Goal: Information Seeking & Learning: Learn about a topic

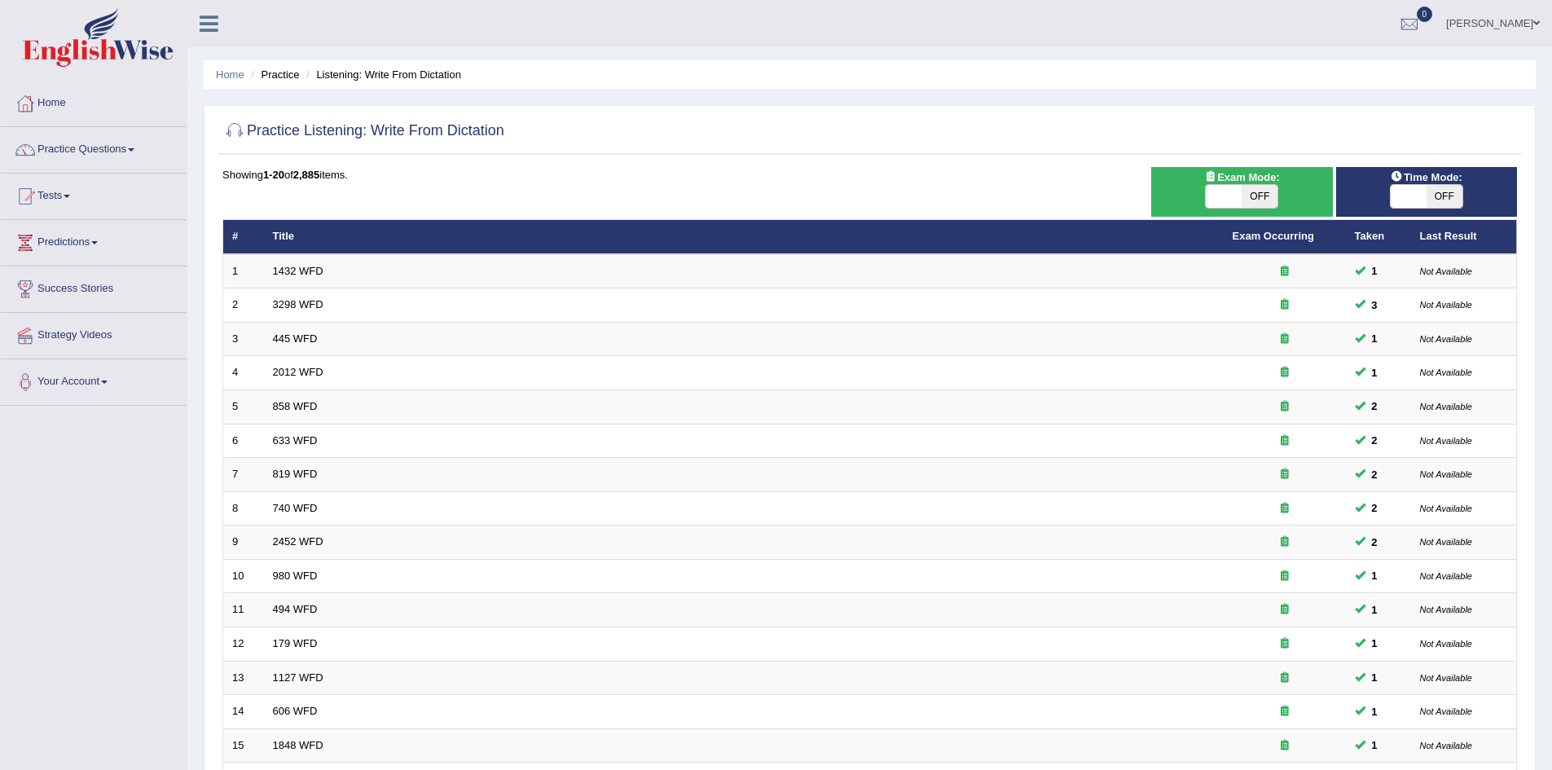
click at [1260, 196] on span "OFF" at bounding box center [1260, 196] width 36 height 23
checkbox input "true"
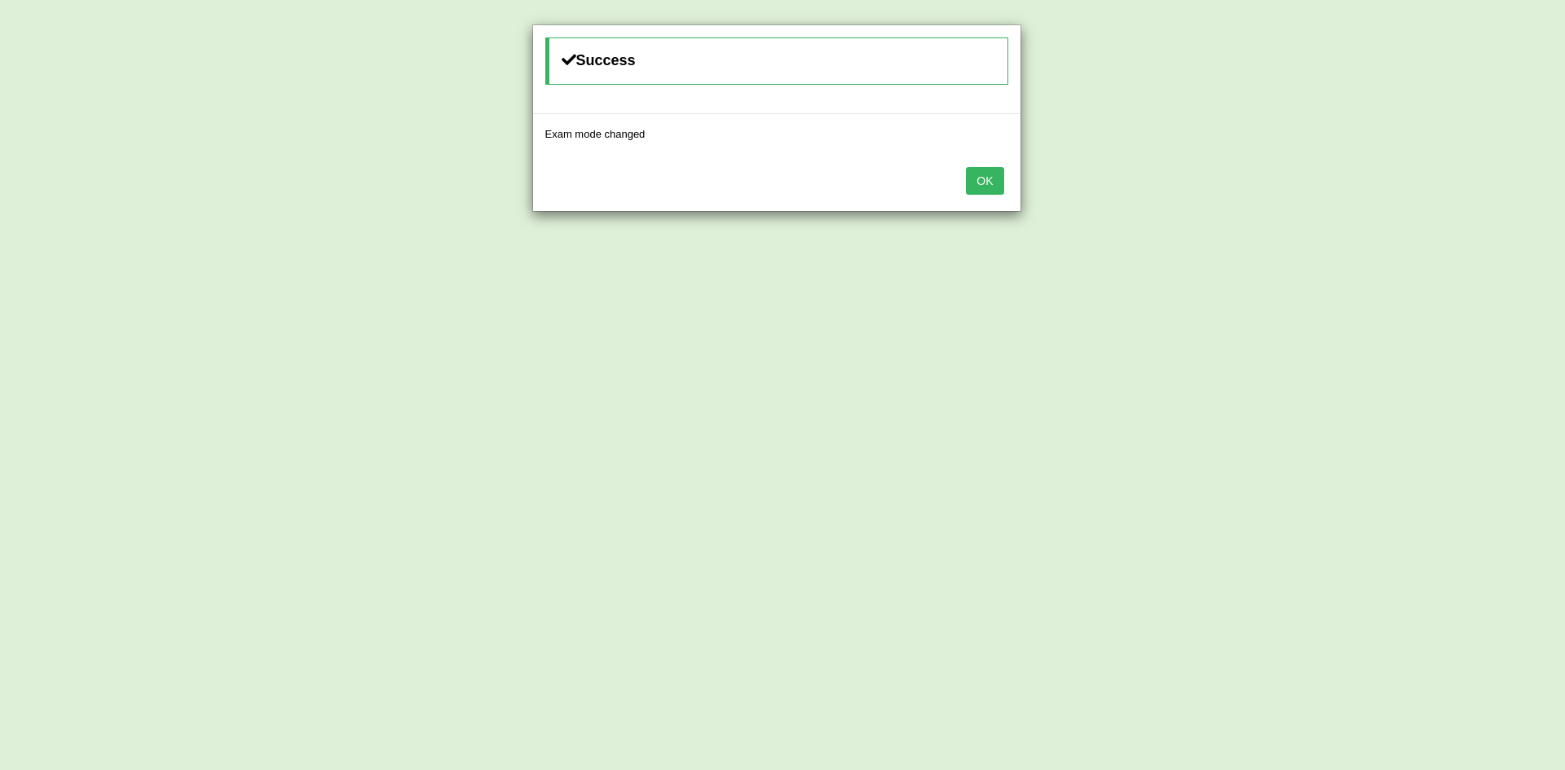
click at [980, 190] on button "OK" at bounding box center [984, 181] width 37 height 28
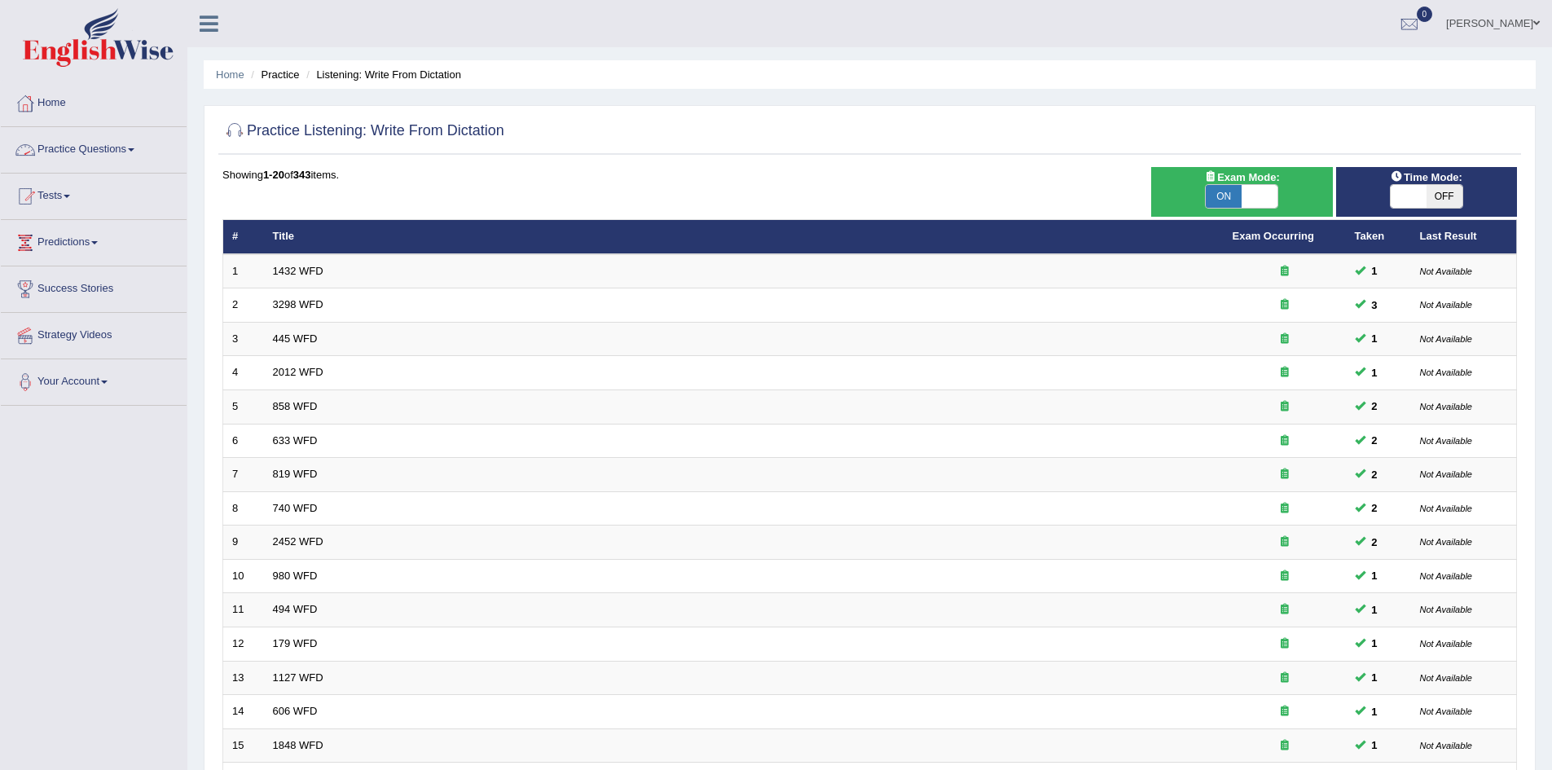
click at [73, 153] on link "Practice Questions" at bounding box center [94, 147] width 186 height 41
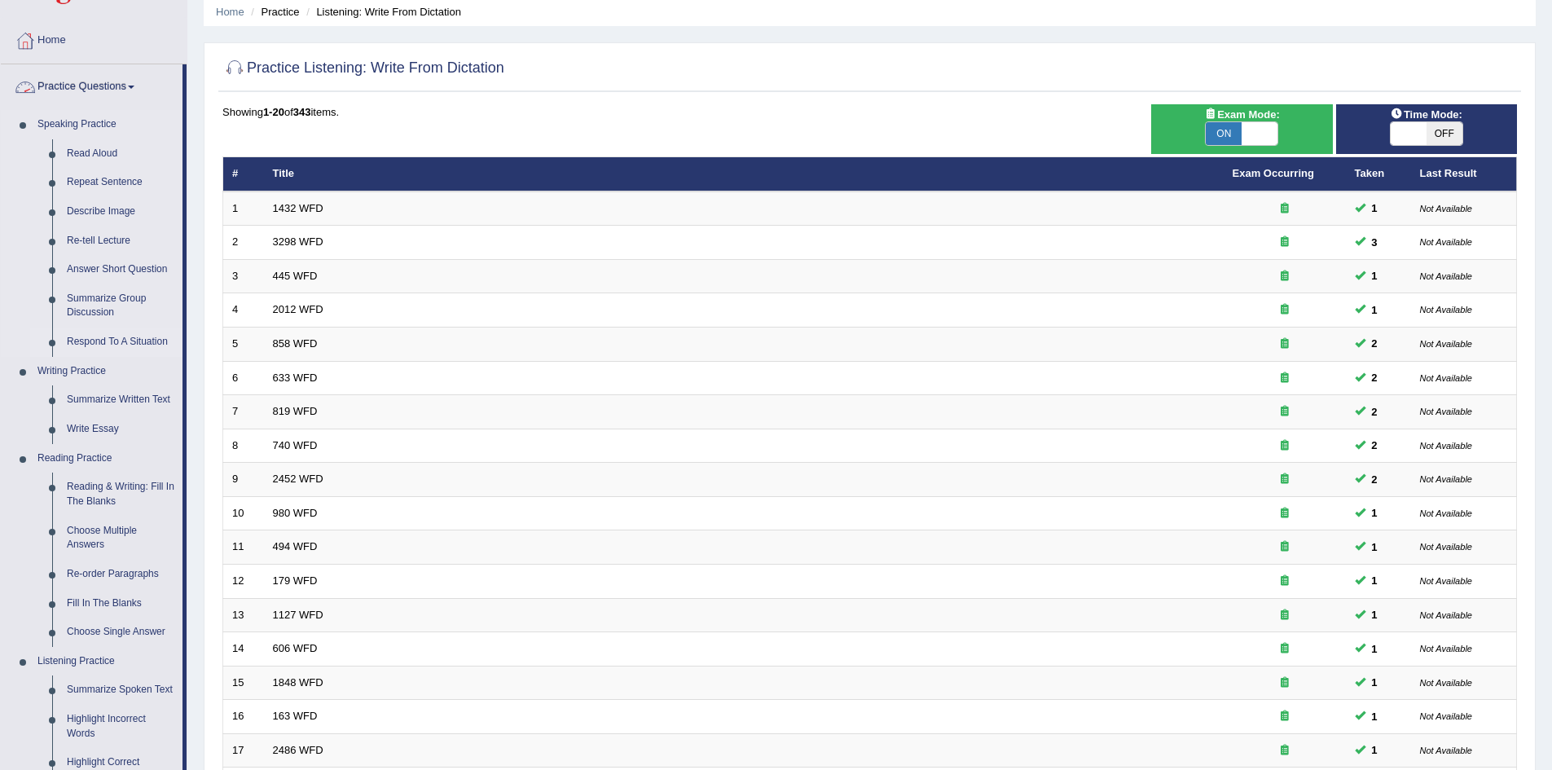
scroll to position [64, 0]
click at [100, 490] on link "Reading & Writing: Fill In The Blanks" at bounding box center [120, 493] width 123 height 43
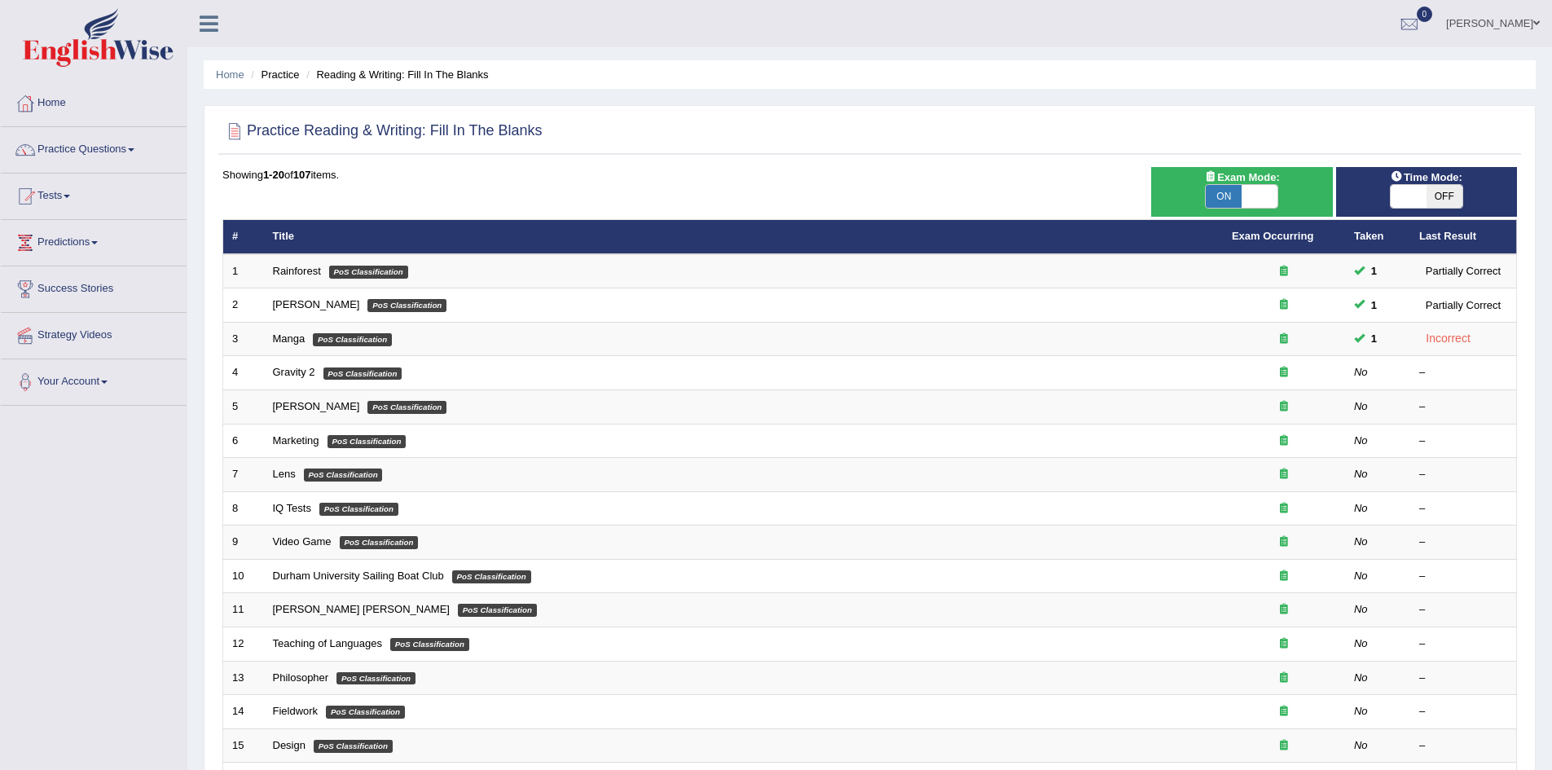
click at [1222, 199] on span "ON" at bounding box center [1224, 196] width 36 height 23
checkbox input "false"
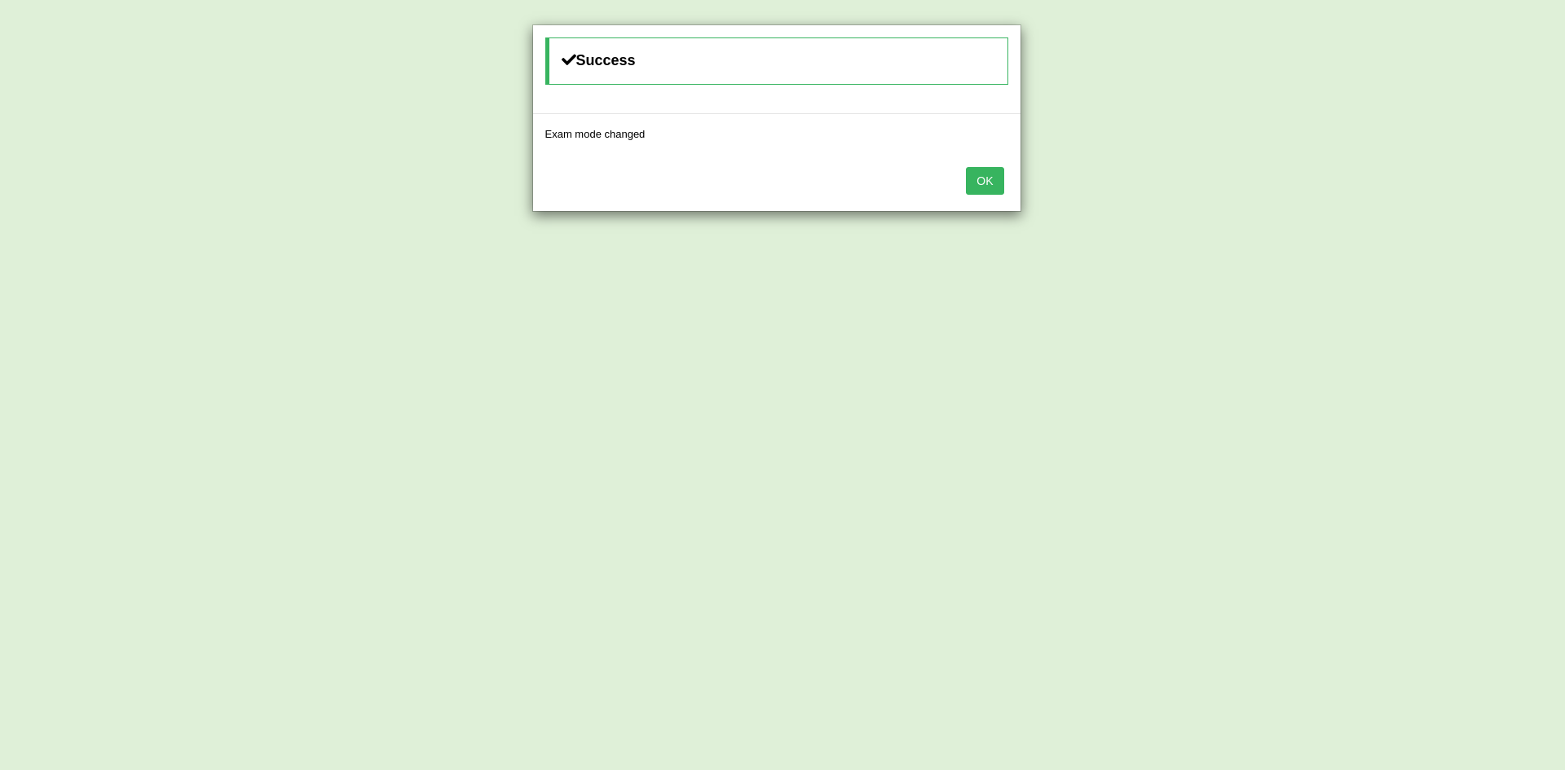
click at [980, 186] on button "OK" at bounding box center [984, 181] width 37 height 28
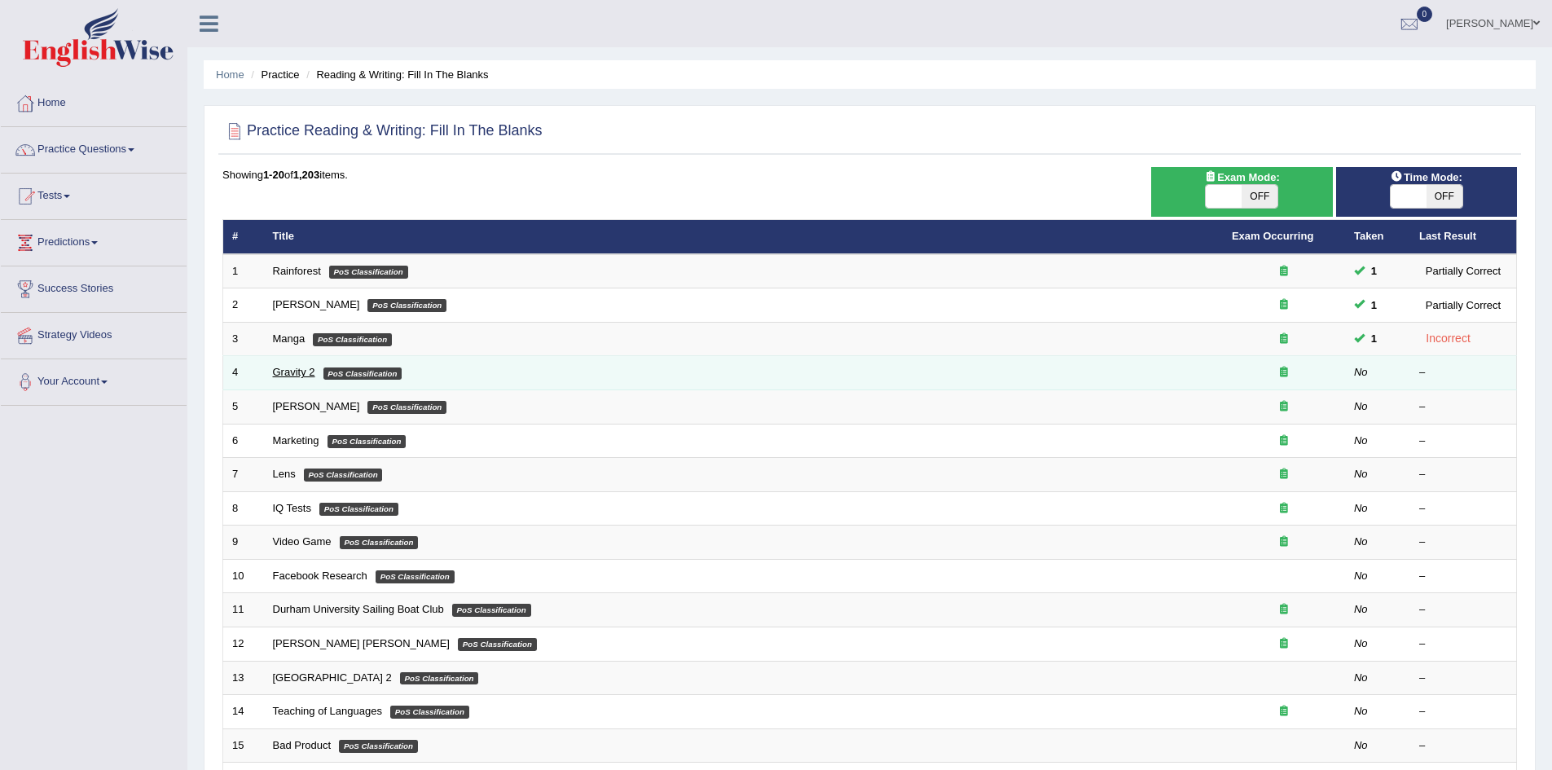
click at [302, 375] on link "Gravity 2" at bounding box center [294, 372] width 42 height 12
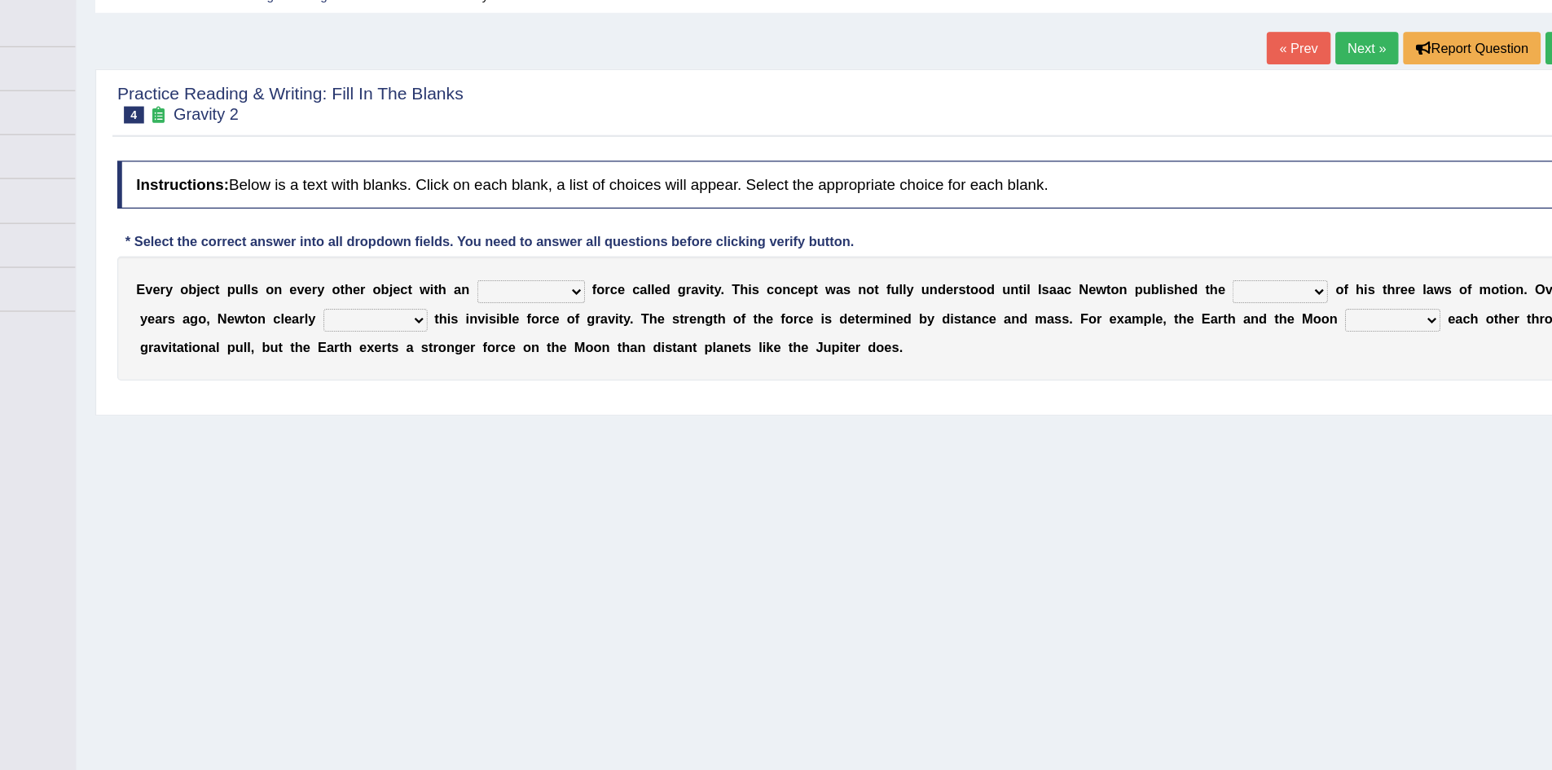
click at [611, 327] on select "invisible unknown unbelievable inconsistent" at bounding box center [576, 327] width 92 height 20
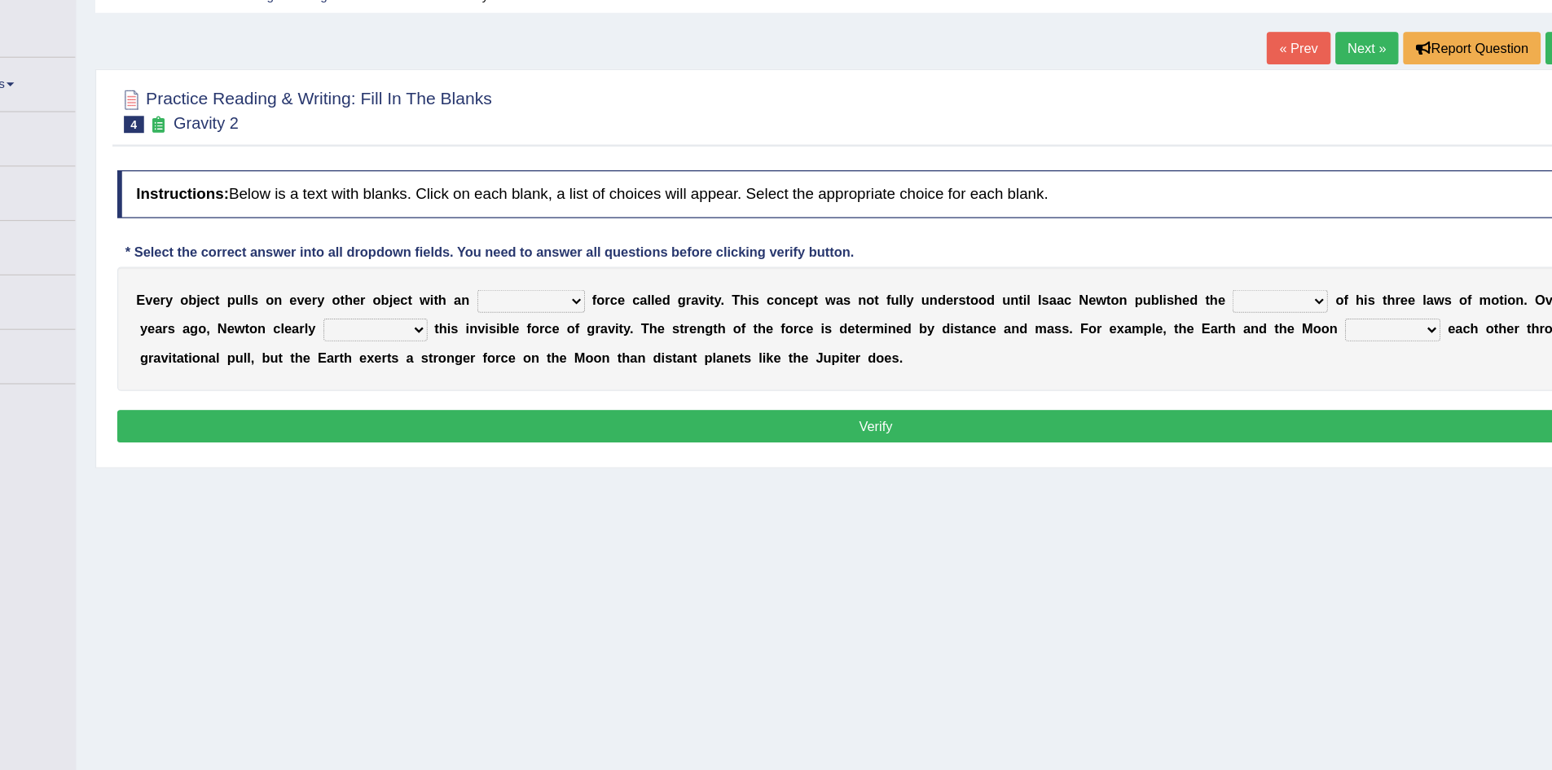
click at [1251, 335] on select "concept theory method argument" at bounding box center [1214, 335] width 81 height 20
click at [1085, 339] on b at bounding box center [1088, 334] width 7 height 13
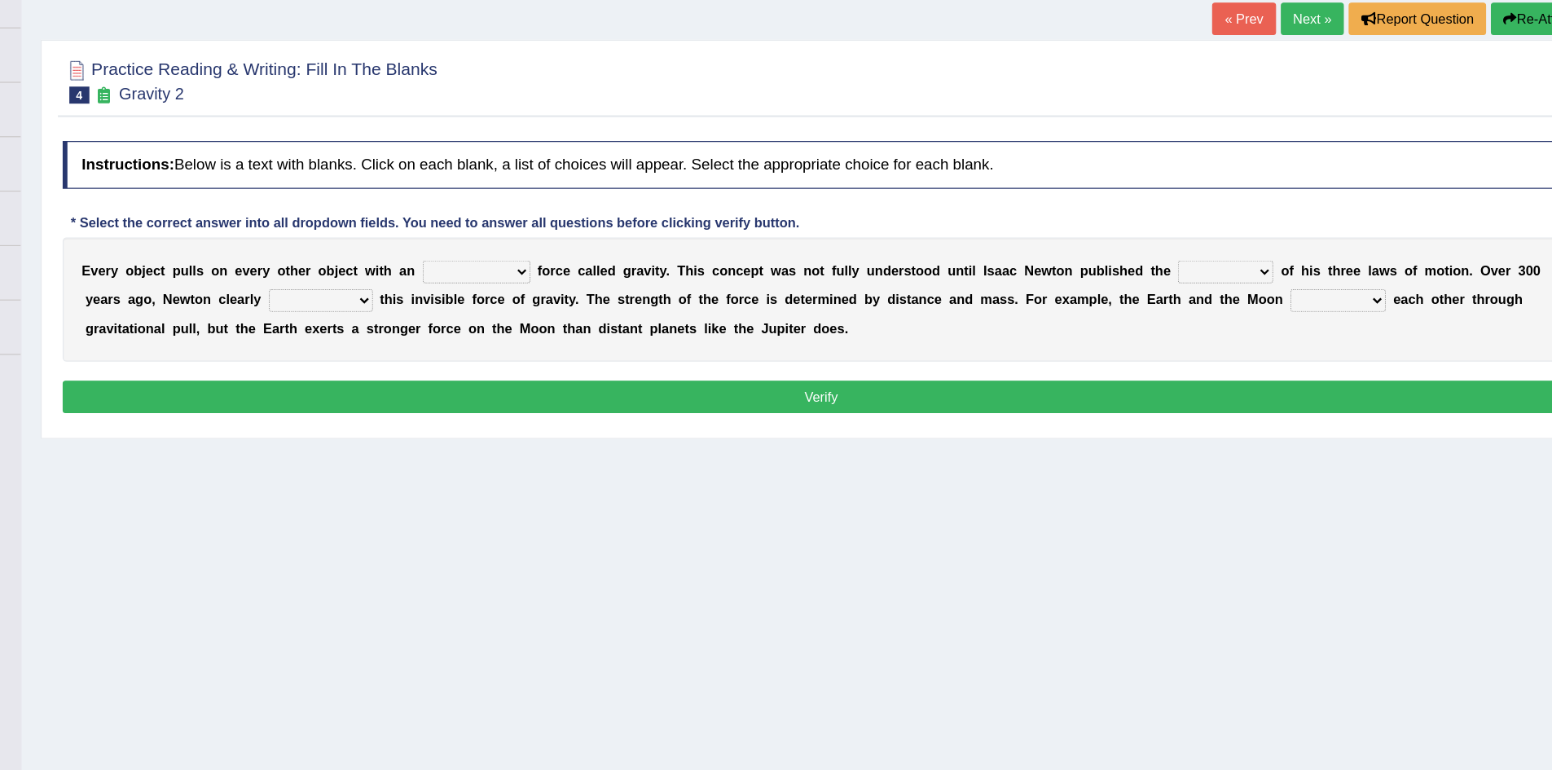
click at [614, 335] on select "invisible unknown unbelievable inconsistent" at bounding box center [576, 335] width 92 height 20
click at [530, 325] on select "invisible unknown unbelievable inconsistent" at bounding box center [576, 335] width 92 height 20
click at [614, 339] on select "invisible unknown unbelievable inconsistent" at bounding box center [576, 335] width 92 height 20
select select "invisible"
click at [530, 325] on select "invisible unknown unbelievable inconsistent" at bounding box center [576, 335] width 92 height 20
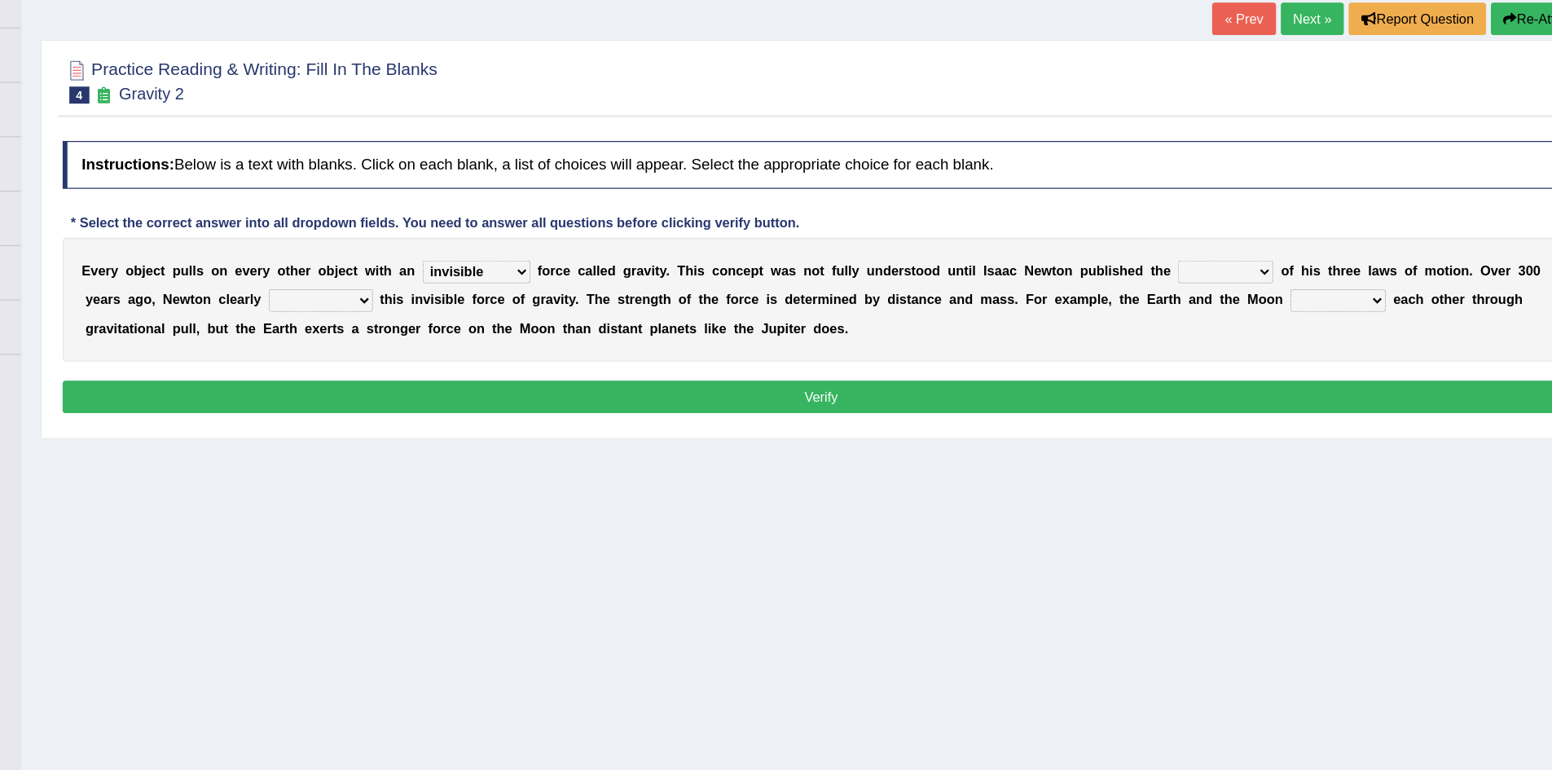
click at [1247, 333] on select "concept theory method argument" at bounding box center [1214, 335] width 81 height 20
click at [480, 357] on select "explained undermined overturned realized" at bounding box center [442, 360] width 89 height 20
select select "explained"
click at [398, 350] on select "explained undermined overturned realized" at bounding box center [442, 360] width 89 height 20
click at [487, 358] on b at bounding box center [490, 358] width 7 height 13
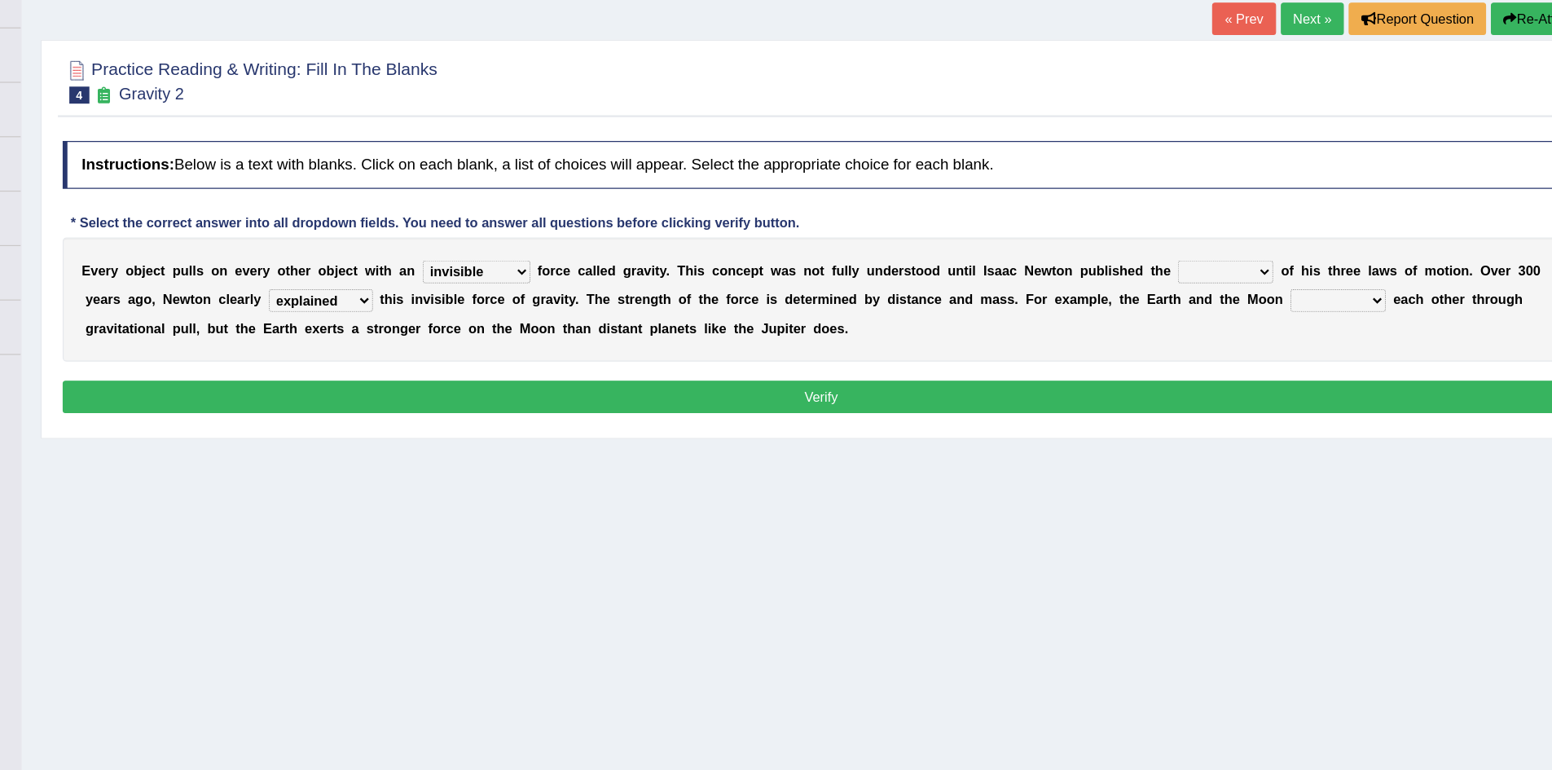
click at [482, 356] on select "explained undermined overturned realized" at bounding box center [442, 360] width 89 height 20
click at [585, 406] on div "E v e r y o b j e c t p u l l s o n e v e r y o t h e r o b j e c t w i t h a n…" at bounding box center [869, 359] width 1295 height 106
click at [1341, 367] on select "affect spin evade span" at bounding box center [1310, 360] width 81 height 20
select select "spin"
click at [1270, 350] on select "affect spin evade span" at bounding box center [1310, 360] width 81 height 20
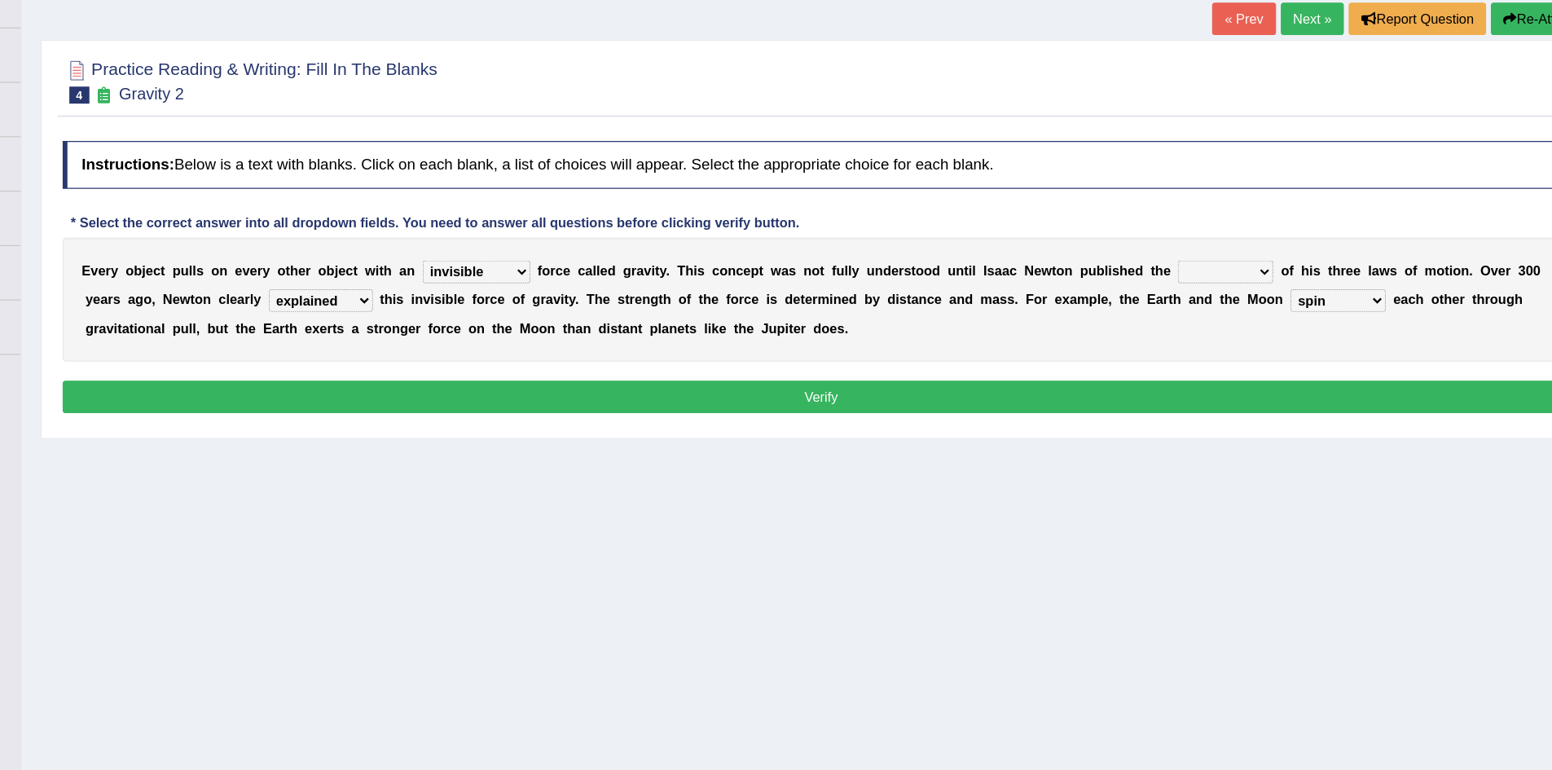
click at [1244, 337] on select "concept theory method argument" at bounding box center [1214, 335] width 81 height 20
select select "concept"
click at [1174, 325] on select "concept theory method argument" at bounding box center [1214, 335] width 81 height 20
click at [980, 434] on button "Verify" at bounding box center [869, 442] width 1295 height 28
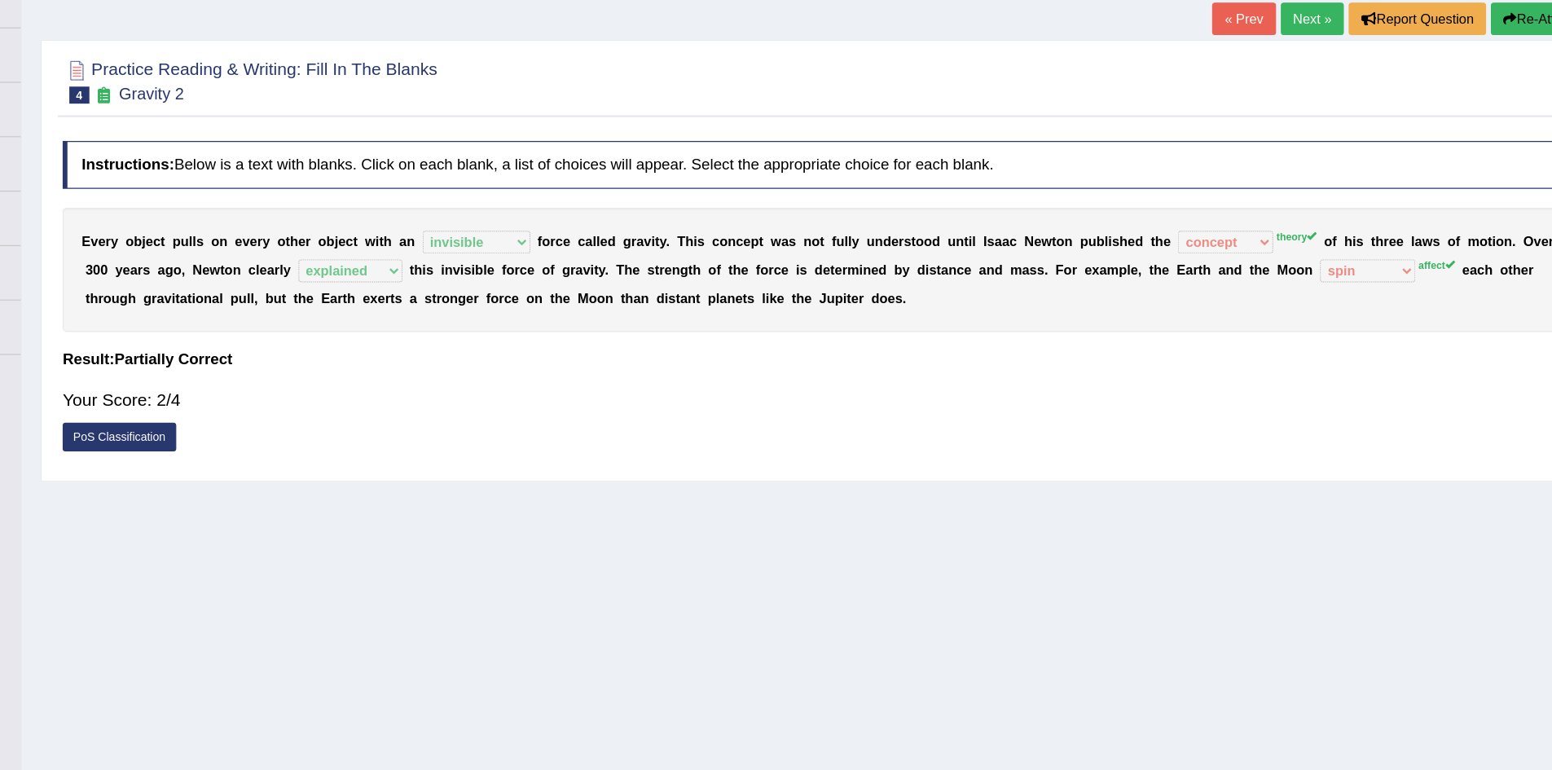
click at [1283, 125] on link "Next »" at bounding box center [1289, 119] width 54 height 28
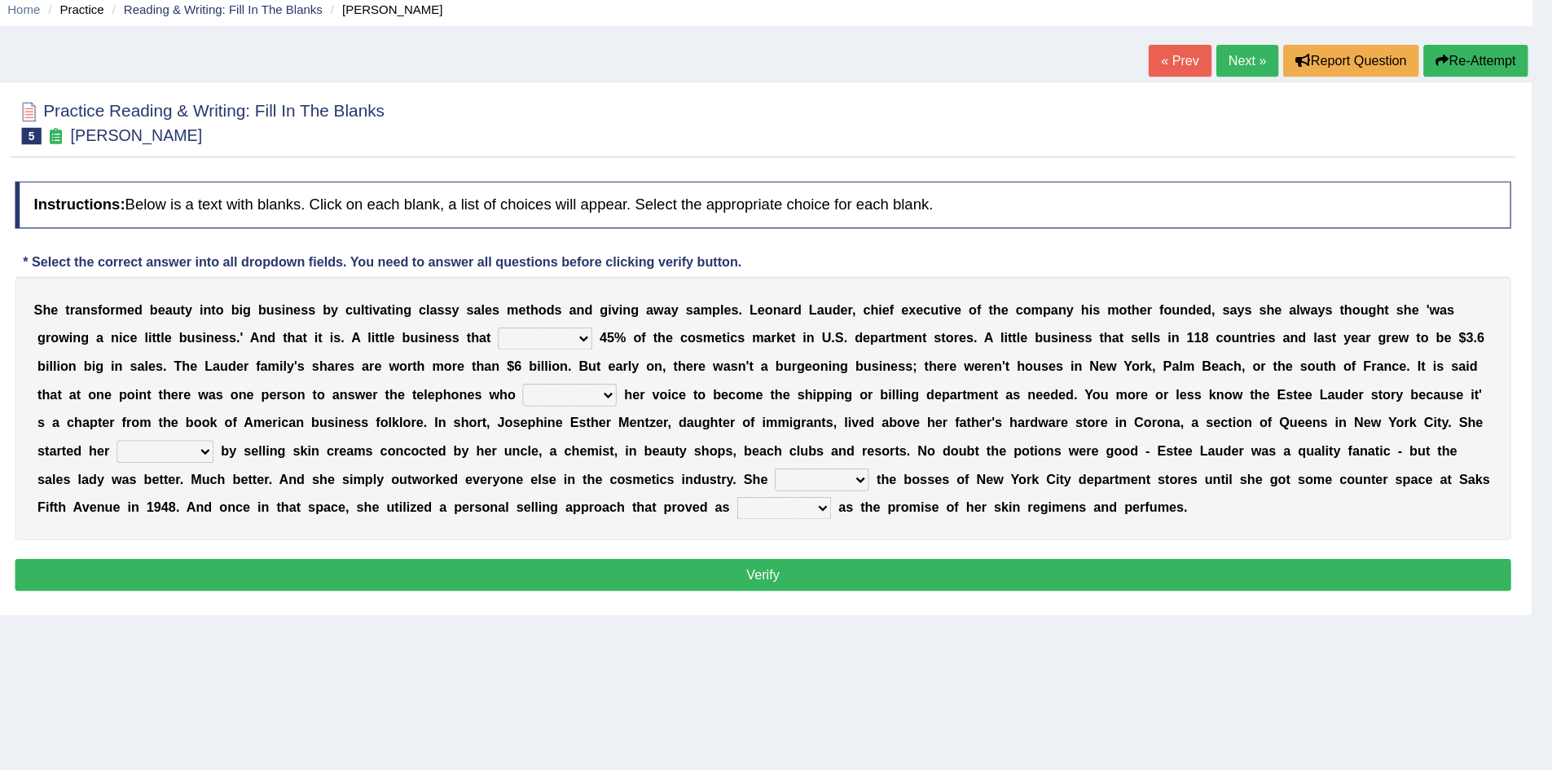
click at [717, 359] on select "has controls makes maintains" at bounding box center [681, 360] width 81 height 20
click at [818, 364] on b "m" at bounding box center [823, 358] width 10 height 13
click at [711, 368] on select "has controls makes maintains" at bounding box center [681, 360] width 81 height 20
select select "has"
click at [641, 350] on select "has controls makes maintains" at bounding box center [681, 360] width 81 height 20
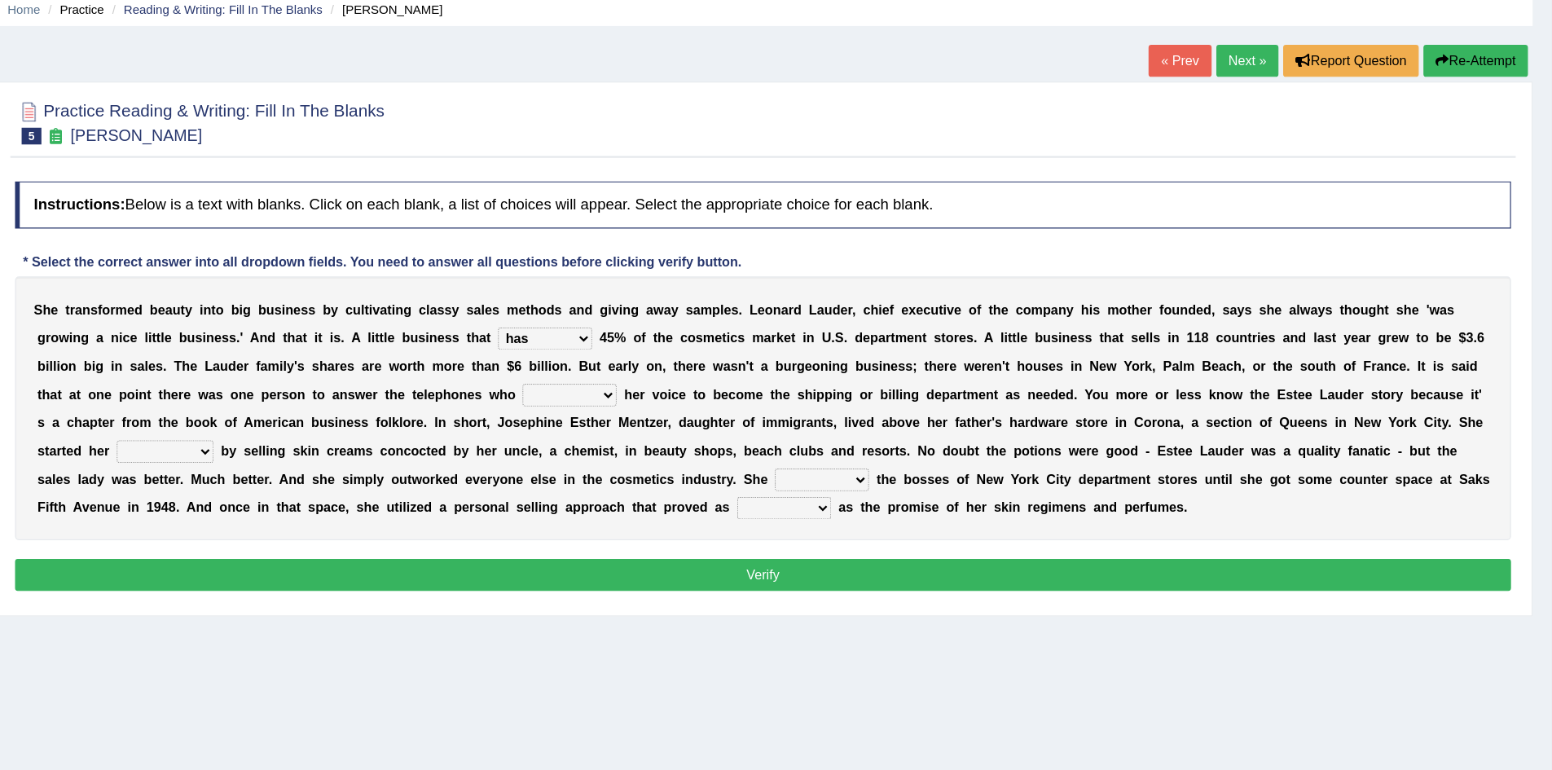
click at [684, 387] on b "i" at bounding box center [685, 382] width 3 height 13
click at [735, 410] on select "switched changed raised used" at bounding box center [702, 408] width 81 height 20
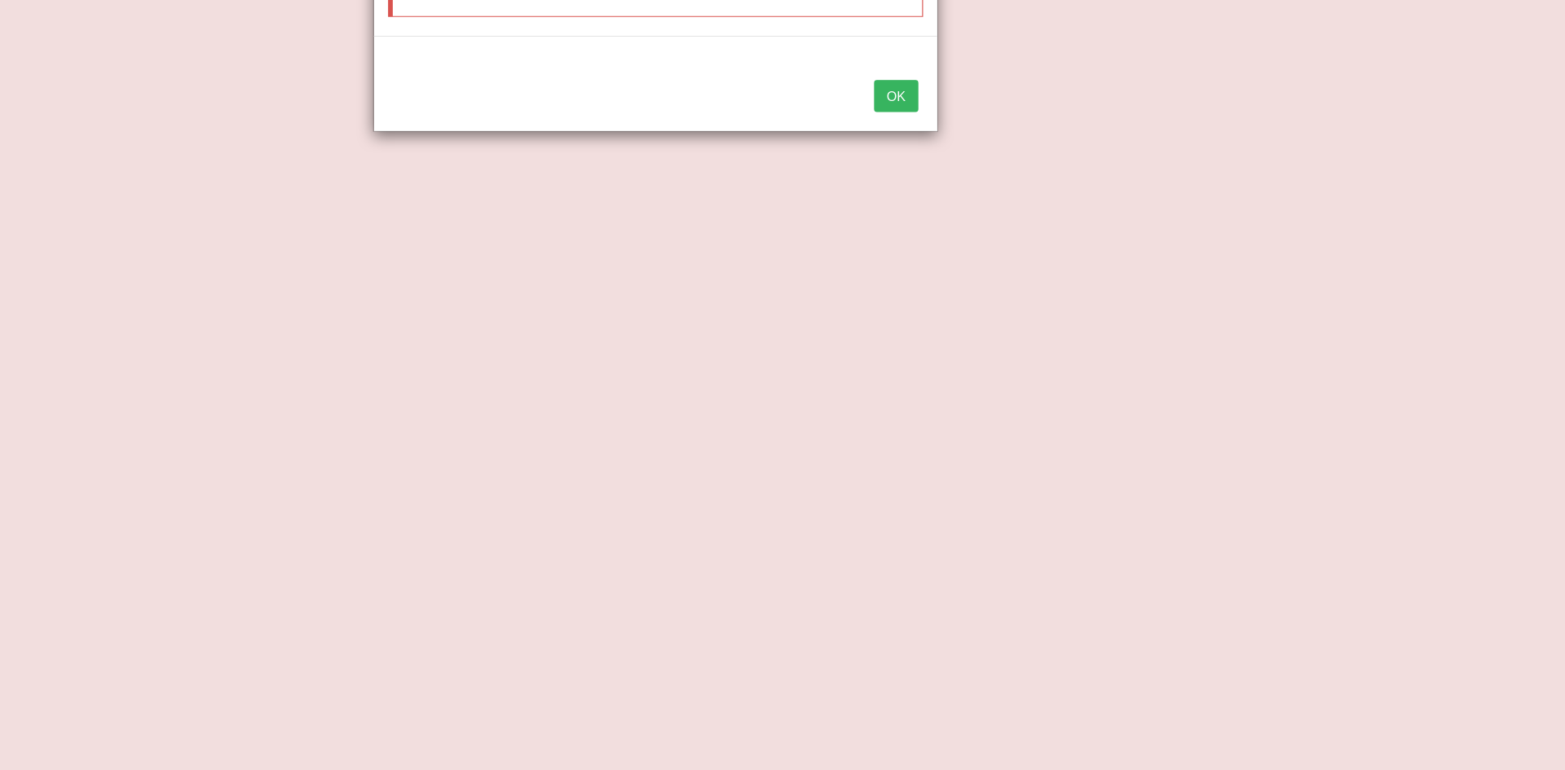
click at [984, 149] on button "OK" at bounding box center [984, 149] width 37 height 28
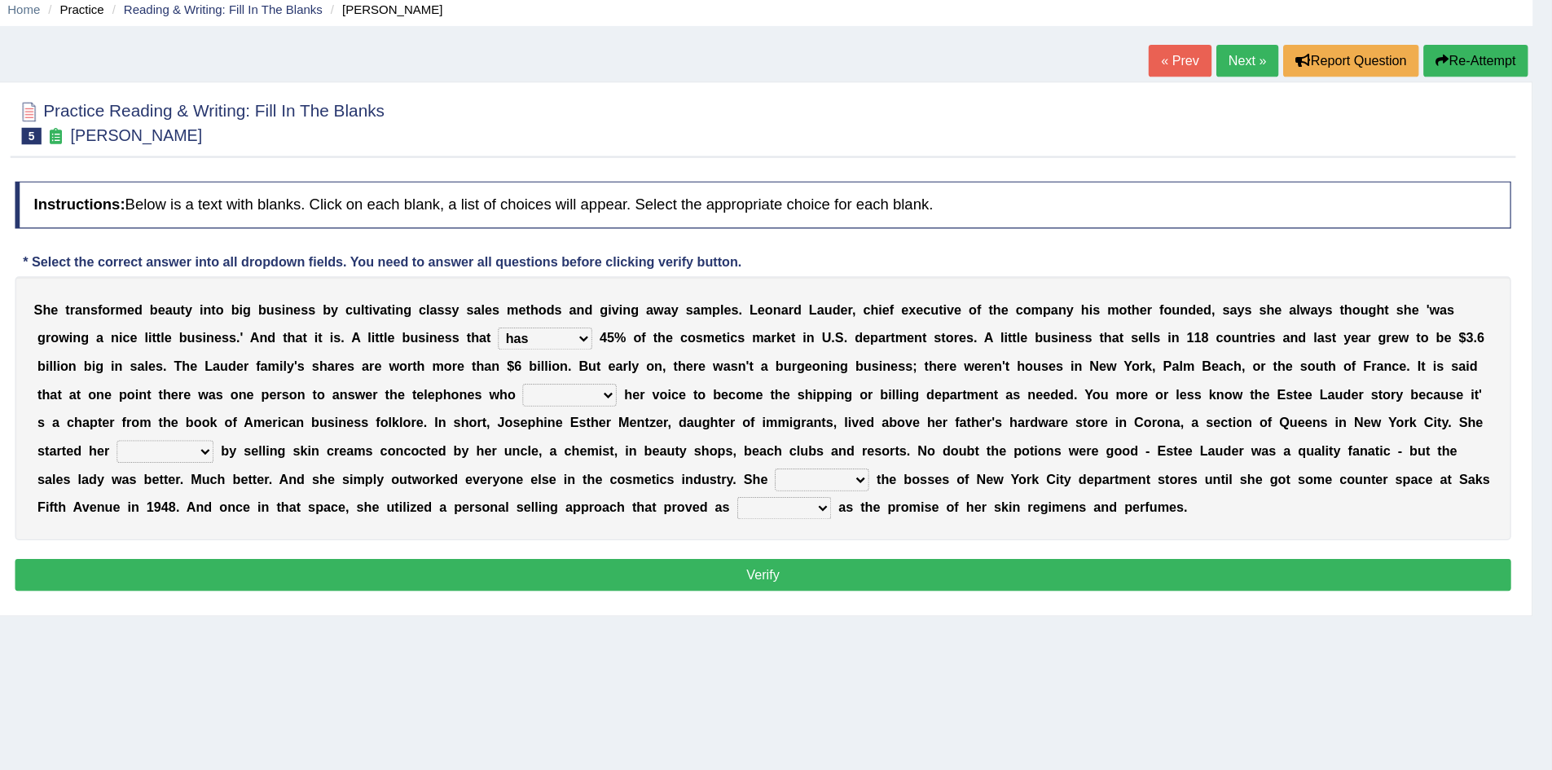
click at [733, 409] on select "switched changed raised used" at bounding box center [702, 408] width 81 height 20
select select "changed"
click at [662, 398] on select "switched changed raised used" at bounding box center [702, 408] width 81 height 20
click at [380, 450] on select "job institute companion enterprise" at bounding box center [352, 457] width 84 height 20
select select "job"
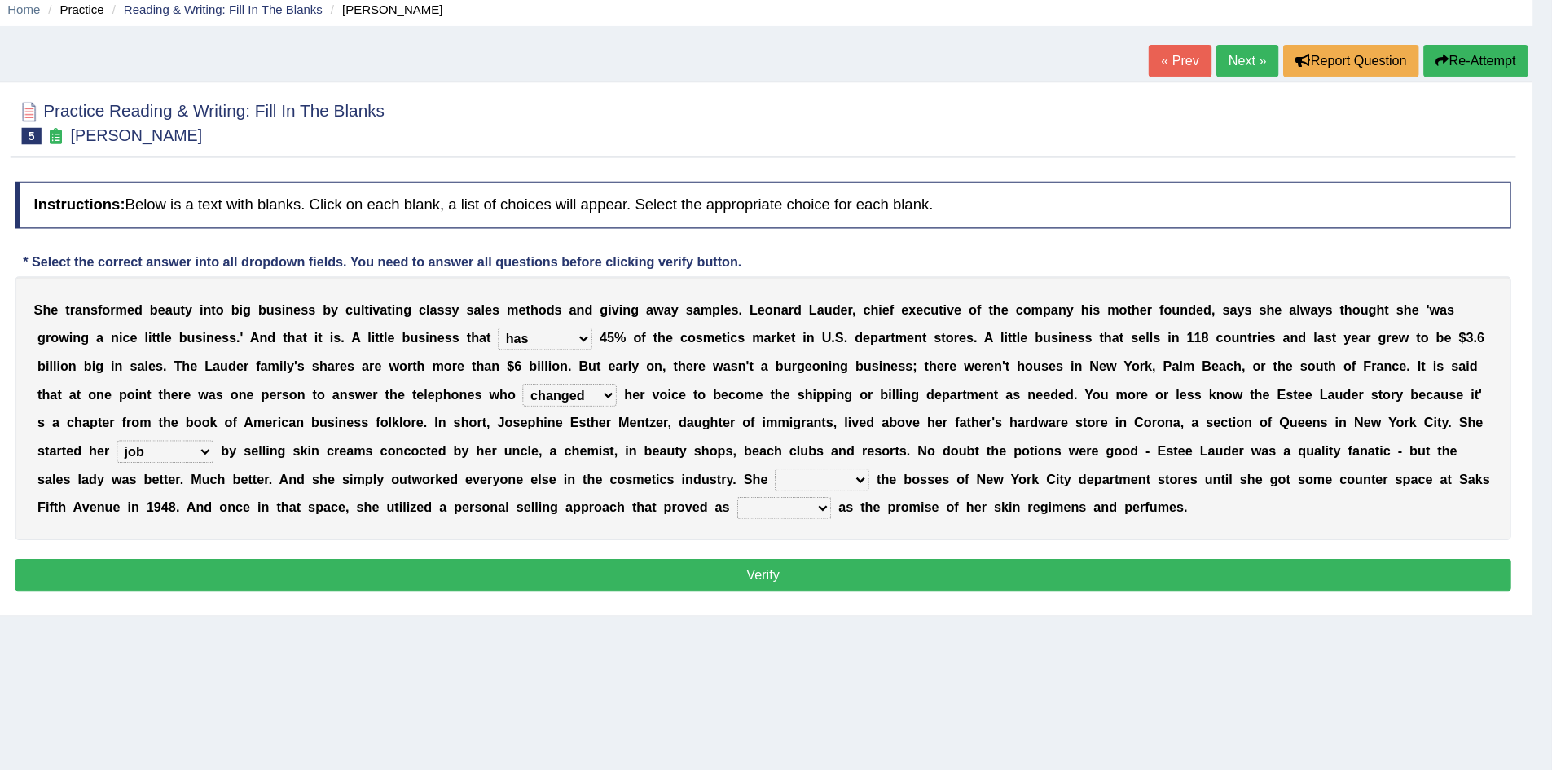
click at [310, 447] on select "job institute companion enterprise" at bounding box center [352, 457] width 84 height 20
click at [387, 459] on select "job institute companion enterprise" at bounding box center [352, 457] width 84 height 20
click at [507, 485] on b "s" at bounding box center [508, 480] width 7 height 13
click at [953, 483] on select "stated bridged stalked heaved" at bounding box center [920, 482] width 81 height 20
click at [657, 519] on div "S h e t r a n s f o r m e d b e a u t y i n t o b i g b u s i n e s s b y c u l…" at bounding box center [869, 420] width 1295 height 228
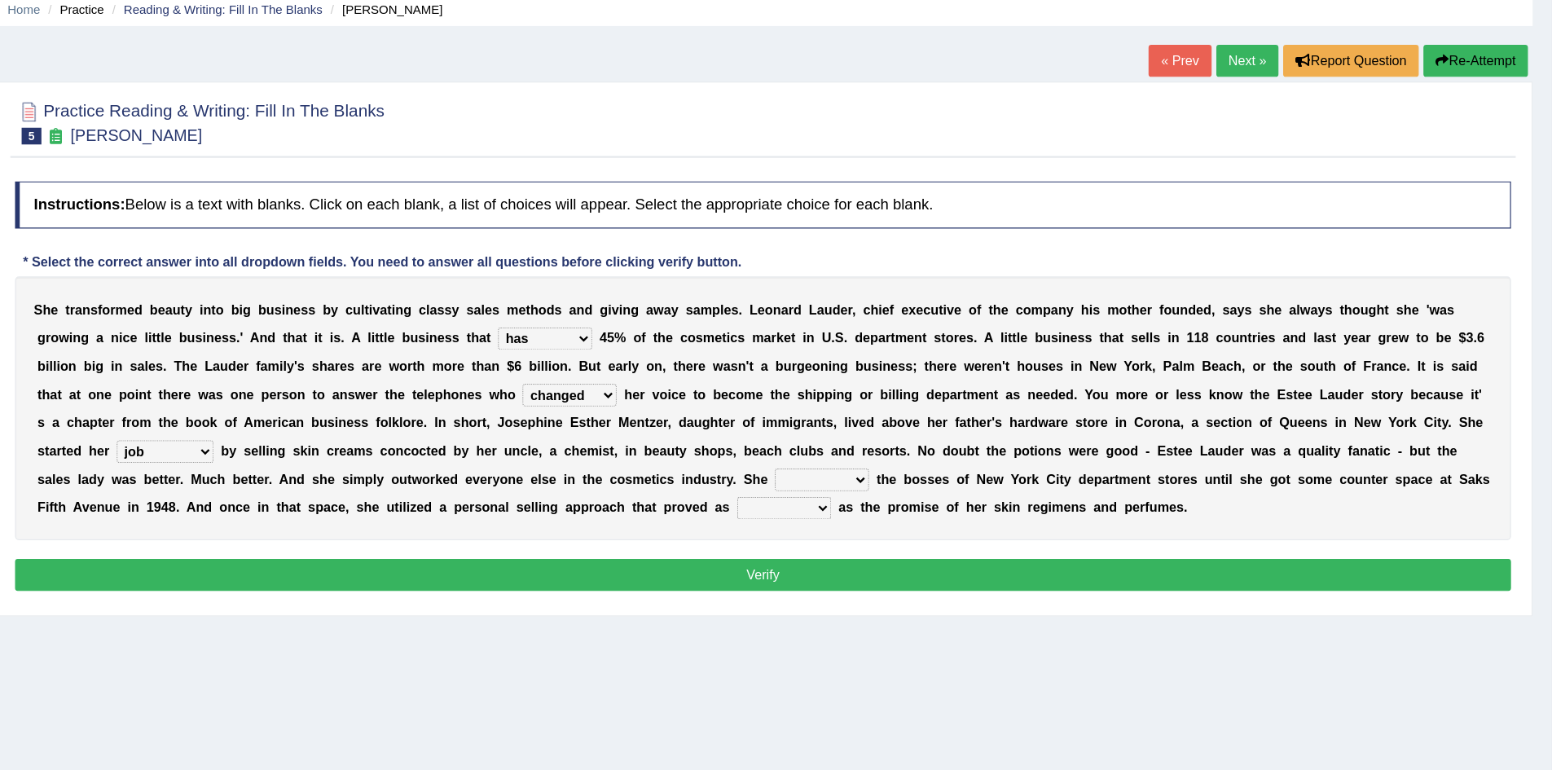
click at [918, 500] on select "potent ruthless potential expensive" at bounding box center [888, 506] width 81 height 20
click at [953, 487] on select "stated bridged stalked heaved" at bounding box center [920, 482] width 81 height 20
select select "stated"
click at [880, 472] on select "stated bridged stalked heaved" at bounding box center [920, 482] width 81 height 20
click at [922, 500] on select "potent ruthless potential expensive" at bounding box center [888, 506] width 81 height 20
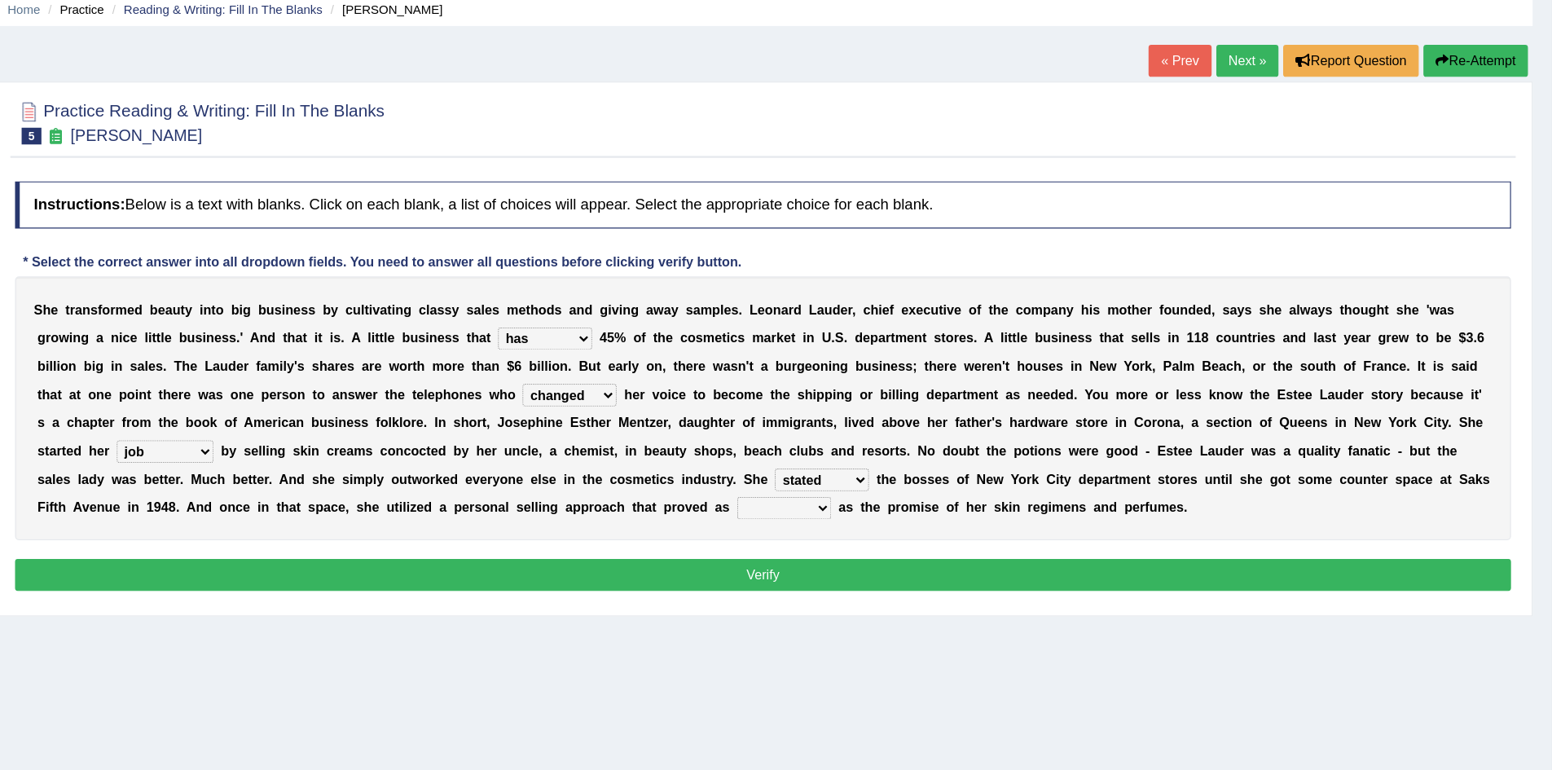
select select "potential"
click at [848, 496] on select "potent ruthless potential expensive" at bounding box center [888, 506] width 81 height 20
click at [724, 563] on button "Verify" at bounding box center [869, 564] width 1295 height 28
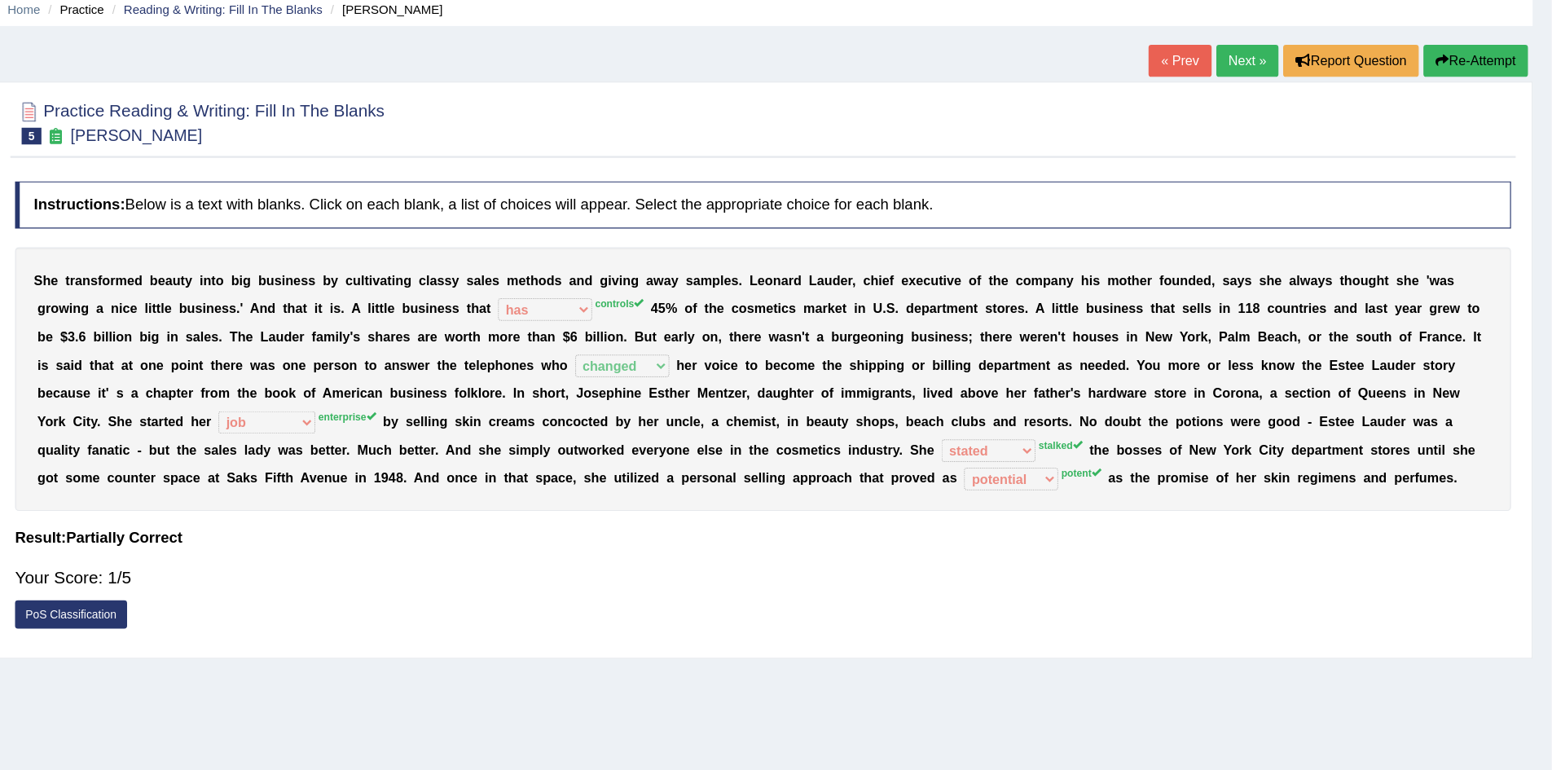
click at [643, 509] on div "Instructions: Below is a text with blanks. Click on each blank, a list of choic…" at bounding box center [869, 421] width 1303 height 412
click at [1283, 123] on link "Next »" at bounding box center [1289, 119] width 54 height 28
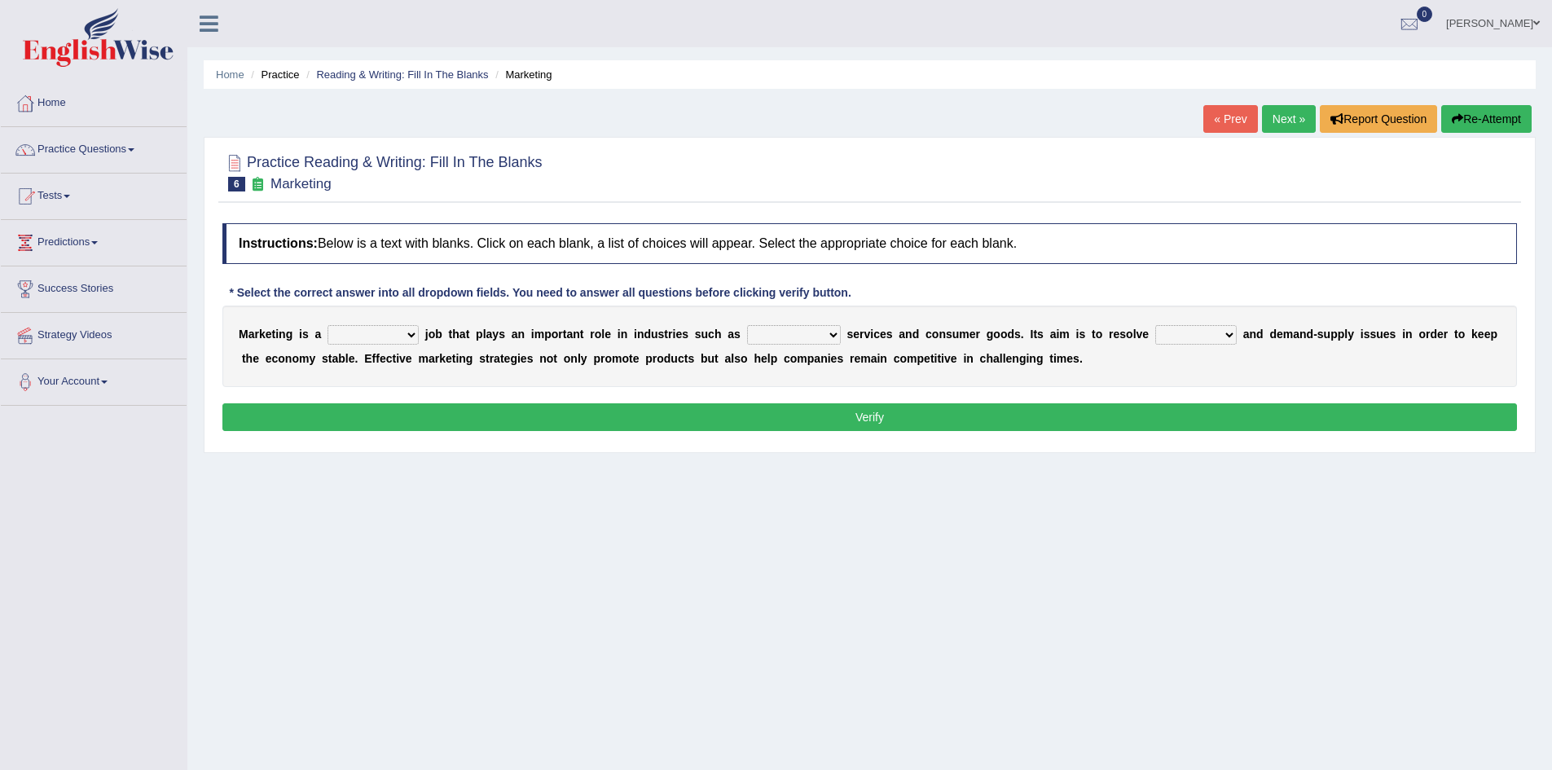
click at [411, 333] on select "professional flexible parochial descriptive" at bounding box center [373, 335] width 91 height 20
click at [835, 337] on select "civil financial conventional foremost" at bounding box center [794, 335] width 94 height 20
select select "financial"
click at [747, 325] on select "civil financial conventional foremost" at bounding box center [794, 335] width 94 height 20
click at [1229, 333] on select "imbalance excess symmetry budget" at bounding box center [1196, 335] width 81 height 20
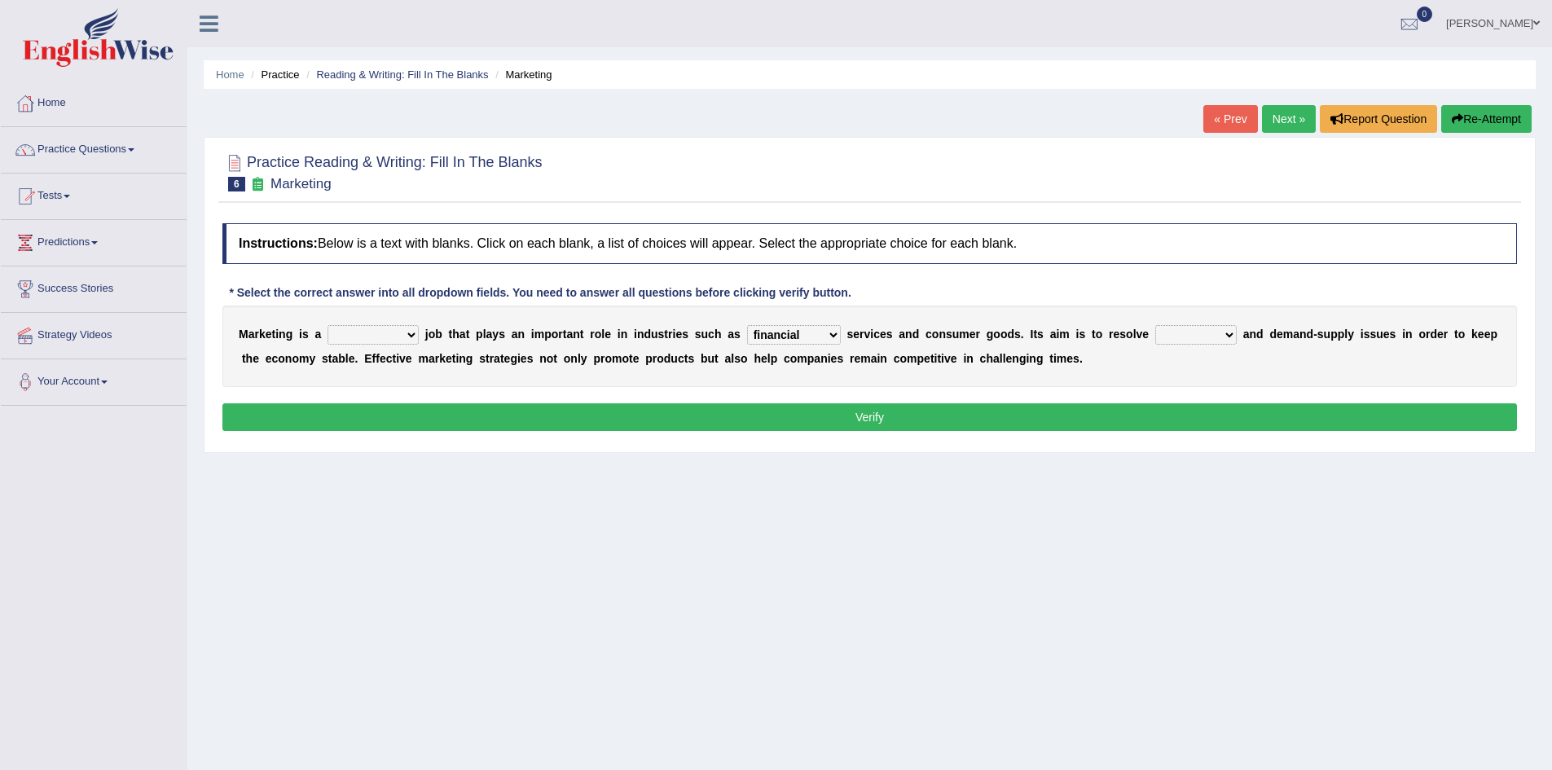
click at [407, 337] on select "professional flexible parochial descriptive" at bounding box center [373, 335] width 91 height 20
select select "professional"
click at [328, 325] on select "professional flexible parochial descriptive" at bounding box center [373, 335] width 91 height 20
click at [410, 331] on select "professional flexible parochial descriptive" at bounding box center [373, 335] width 91 height 20
click at [497, 267] on div "Instructions: Below is a text with blanks. Click on each blank, a list of choic…" at bounding box center [869, 329] width 1303 height 229
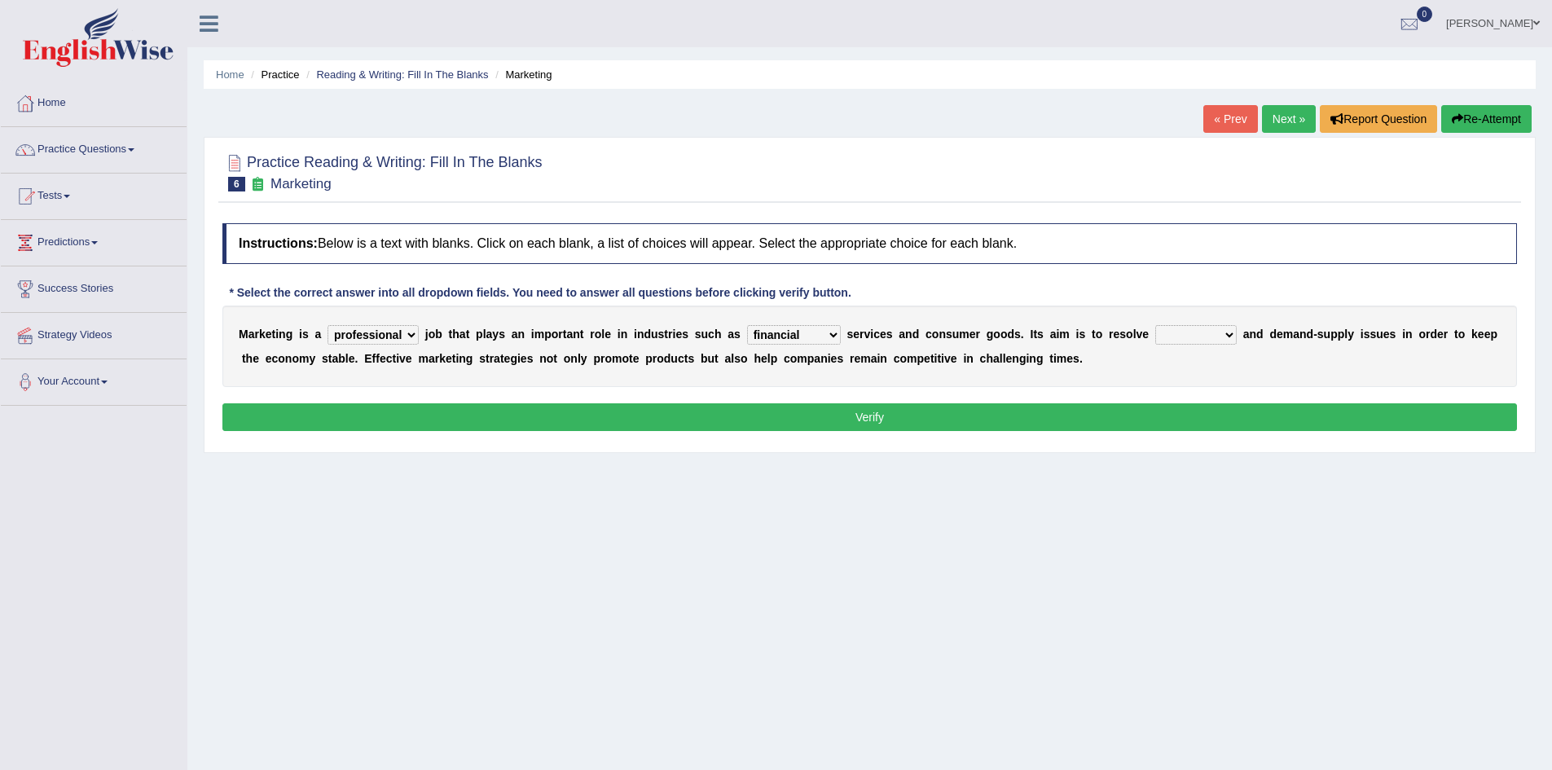
click at [1233, 335] on select "imbalance excess symmetry budget" at bounding box center [1196, 335] width 81 height 20
select select "imbalance"
click at [1156, 325] on select "imbalance excess symmetry budget" at bounding box center [1196, 335] width 81 height 20
click at [1076, 408] on button "Verify" at bounding box center [869, 417] width 1295 height 28
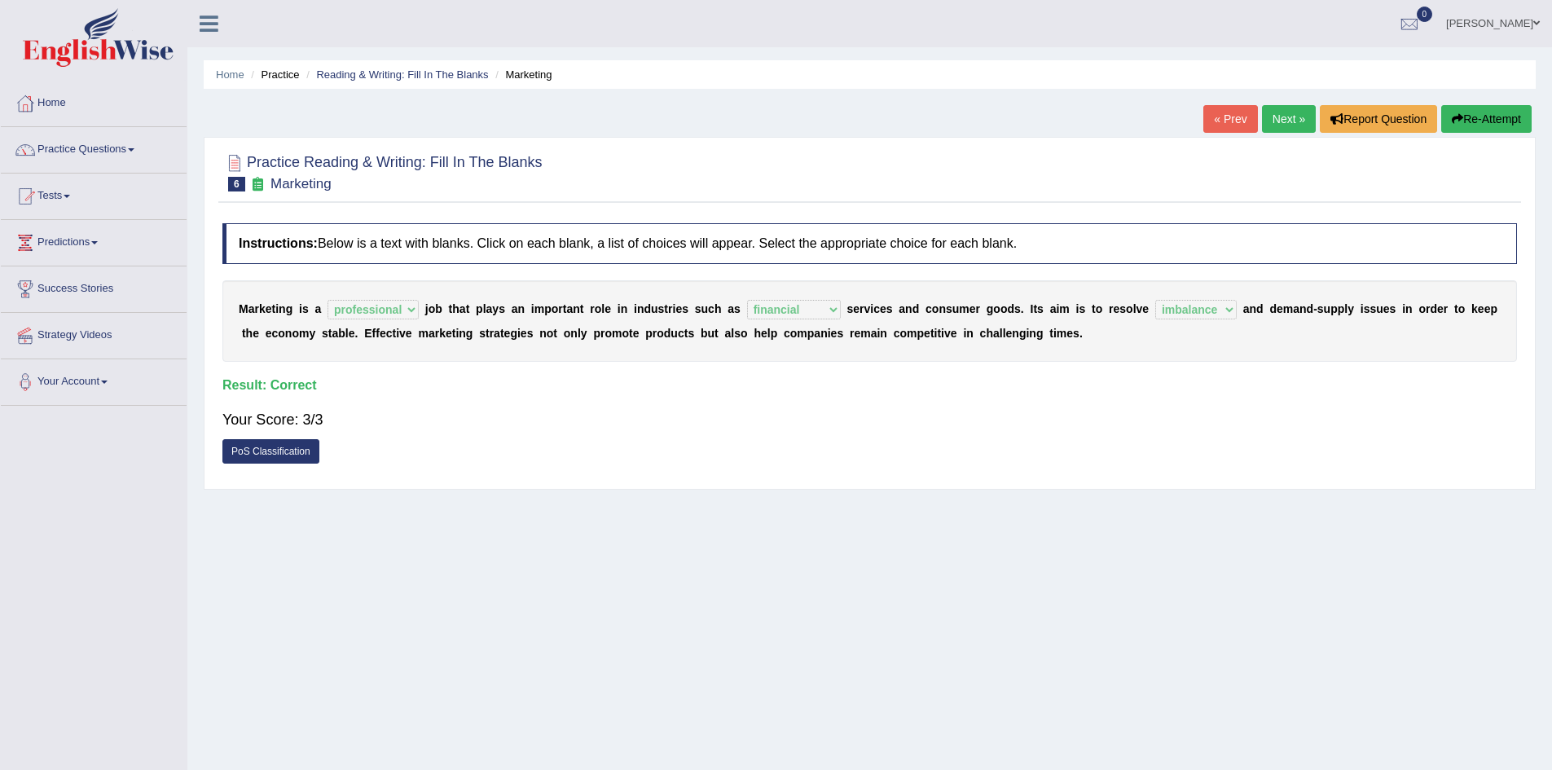
click at [1279, 117] on link "Next »" at bounding box center [1289, 119] width 54 height 28
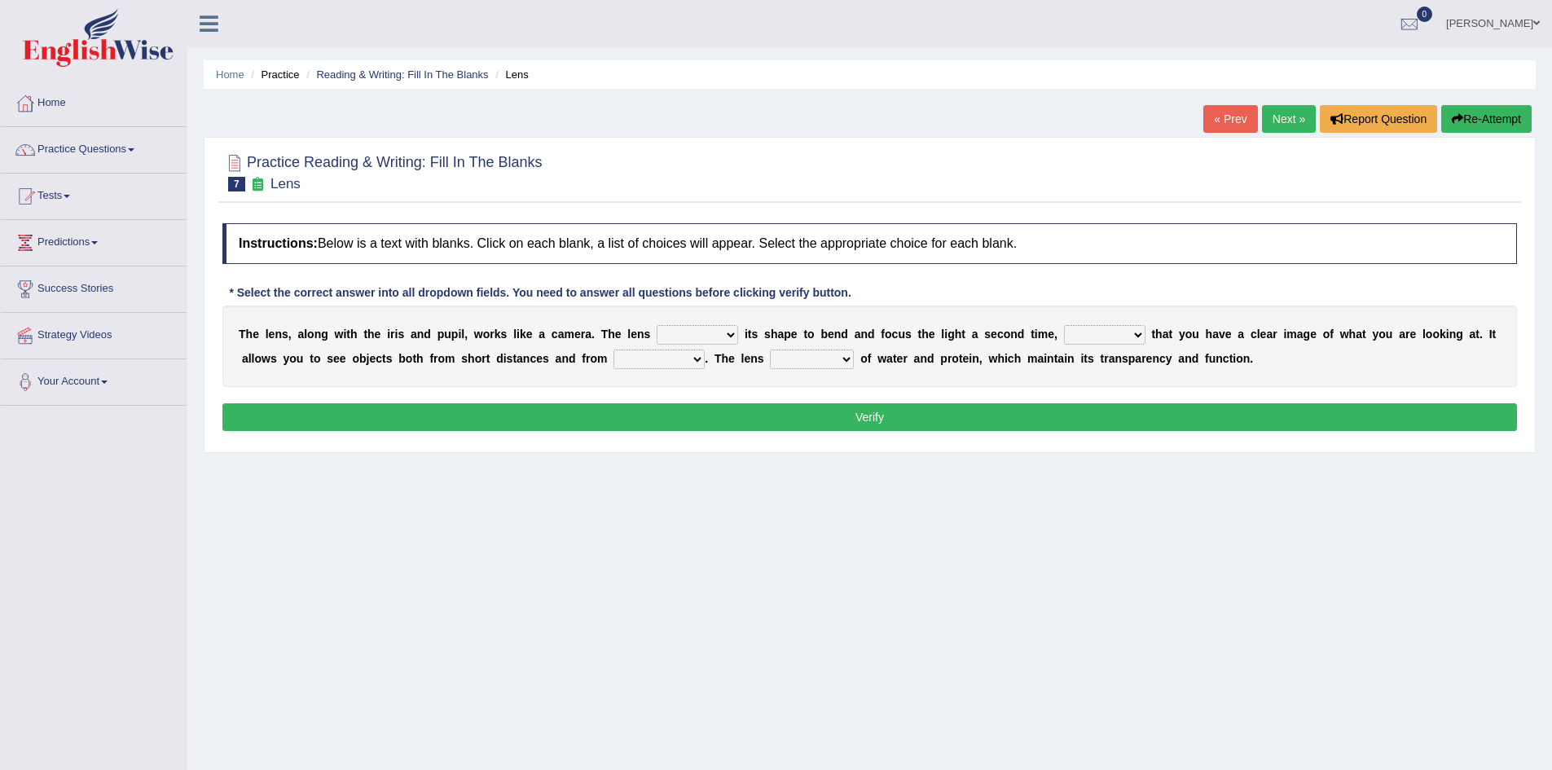
click at [690, 354] on select "far away in between further apart all along" at bounding box center [659, 360] width 91 height 20
select select "far away"
click at [614, 350] on select "far away in between further apart all along" at bounding box center [659, 360] width 91 height 20
click at [731, 338] on select "adjusts shows selects presents" at bounding box center [697, 335] width 81 height 20
select select "adjusts"
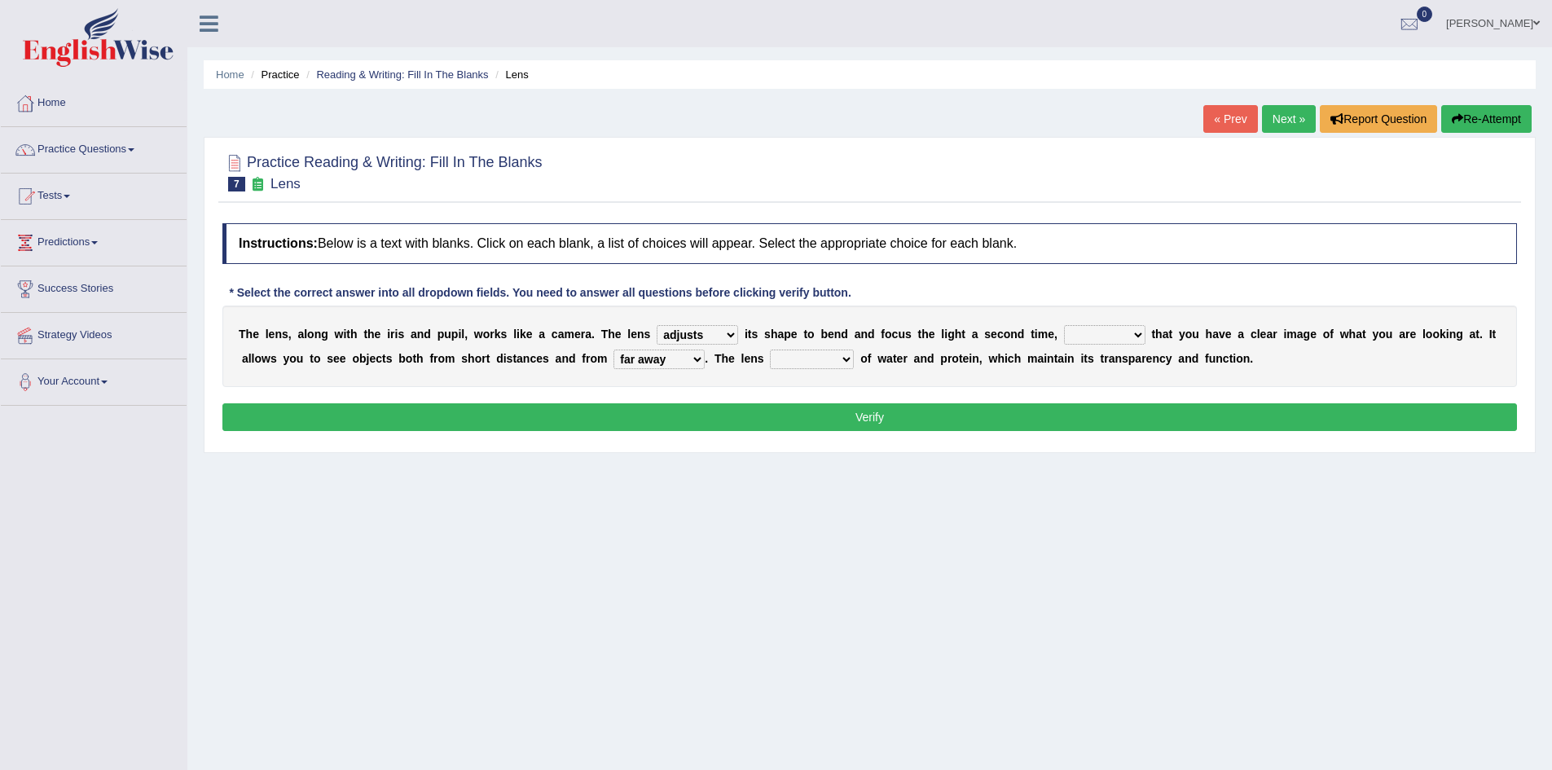
click at [657, 325] on select "adjusts shows selects presents" at bounding box center [697, 335] width 81 height 20
click at [1143, 336] on select "ensures to ensure ensure ensured" at bounding box center [1104, 335] width 81 height 20
click at [1064, 325] on select "ensures to ensure ensure ensured" at bounding box center [1104, 335] width 81 height 20
click at [1133, 330] on select "ensures to ensure ensure ensured" at bounding box center [1104, 335] width 81 height 20
click at [1064, 325] on select "ensures to ensure ensure ensured" at bounding box center [1104, 335] width 81 height 20
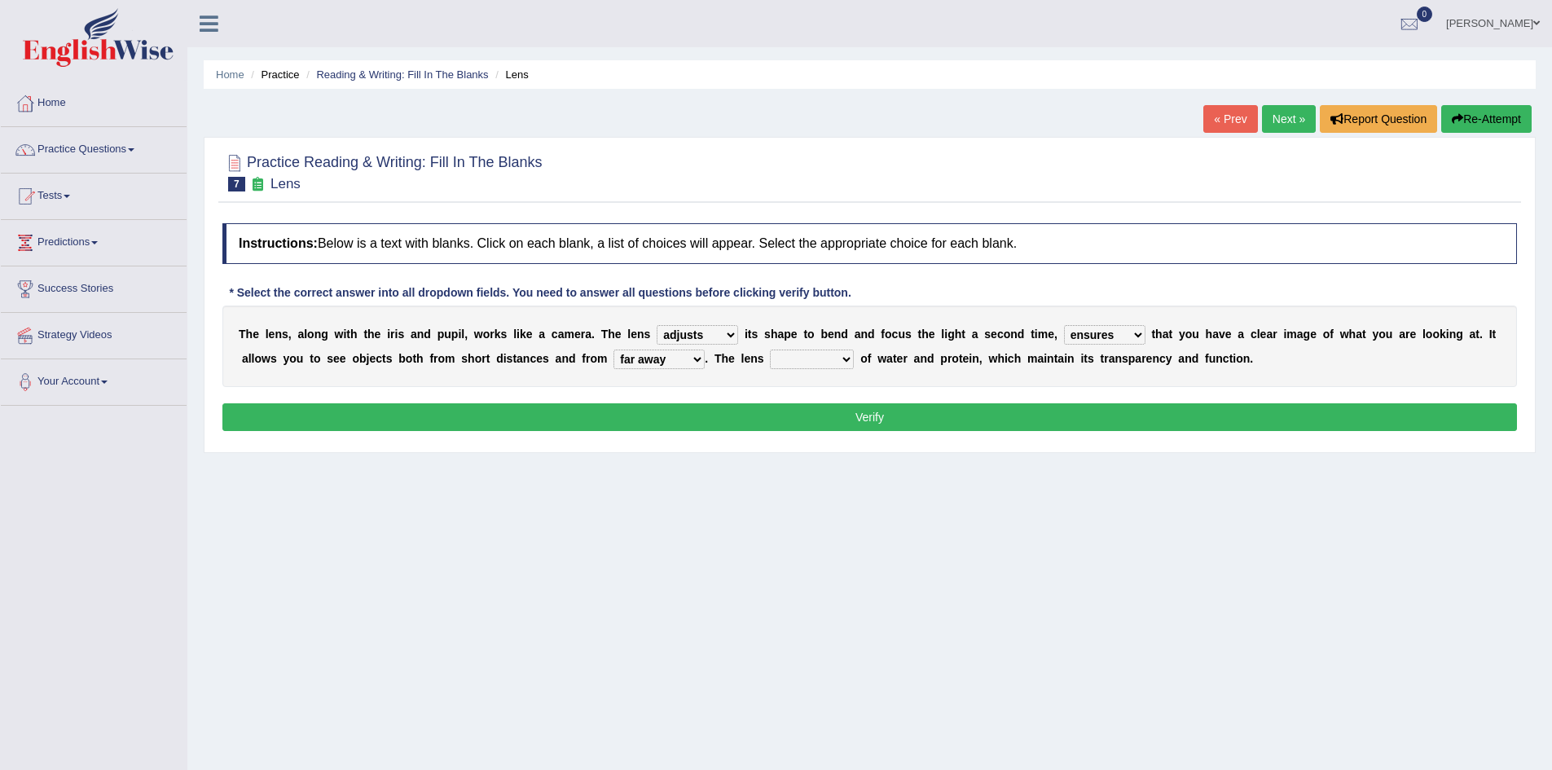
click at [1136, 341] on select "ensures to ensure ensure ensured" at bounding box center [1104, 335] width 81 height 20
select select "to ensure"
click at [1064, 325] on select "ensures to ensure ensure ensured" at bounding box center [1104, 335] width 81 height 20
click at [848, 360] on select "constitutes comprises composes consists" at bounding box center [812, 360] width 84 height 20
select select "consists"
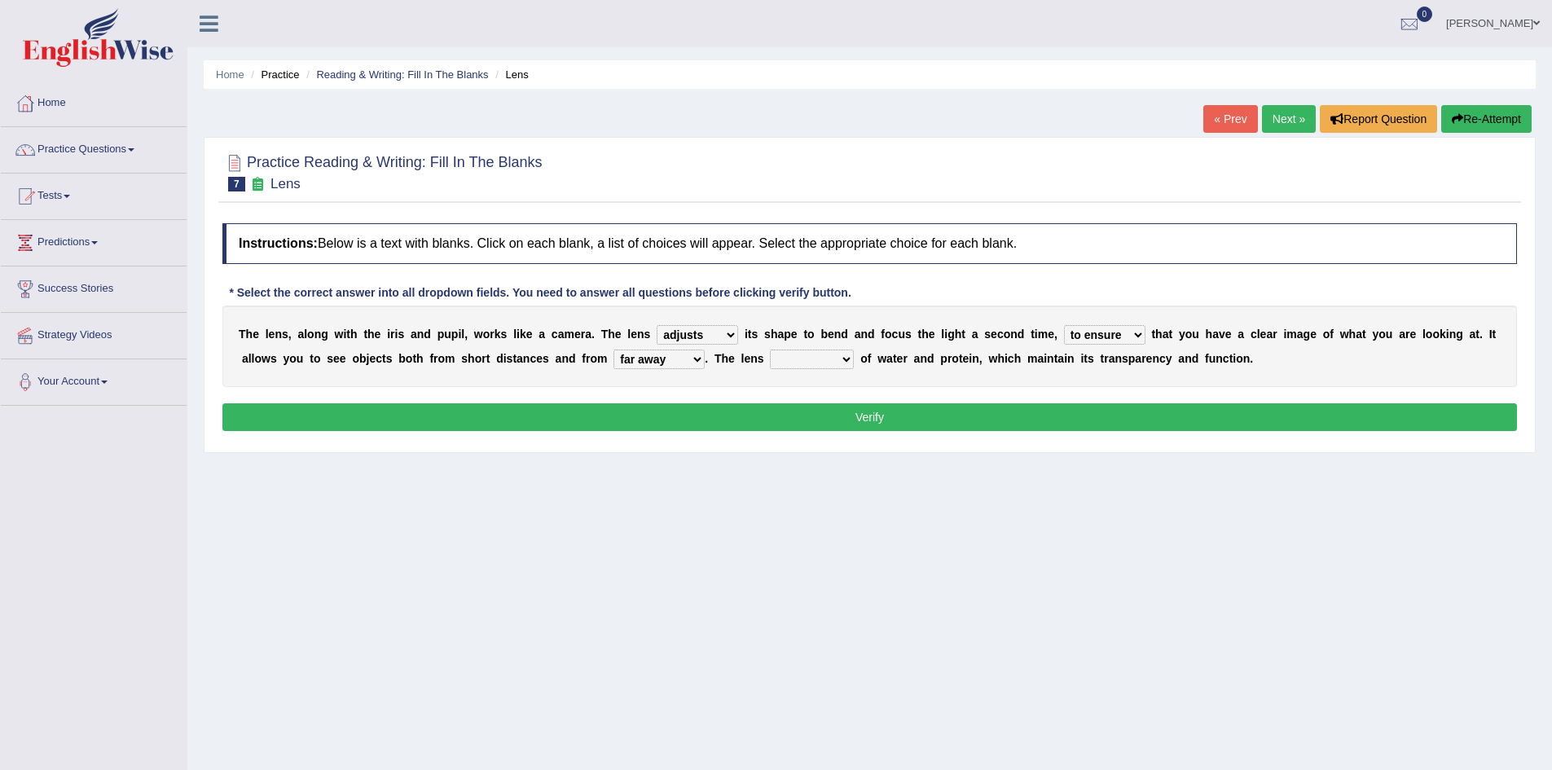
click at [770, 350] on select "constitutes comprises composes consists" at bounding box center [812, 360] width 84 height 20
click at [805, 425] on button "Verify" at bounding box center [869, 417] width 1295 height 28
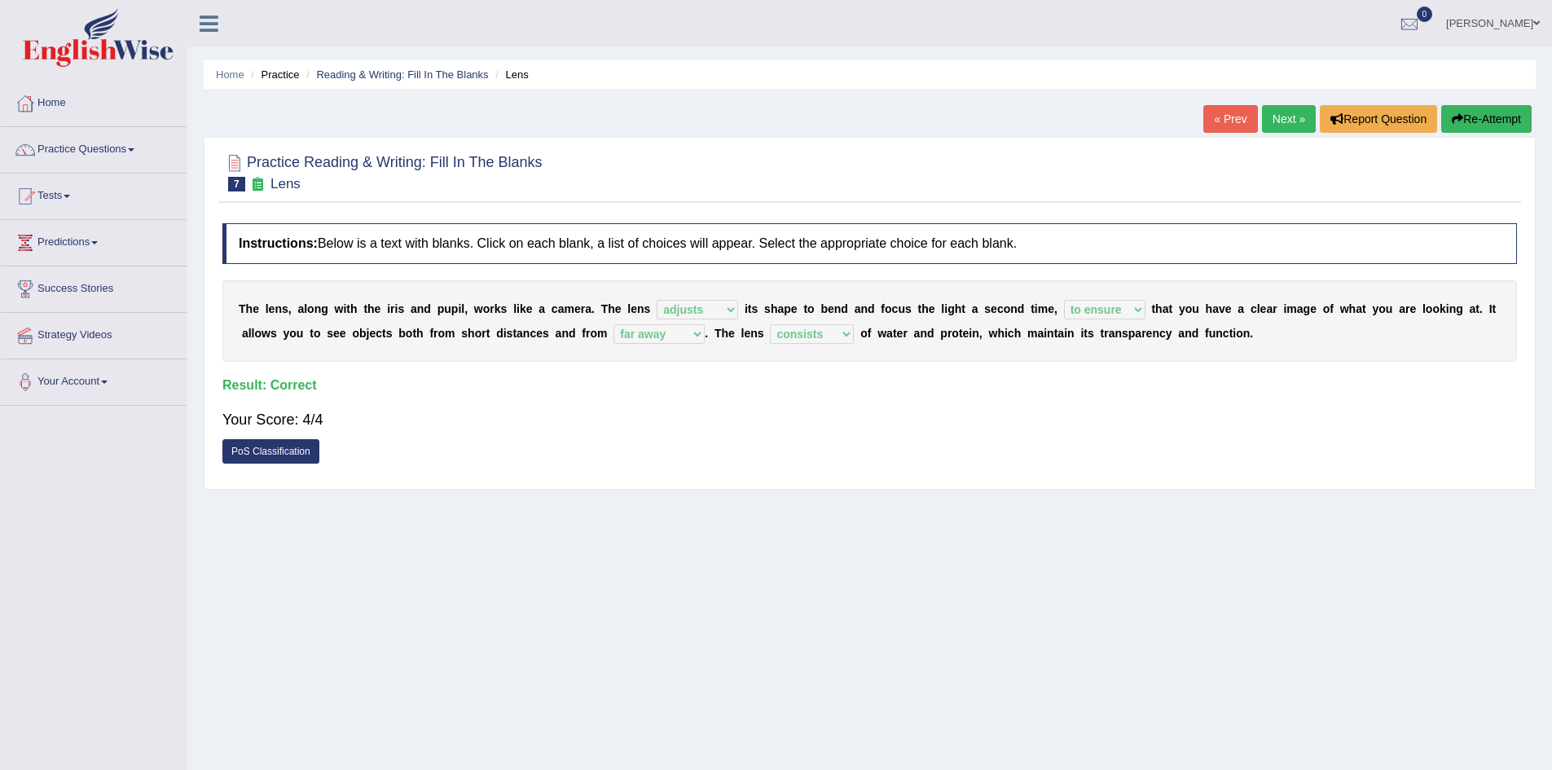
click at [1287, 117] on link "Next »" at bounding box center [1289, 119] width 54 height 28
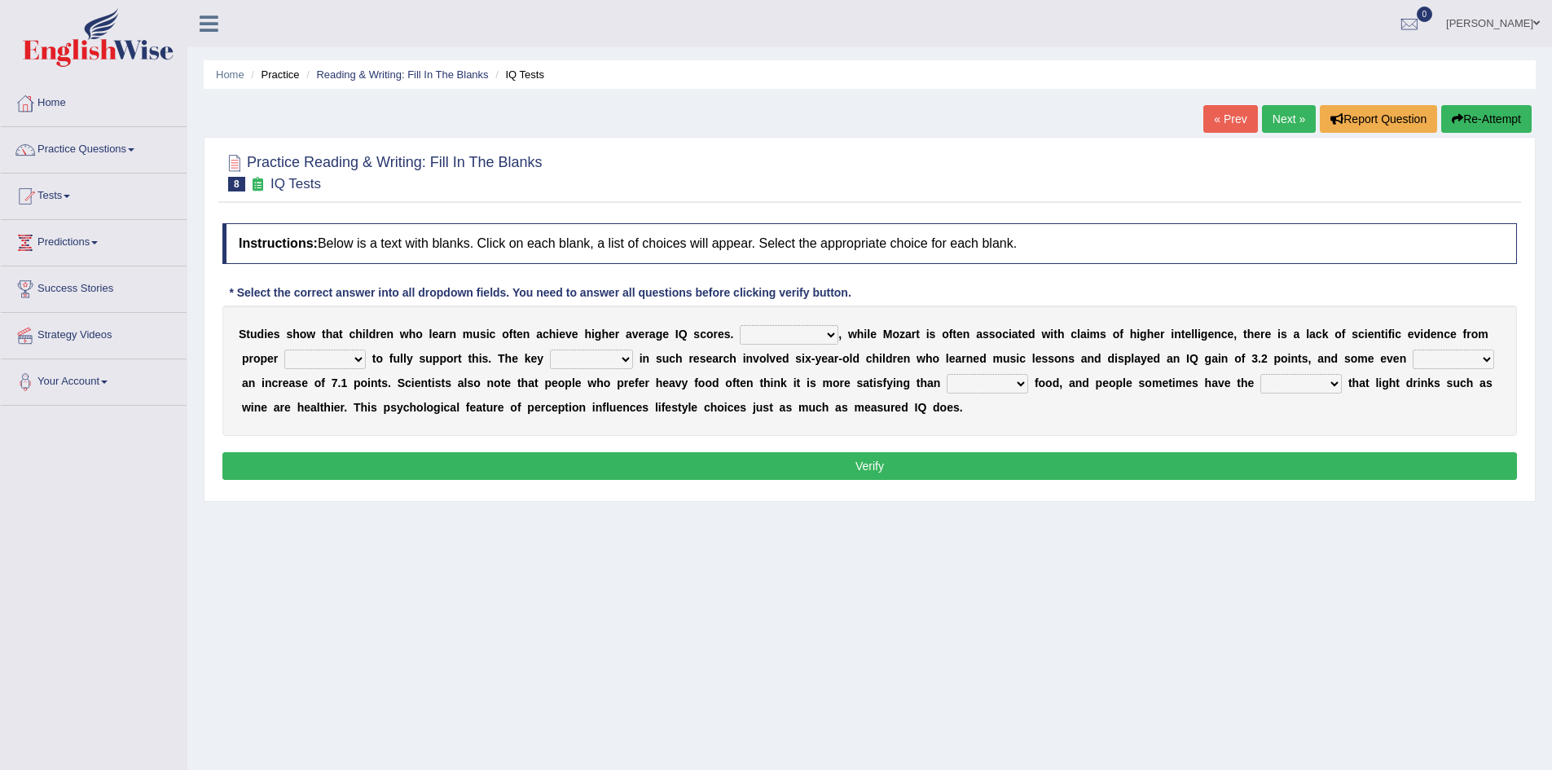
click at [832, 341] on select "However Therefore Consequently While" at bounding box center [789, 335] width 99 height 20
select select "However"
click at [740, 325] on select "However Therefore Consequently While" at bounding box center [789, 335] width 99 height 20
click at [363, 361] on select "test tests testing tested" at bounding box center [324, 360] width 81 height 20
click at [284, 350] on select "test tests testing tested" at bounding box center [324, 360] width 81 height 20
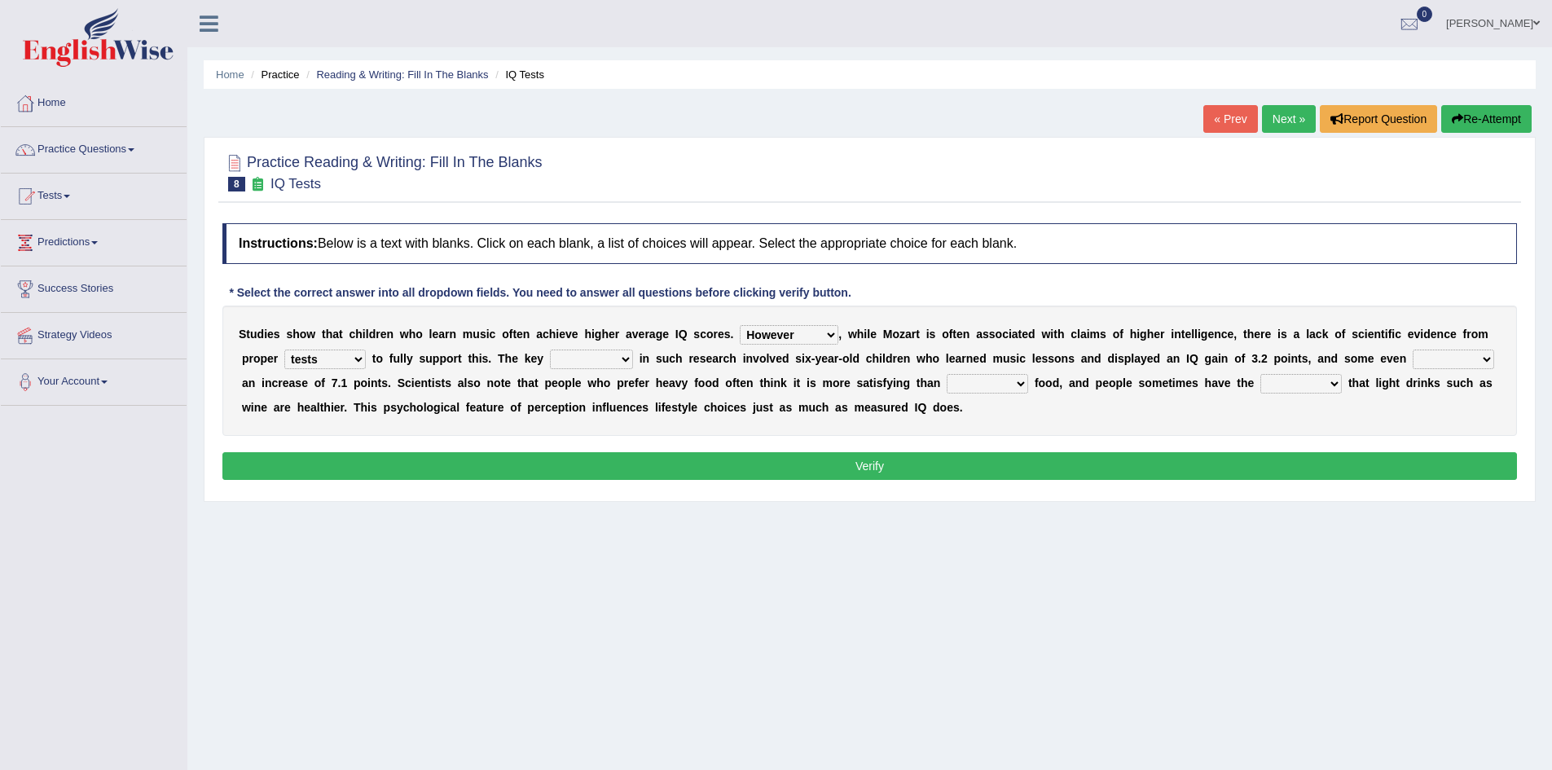
click at [360, 362] on select "test tests testing tested" at bounding box center [324, 360] width 81 height 20
select select "test"
click at [284, 350] on select "test tests testing tested" at bounding box center [324, 360] width 81 height 20
click at [363, 362] on select "test tests testing tested" at bounding box center [324, 360] width 81 height 20
click at [393, 383] on b at bounding box center [394, 382] width 7 height 13
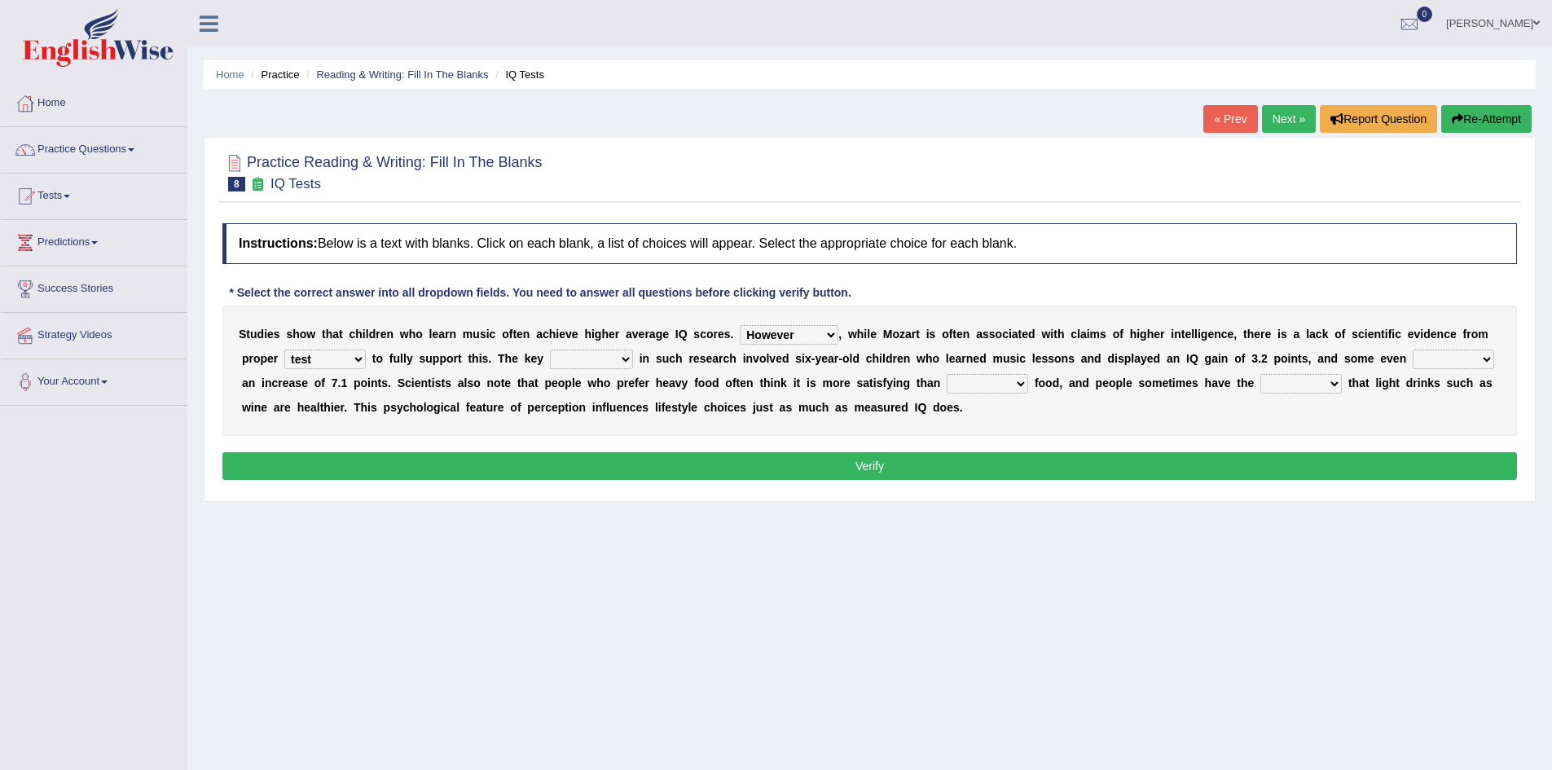
click at [617, 356] on select "process goal implication odd" at bounding box center [591, 360] width 83 height 20
click at [658, 316] on div "S t u d i e s s h o w t h a t c h i l d r e n w h o l e a r n m u s i c o f t e…" at bounding box center [869, 371] width 1295 height 130
click at [616, 363] on select "process goal implication odd" at bounding box center [591, 360] width 83 height 20
select select "goal"
click at [550, 350] on select "process goal implication odd" at bounding box center [591, 360] width 83 height 20
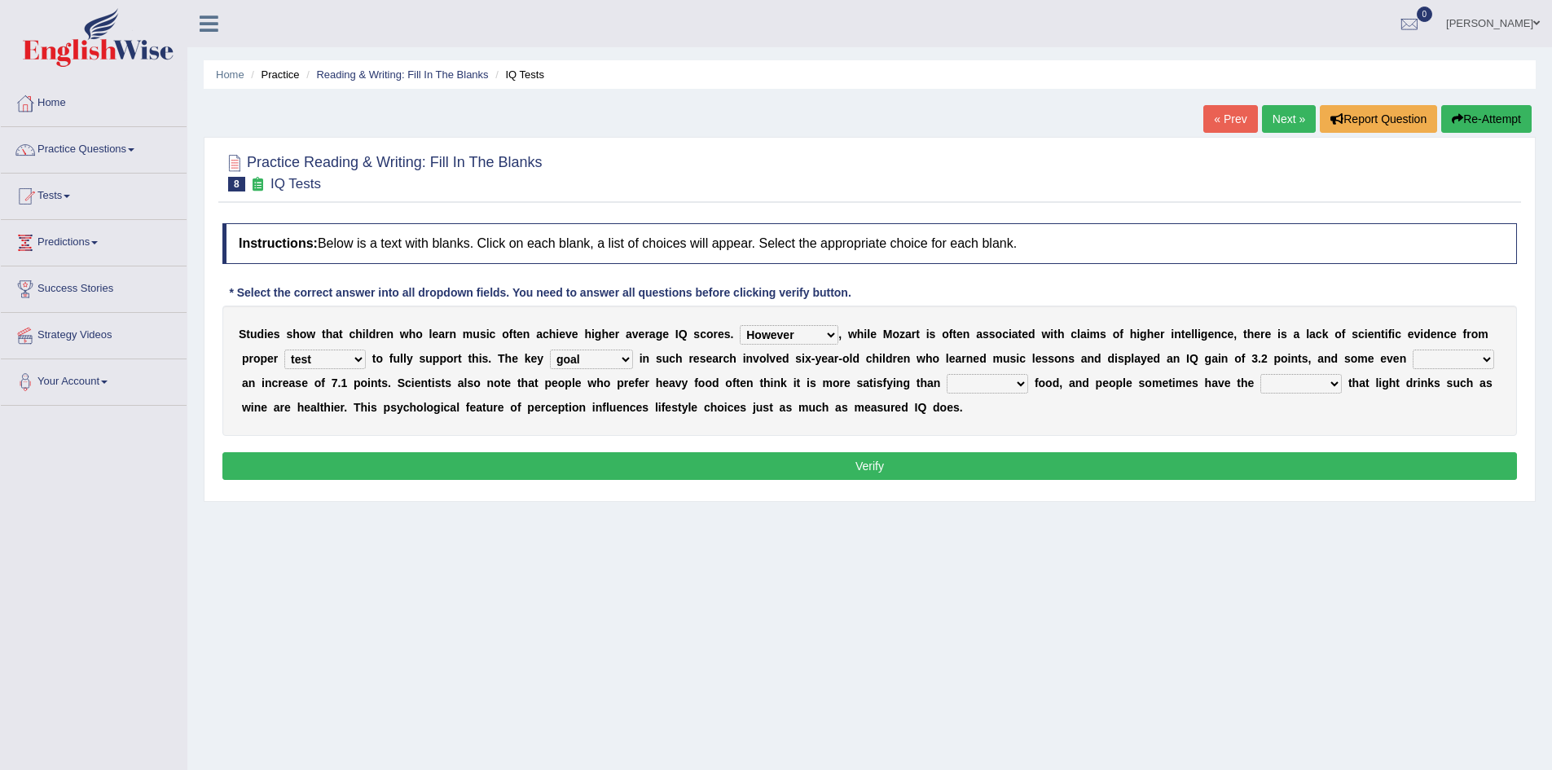
click at [1487, 363] on select "exhibited taught learned threatened" at bounding box center [1453, 360] width 81 height 20
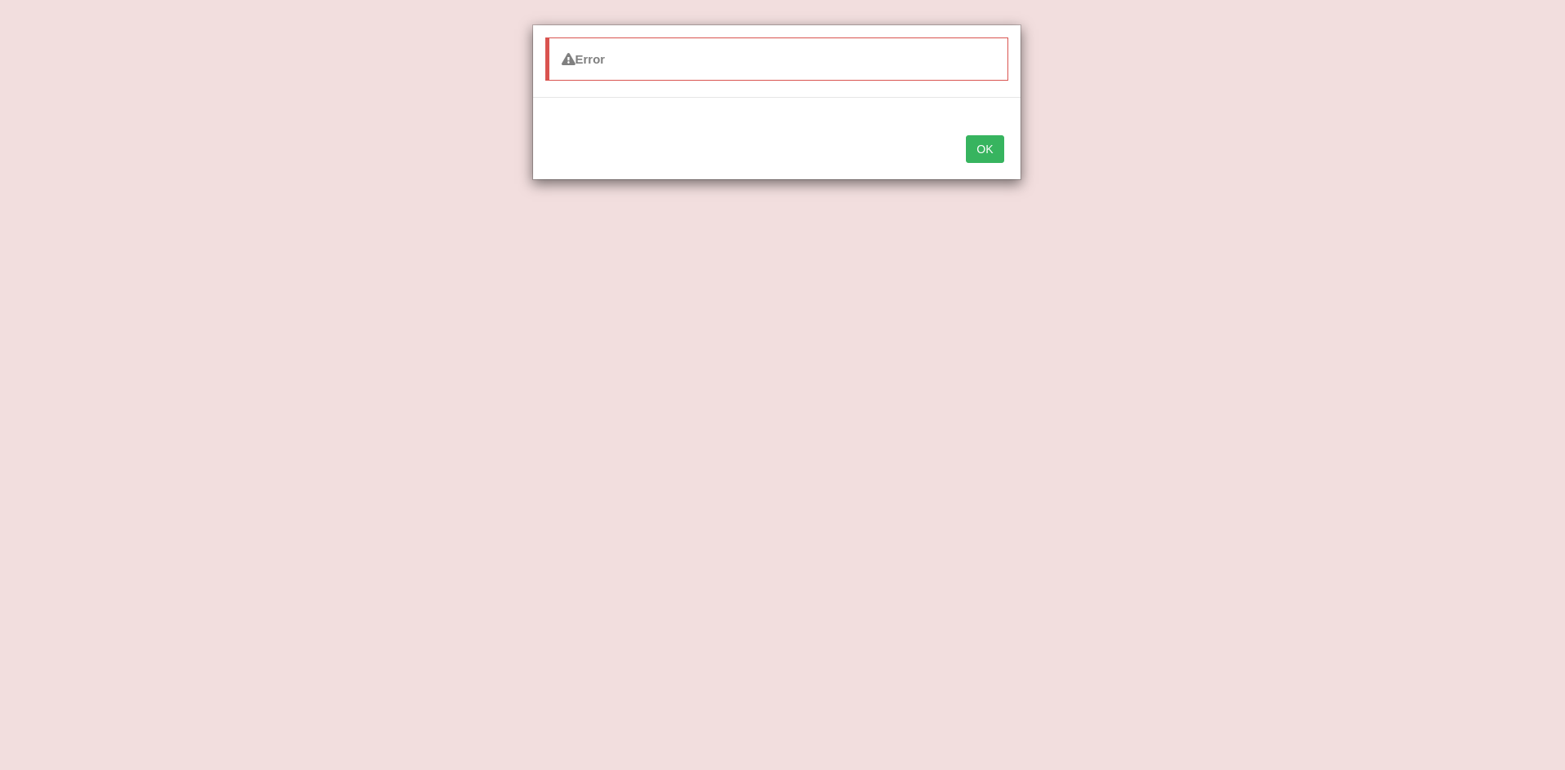
click at [980, 151] on button "OK" at bounding box center [984, 149] width 37 height 28
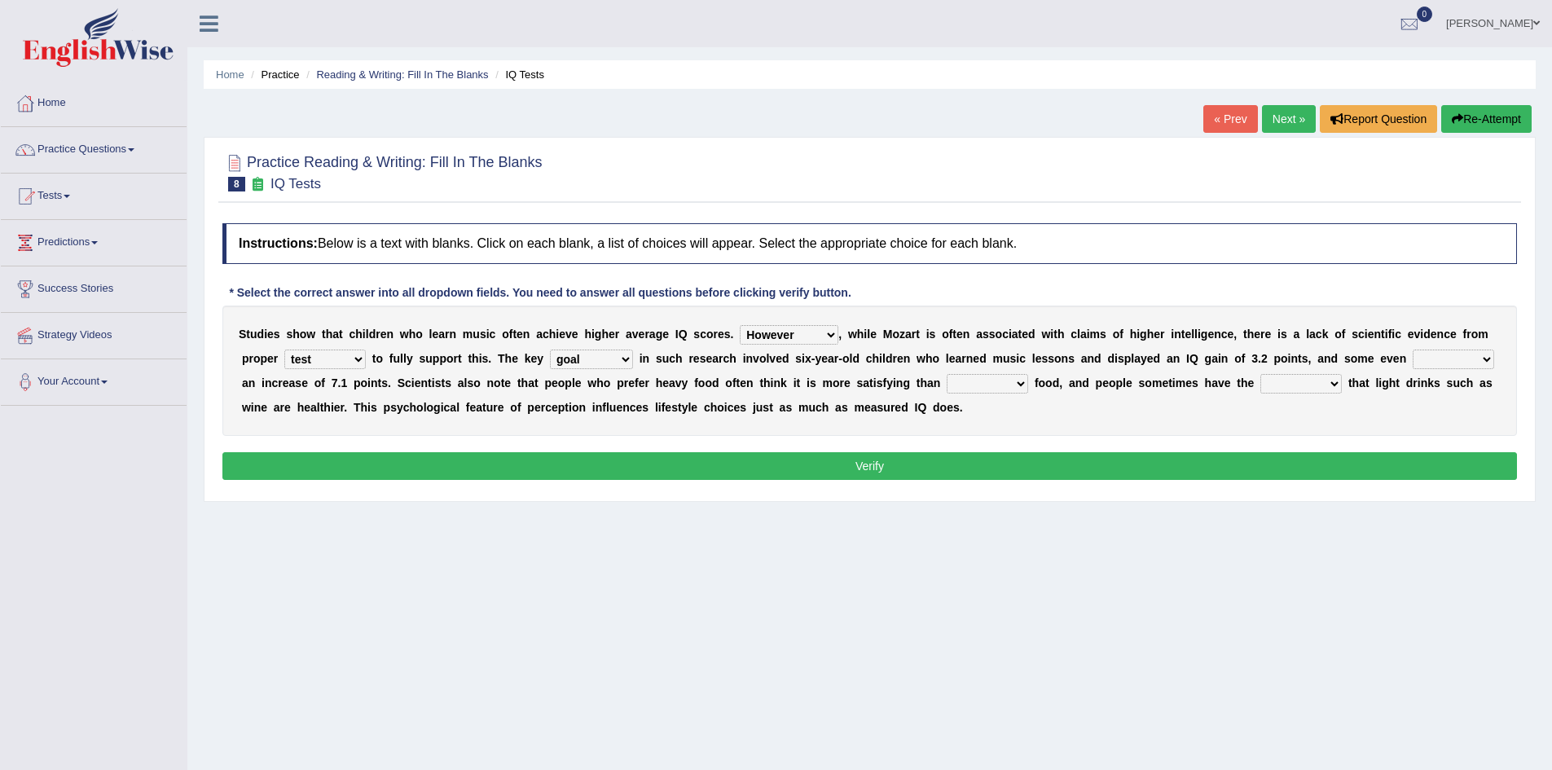
click at [1488, 356] on select "exhibited taught learned threatened" at bounding box center [1453, 360] width 81 height 20
select select "exhibited"
click at [1413, 350] on select "exhibited taught learned threatened" at bounding box center [1453, 360] width 81 height 20
click at [1016, 386] on select "choosy lighter cushiony spooky" at bounding box center [987, 384] width 81 height 20
select select "lighter"
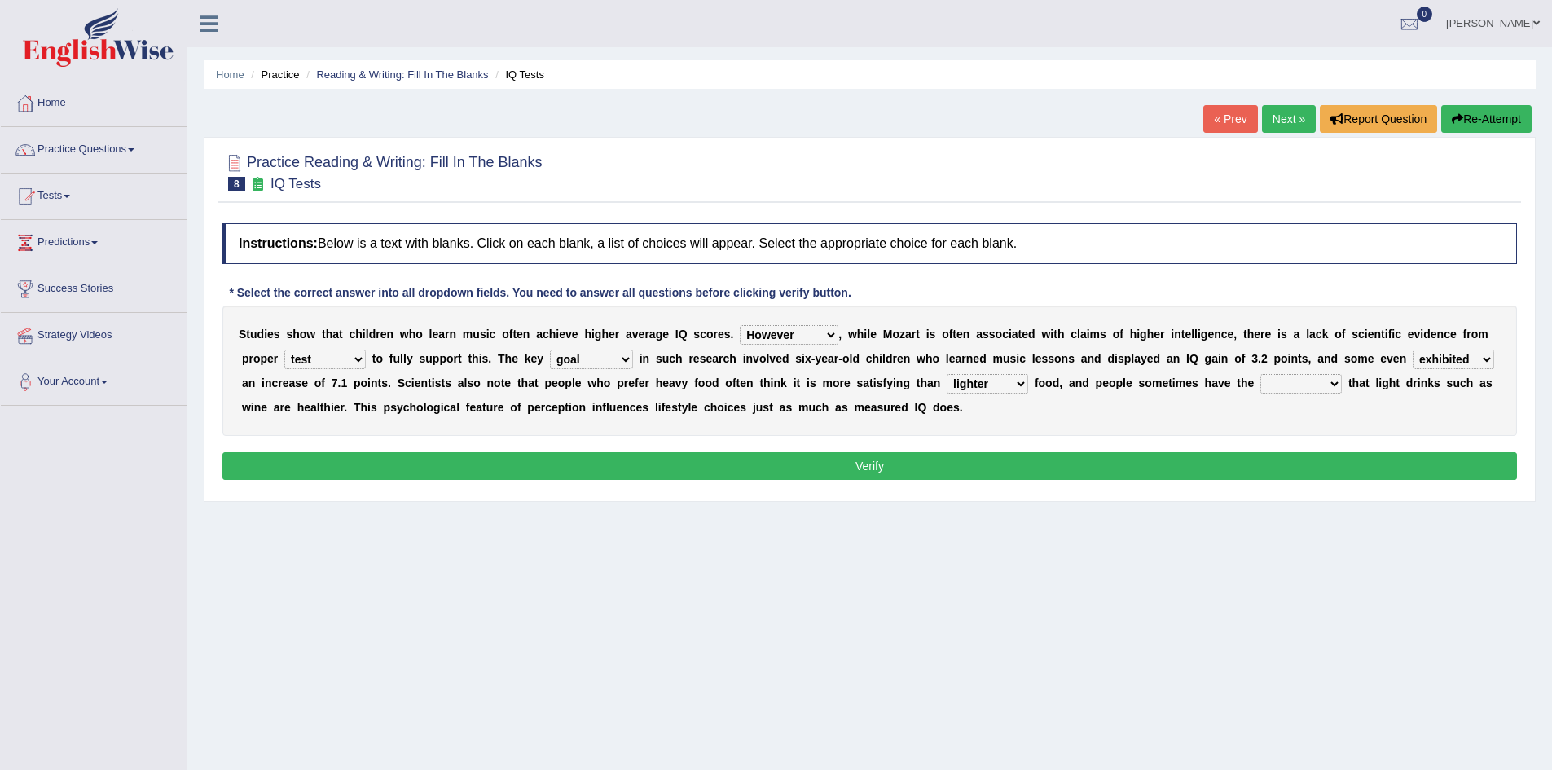
click at [947, 374] on select "choosy lighter cushiony spooky" at bounding box center [987, 384] width 81 height 20
click at [1330, 378] on select "illusion sight anecdote intention" at bounding box center [1301, 384] width 81 height 20
select select "intention"
click at [1261, 374] on select "illusion sight anecdote intention" at bounding box center [1301, 384] width 81 height 20
click at [773, 473] on button "Verify" at bounding box center [869, 466] width 1295 height 28
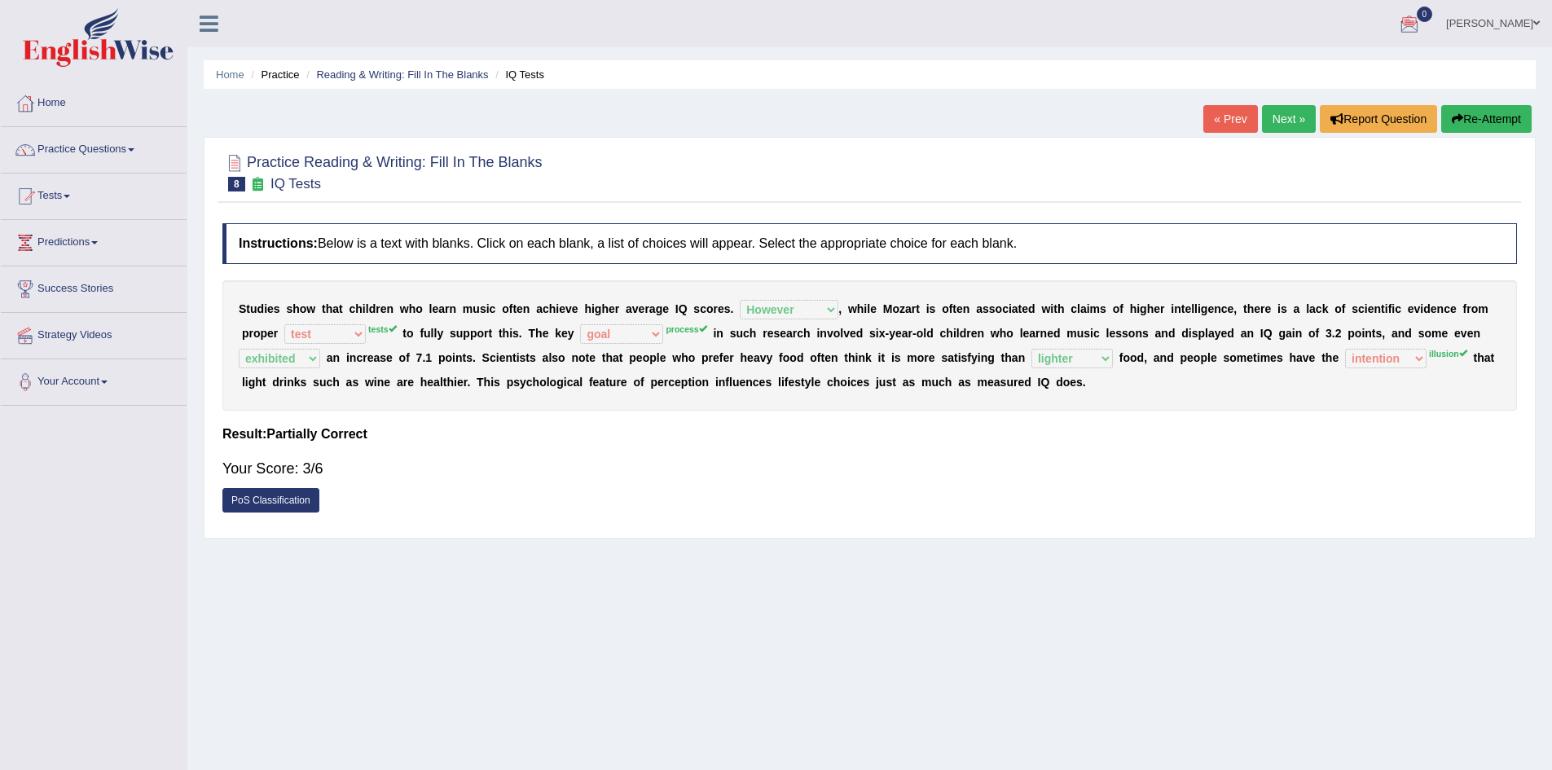
click at [1291, 115] on link "Next »" at bounding box center [1289, 119] width 54 height 28
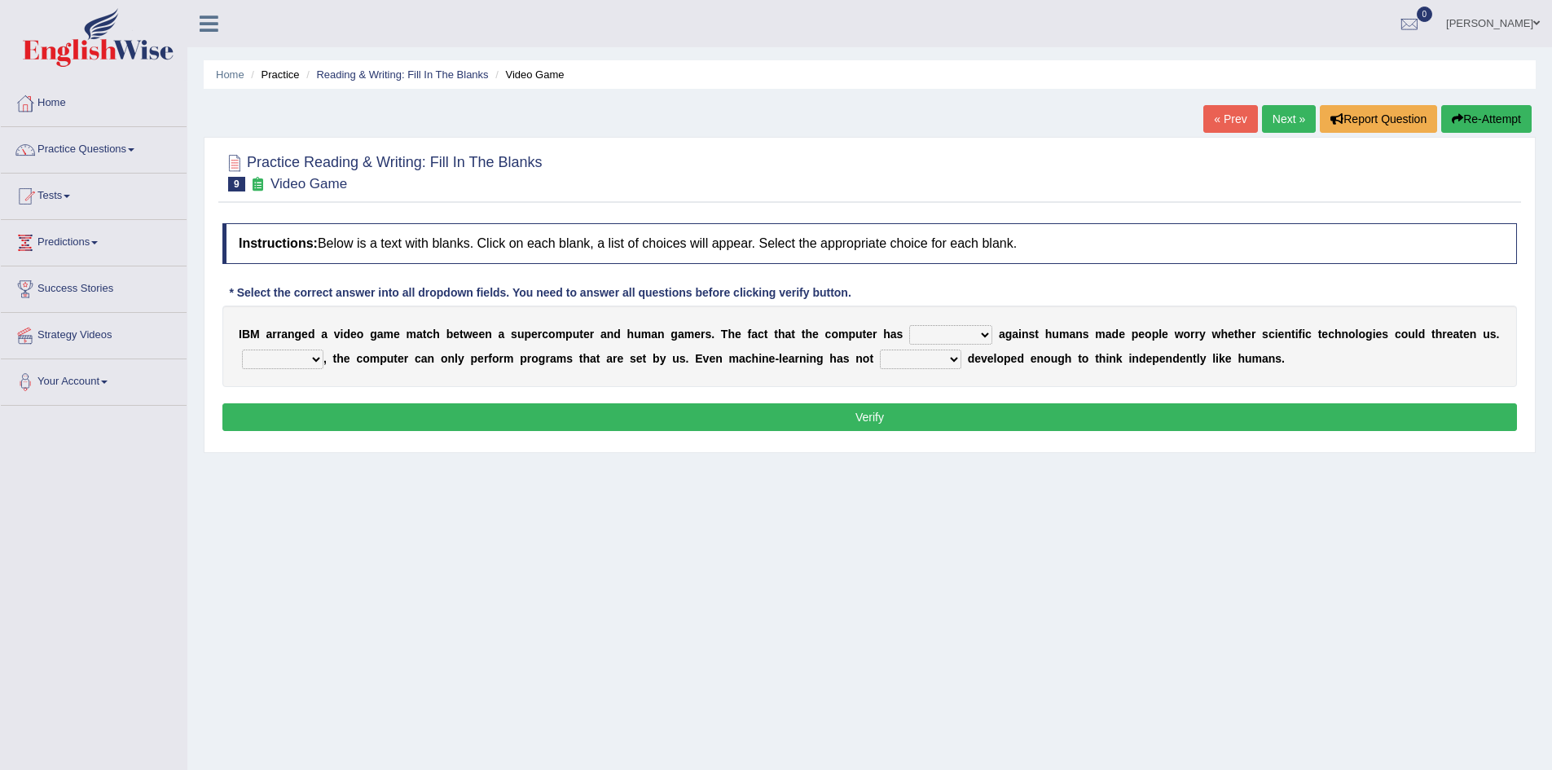
click at [985, 337] on select "competed fought acted challenged" at bounding box center [950, 335] width 83 height 20
select select "acted"
click at [909, 325] on select "competed fought acted challenged" at bounding box center [950, 335] width 83 height 20
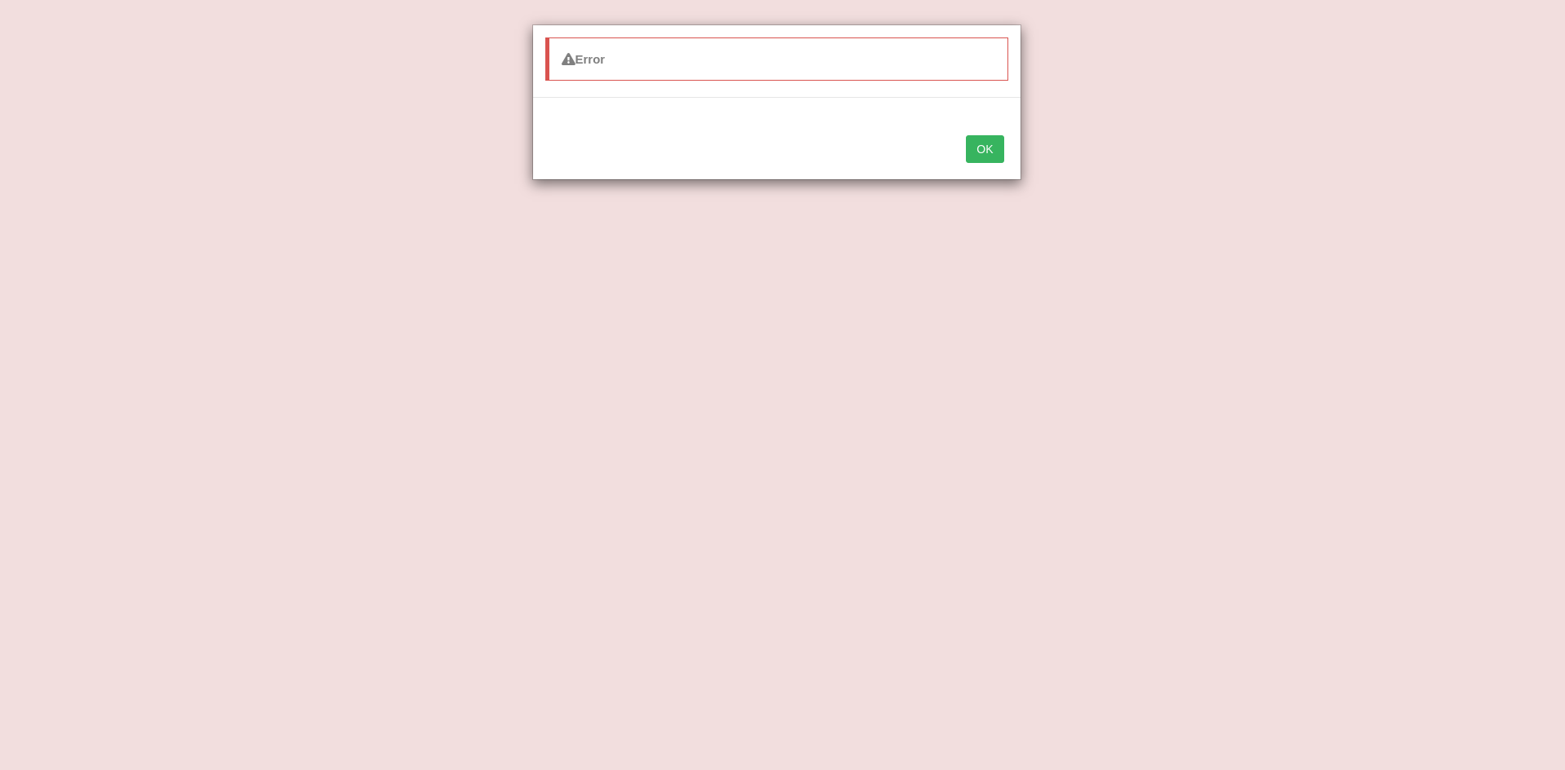
click at [993, 145] on button "OK" at bounding box center [984, 149] width 37 height 28
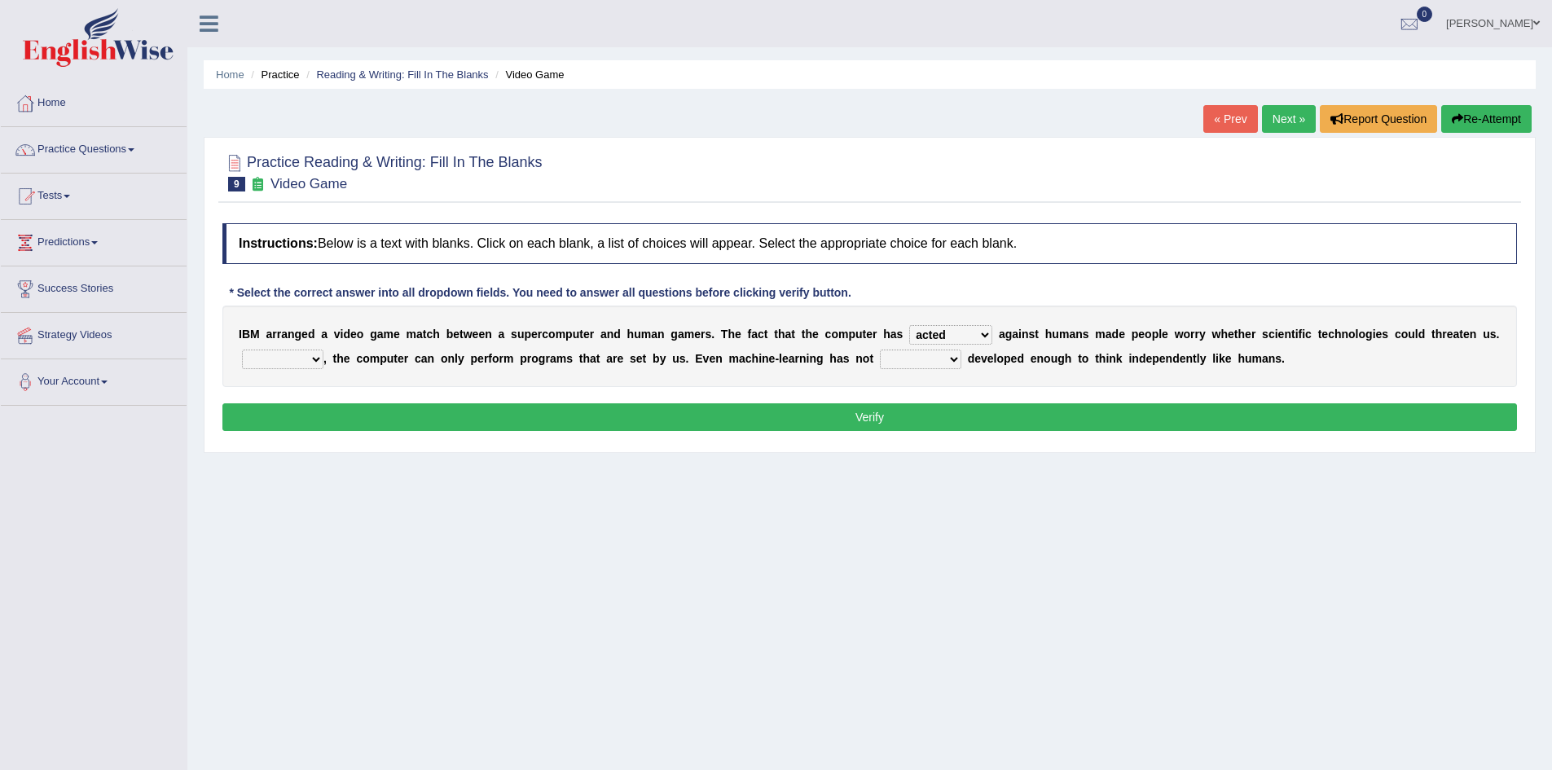
click at [318, 359] on select "Moreover However Thus So" at bounding box center [282, 360] width 81 height 20
select select "However"
click at [242, 350] on select "Moreover However Thus So" at bounding box center [282, 360] width 81 height 20
click at [950, 357] on select "yet still only just" at bounding box center [920, 360] width 81 height 20
select select "yet"
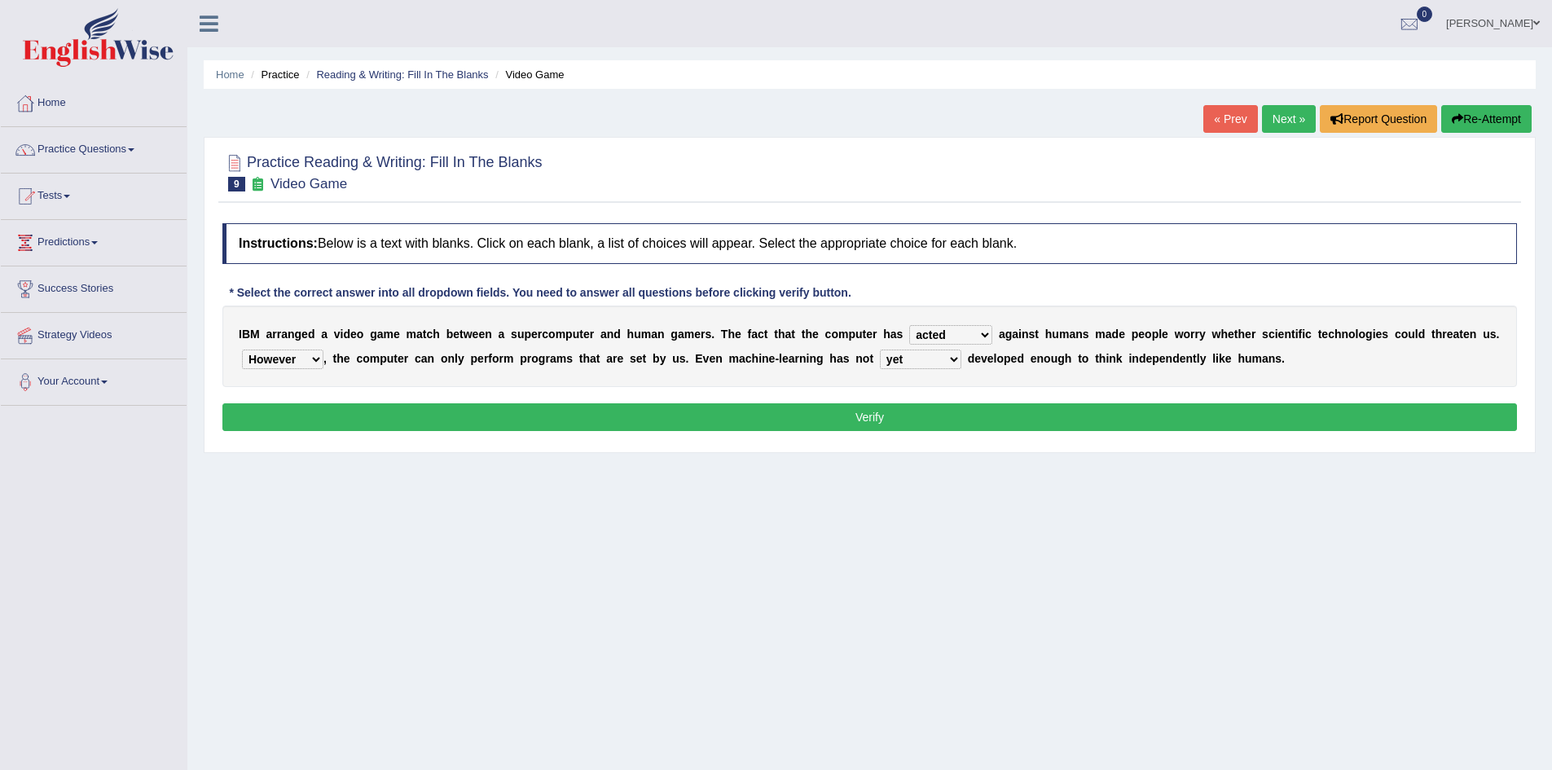
click at [880, 350] on select "yet still only just" at bounding box center [920, 360] width 81 height 20
click at [959, 355] on select "yet still only just" at bounding box center [920, 360] width 81 height 20
click at [1045, 385] on div "I B M a r r a n g e d a v i d e o g a m e m a t c h b e t w e e n a s u p e r c…" at bounding box center [869, 346] width 1295 height 81
click at [965, 411] on button "Verify" at bounding box center [869, 417] width 1295 height 28
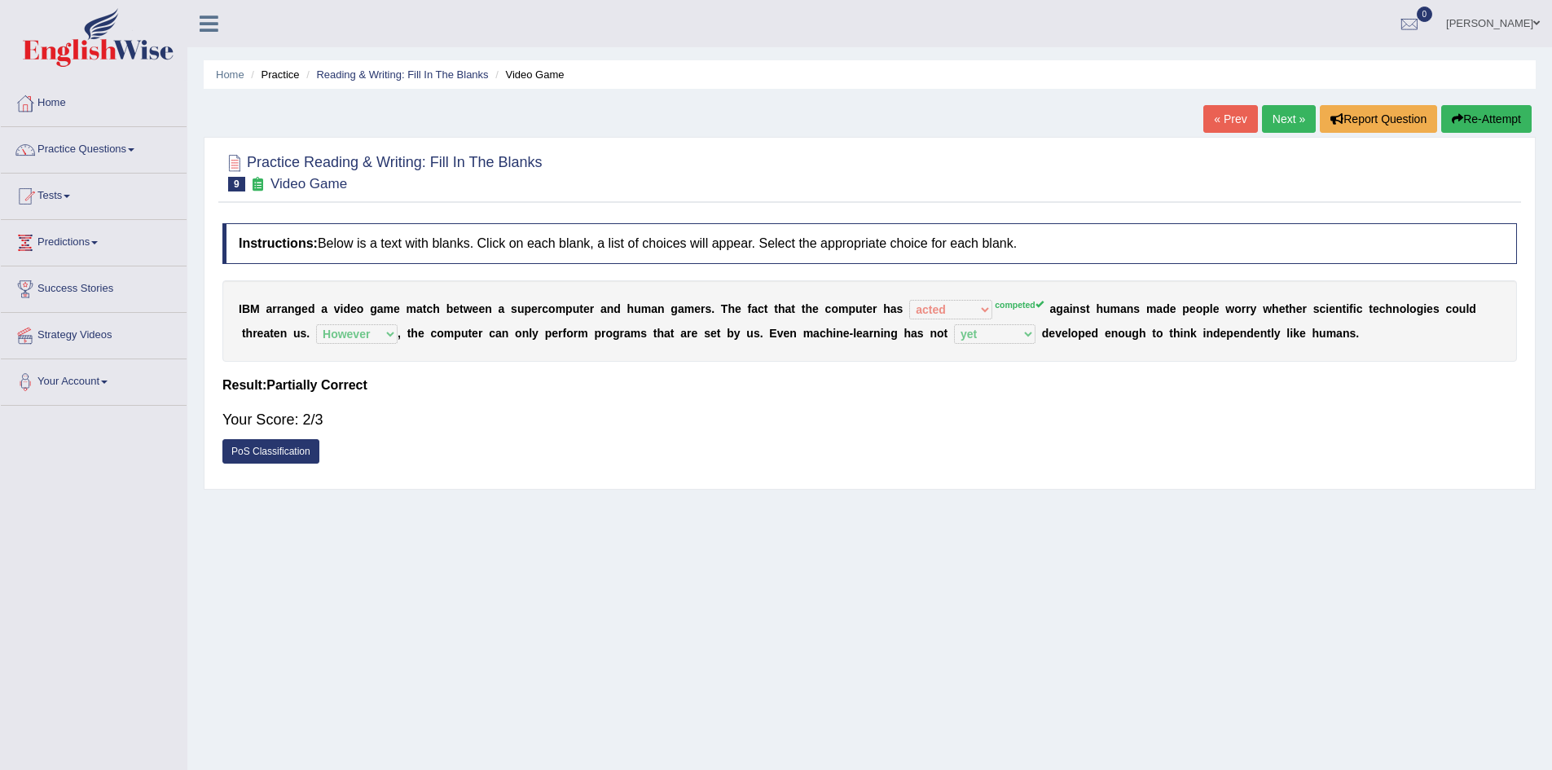
click at [1289, 117] on link "Next »" at bounding box center [1289, 119] width 54 height 28
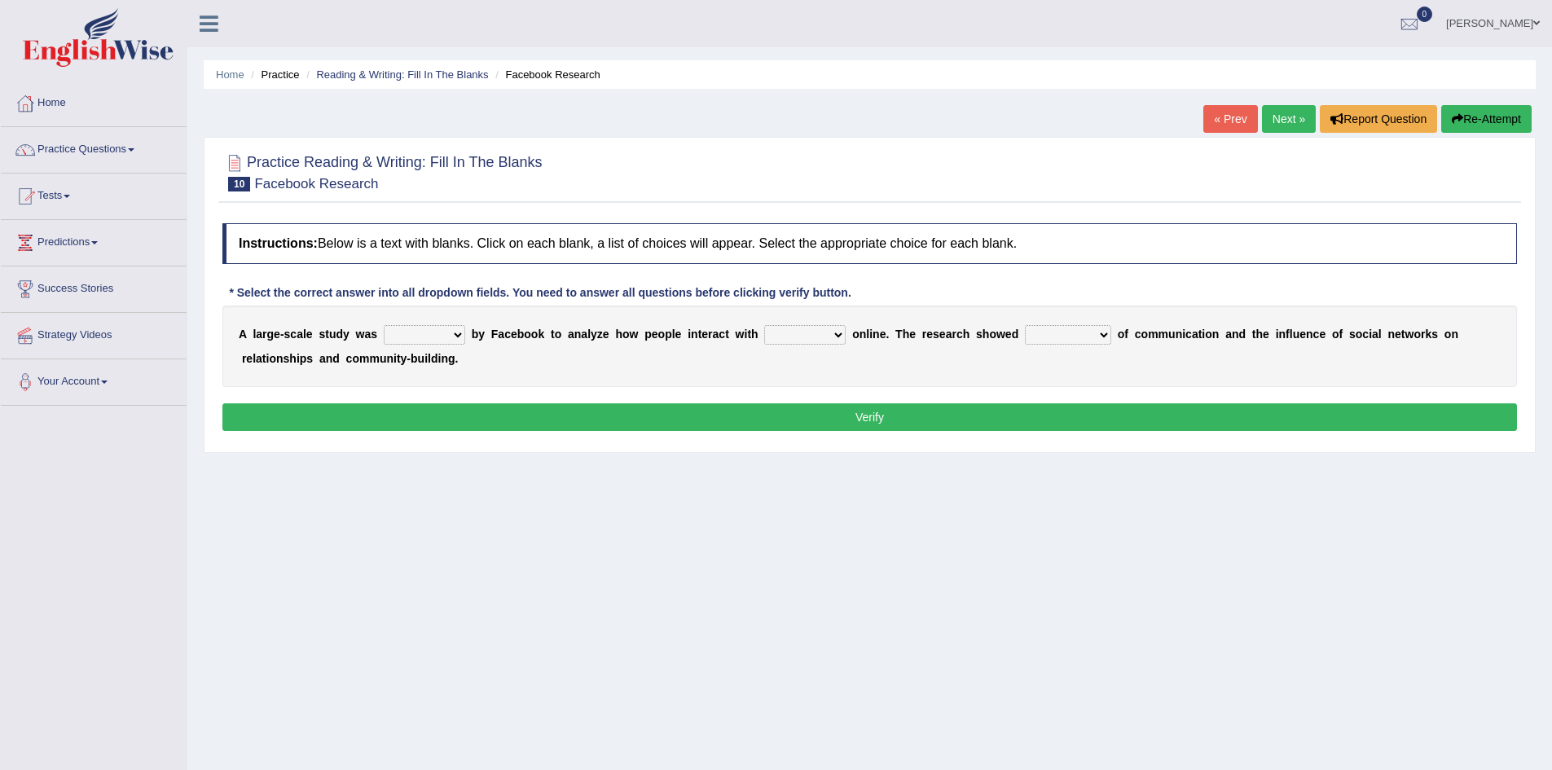
click at [453, 335] on select "surveyed had asked made" at bounding box center [424, 335] width 81 height 20
select select "surveyed"
click at [384, 325] on select "surveyed had asked made" at bounding box center [424, 335] width 81 height 20
click at [844, 338] on select "together all each other another" at bounding box center [804, 335] width 81 height 20
select select "each other"
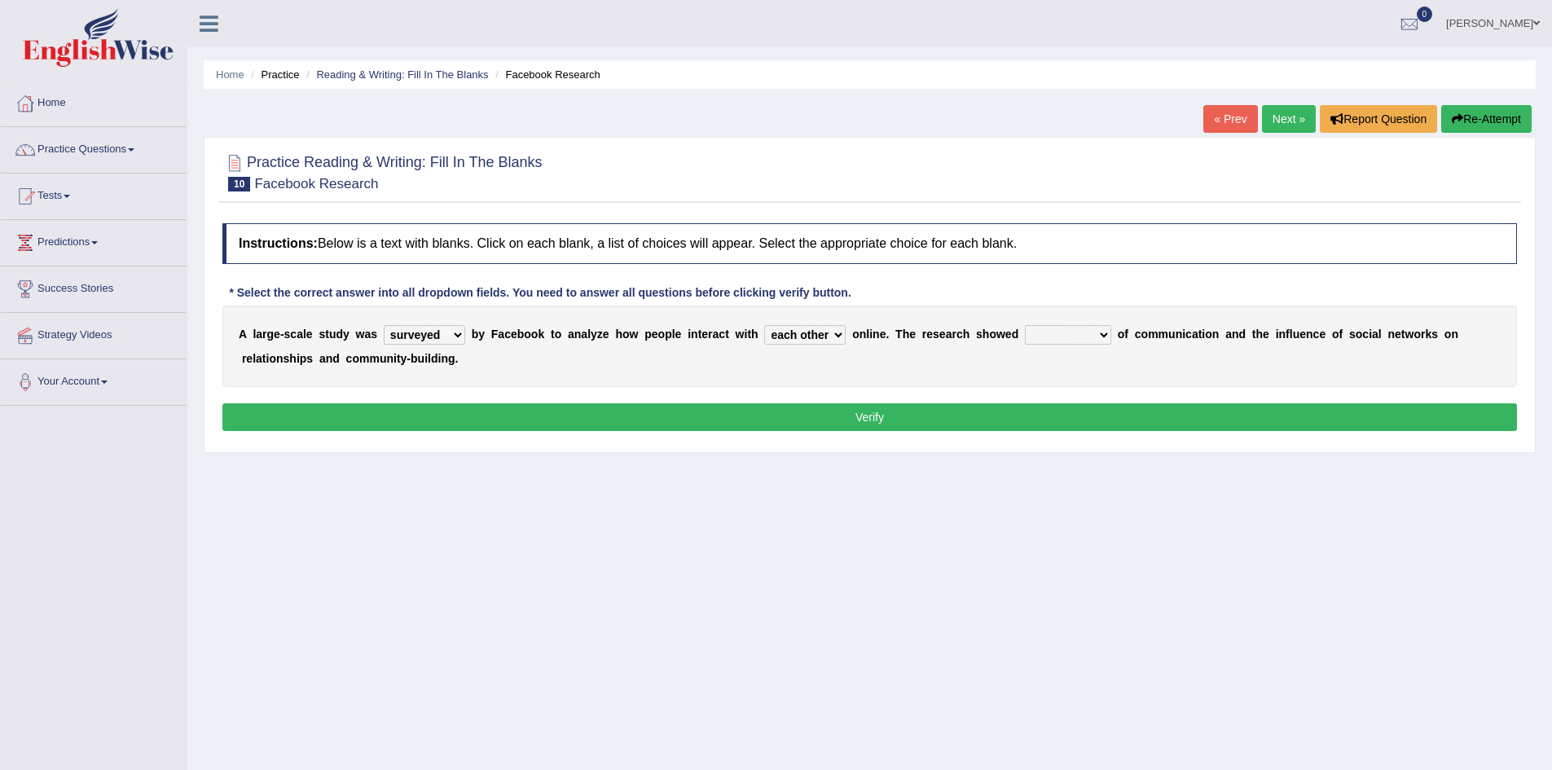
click at [764, 325] on select "together all each other another" at bounding box center [804, 335] width 81 height 20
click at [1102, 334] on select "advantages standards fellowships patterns" at bounding box center [1068, 335] width 86 height 20
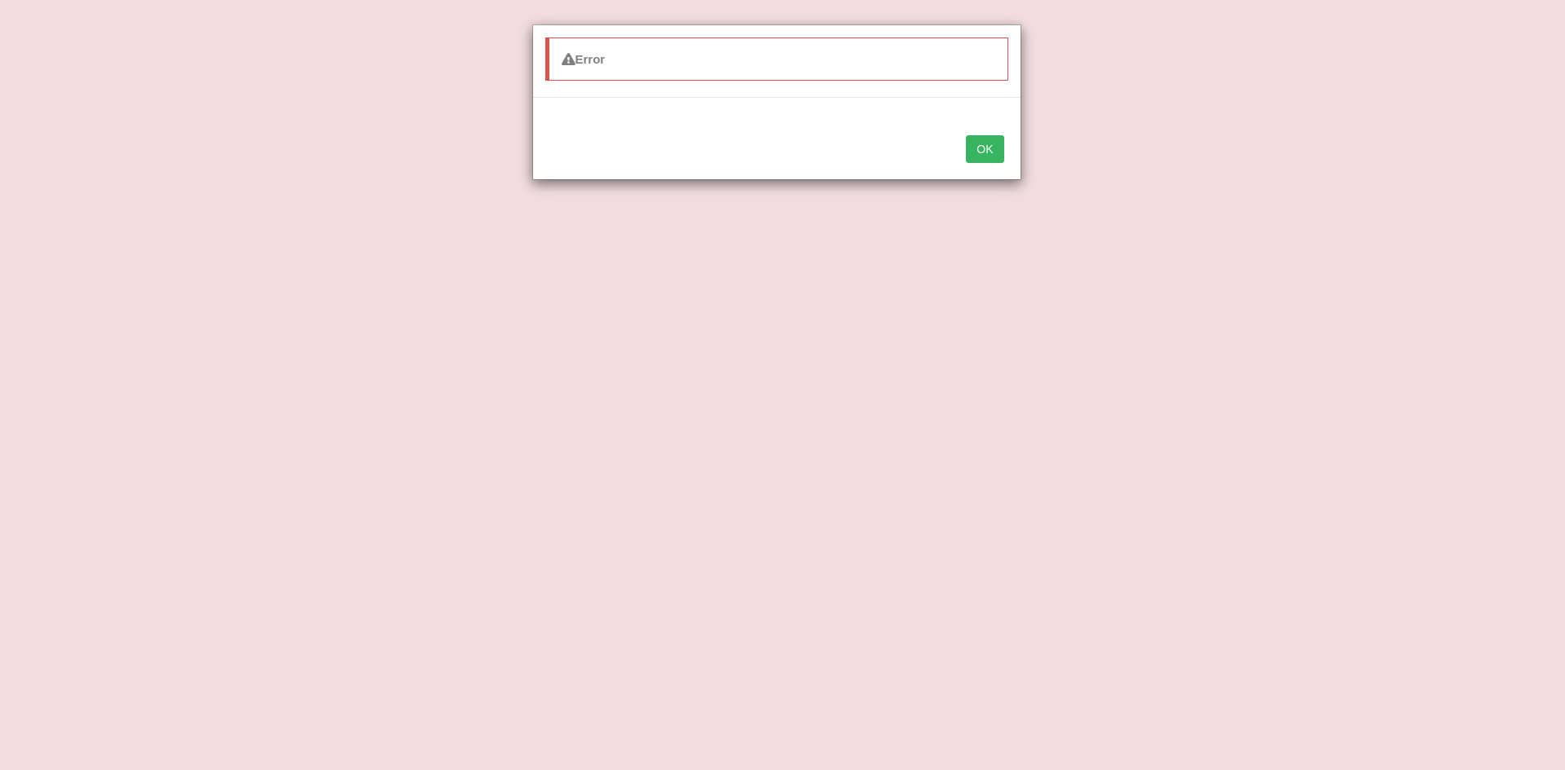
click at [994, 152] on button "OK" at bounding box center [984, 149] width 37 height 28
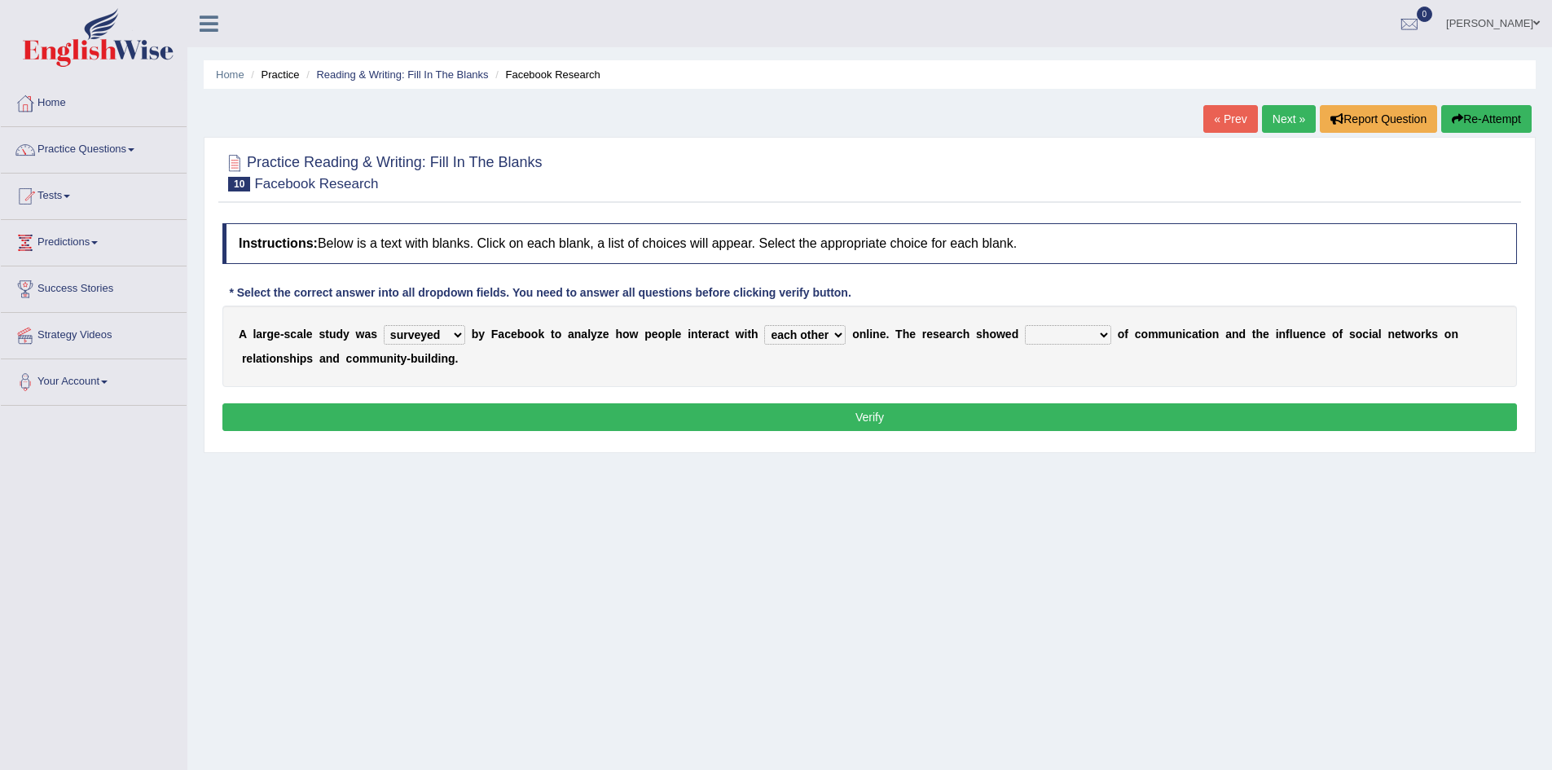
click at [1109, 337] on select "advantages standards fellowships patterns" at bounding box center [1068, 335] width 86 height 20
select select "advantages"
click at [1025, 325] on select "advantages standards fellowships patterns" at bounding box center [1068, 335] width 86 height 20
click at [627, 419] on button "Verify" at bounding box center [869, 417] width 1295 height 28
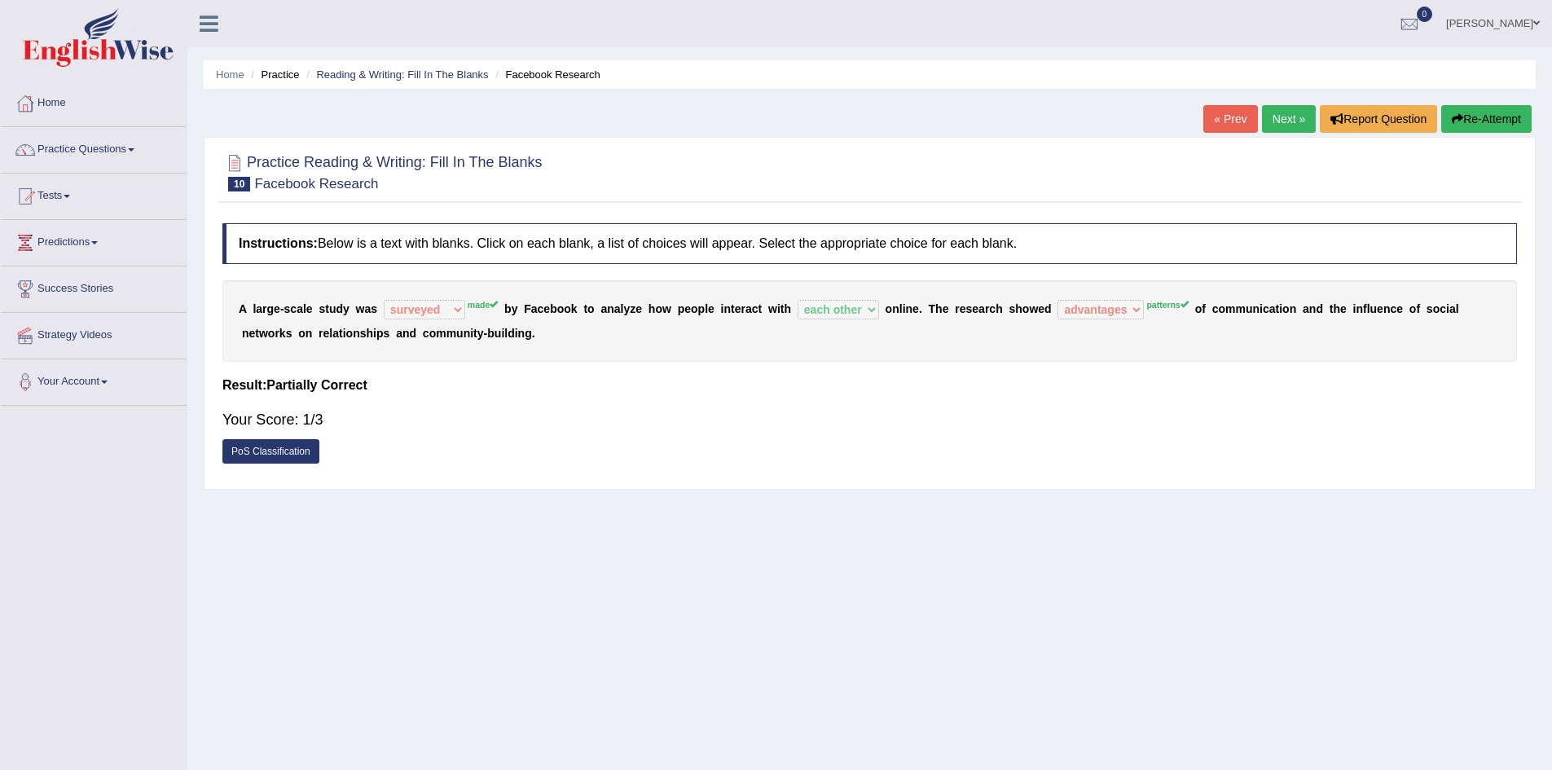
click at [1486, 107] on button "Re-Attempt" at bounding box center [1487, 119] width 90 height 28
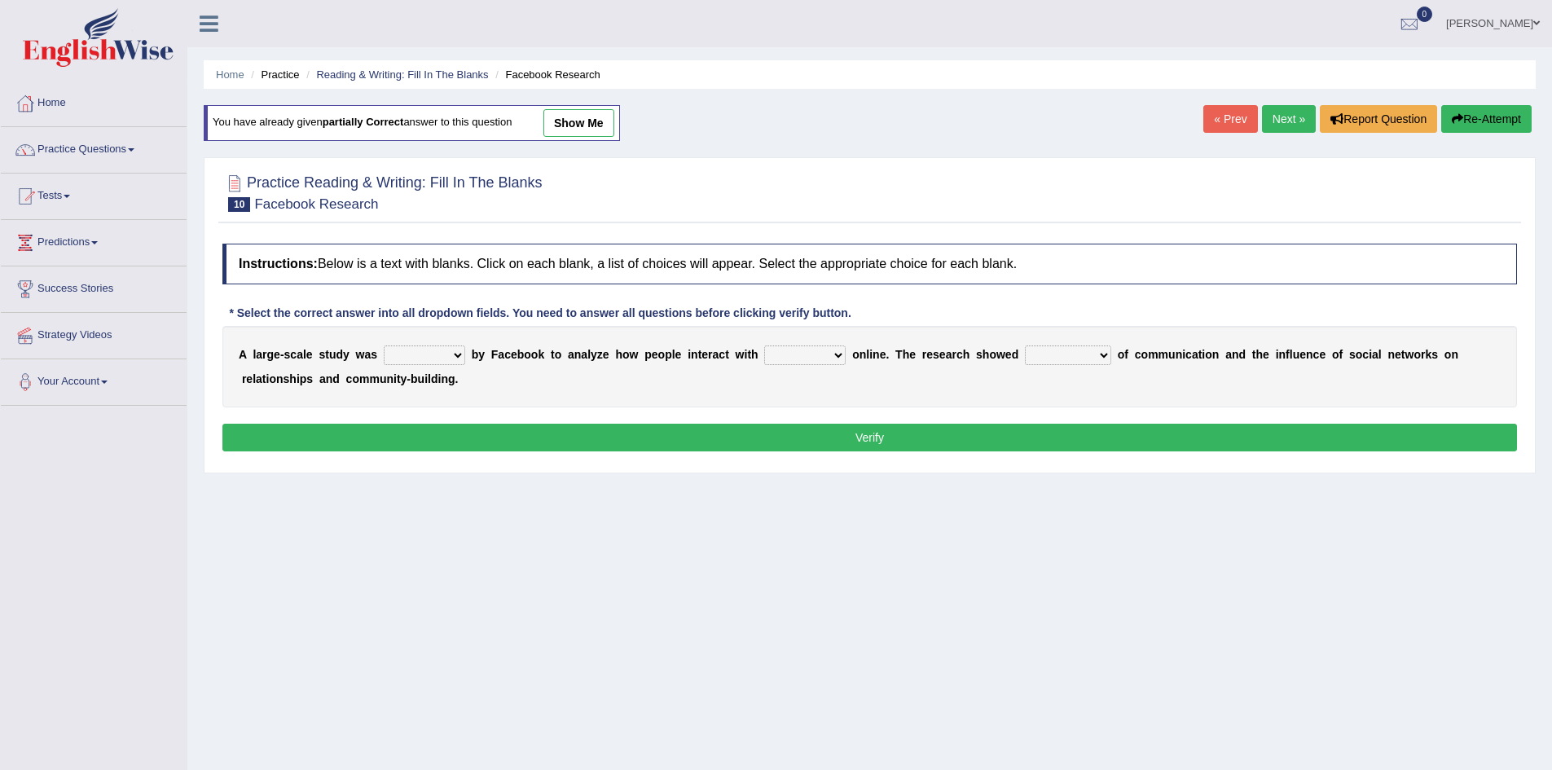
click at [452, 354] on select "surveyed had asked made" at bounding box center [424, 356] width 81 height 20
select select "made"
click at [384, 346] on select "surveyed had asked made" at bounding box center [424, 356] width 81 height 20
click at [841, 363] on select "together all each other another" at bounding box center [804, 356] width 81 height 20
select select "each other"
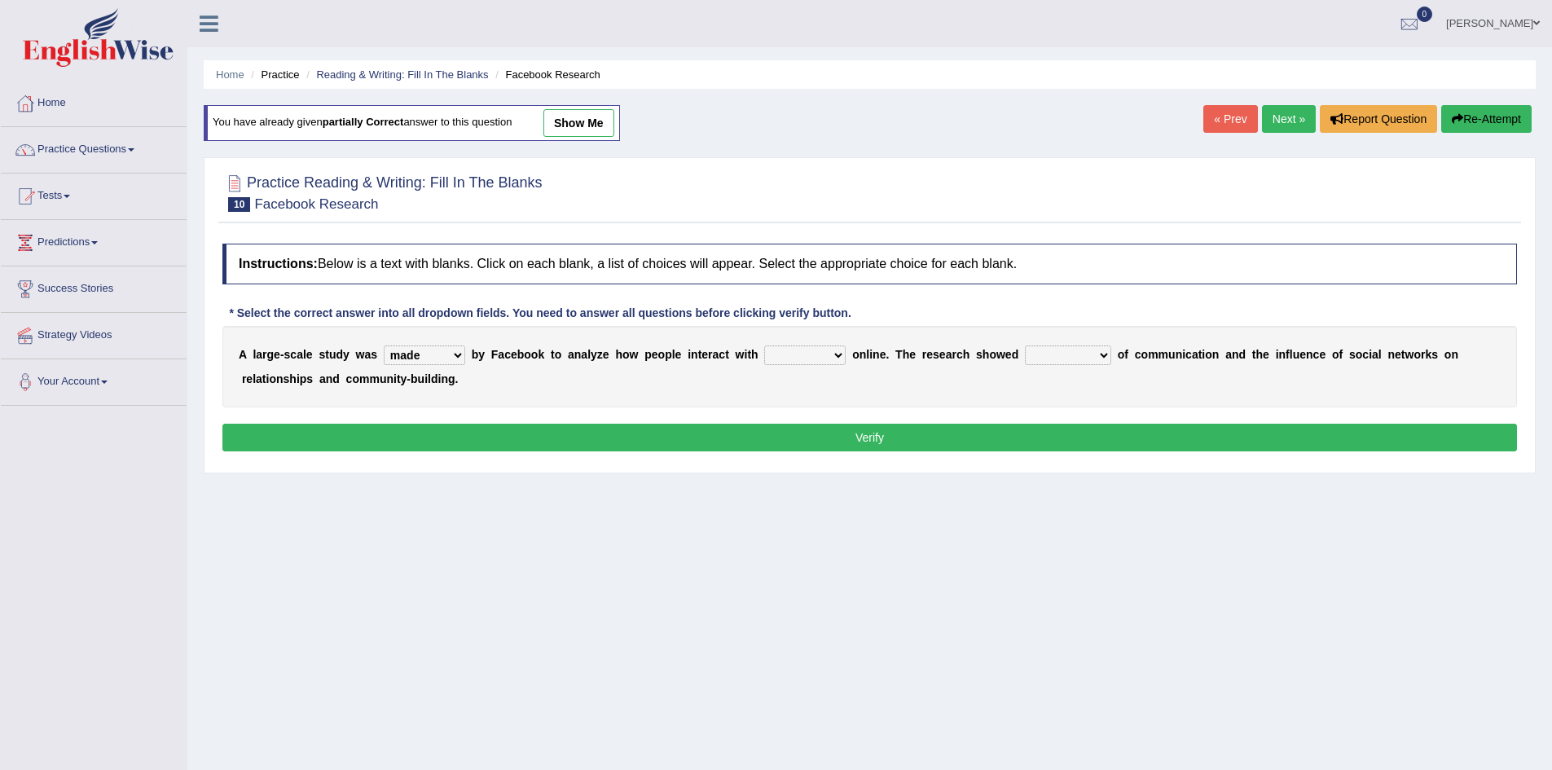
click at [764, 346] on select "together all each other another" at bounding box center [804, 356] width 81 height 20
click at [1104, 354] on select "advantages standards fellowships patterns" at bounding box center [1068, 356] width 86 height 20
select select "patterns"
click at [1025, 346] on select "advantages standards fellowships patterns" at bounding box center [1068, 356] width 86 height 20
click at [1050, 428] on button "Verify" at bounding box center [869, 438] width 1295 height 28
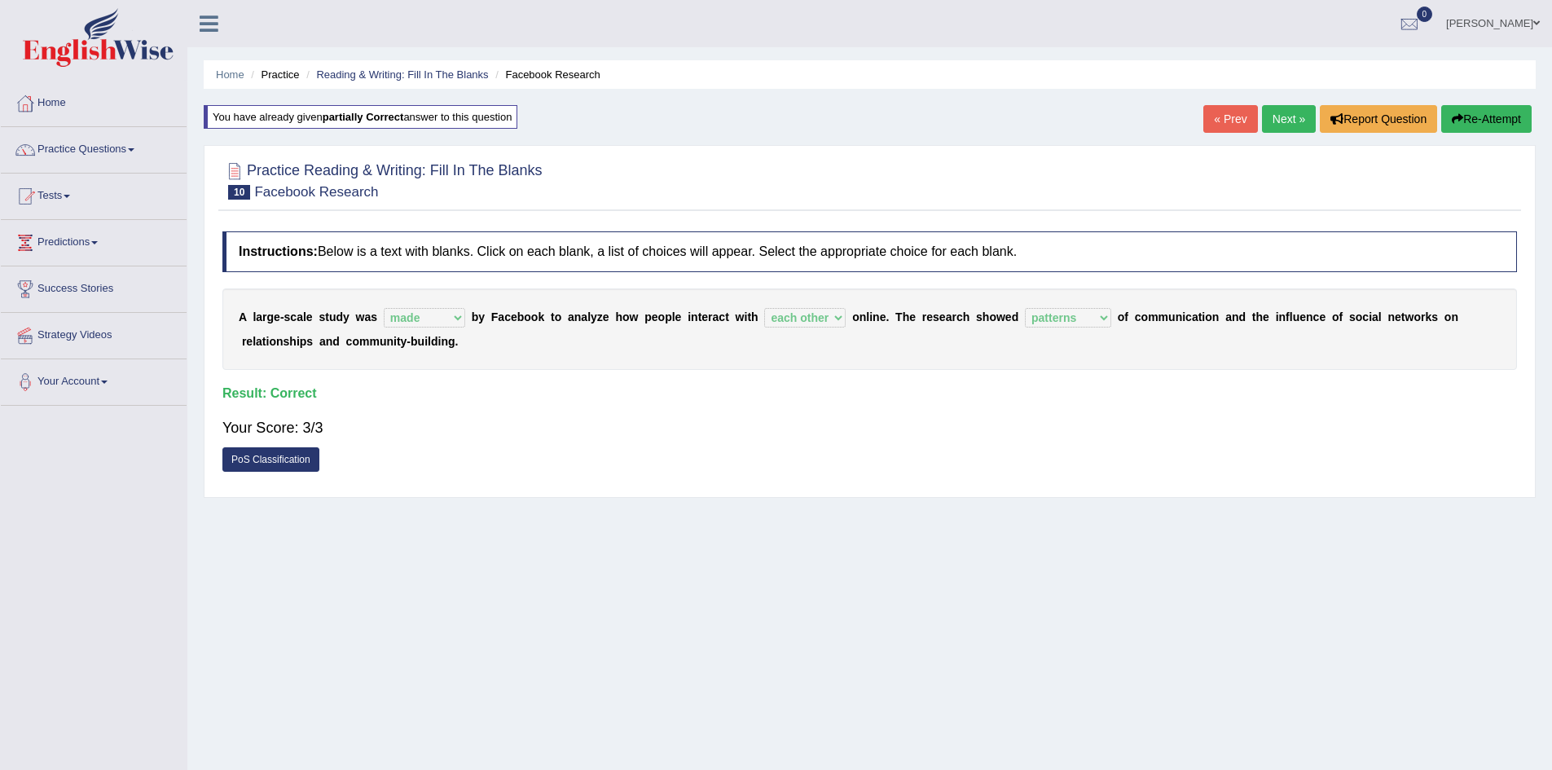
click at [1287, 119] on link "Next »" at bounding box center [1289, 119] width 54 height 28
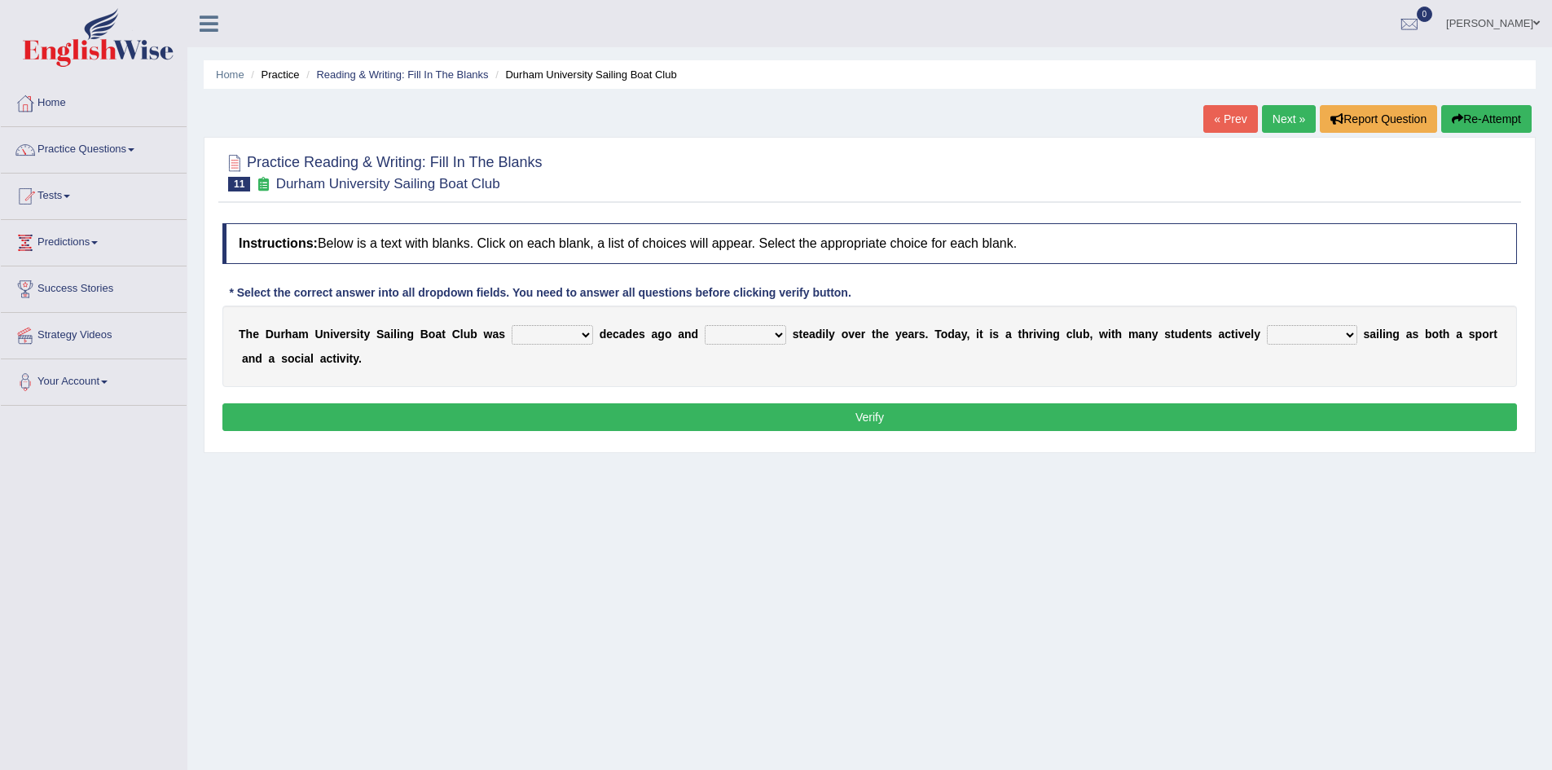
click at [583, 334] on select "found fund founded find" at bounding box center [552, 335] width 81 height 20
select select "found"
click at [512, 325] on select "found fund founded find" at bounding box center [552, 335] width 81 height 20
click at [772, 333] on select "grow growing has grown grown" at bounding box center [745, 335] width 81 height 20
click at [705, 325] on select "grow growing has grown grown" at bounding box center [745, 335] width 81 height 20
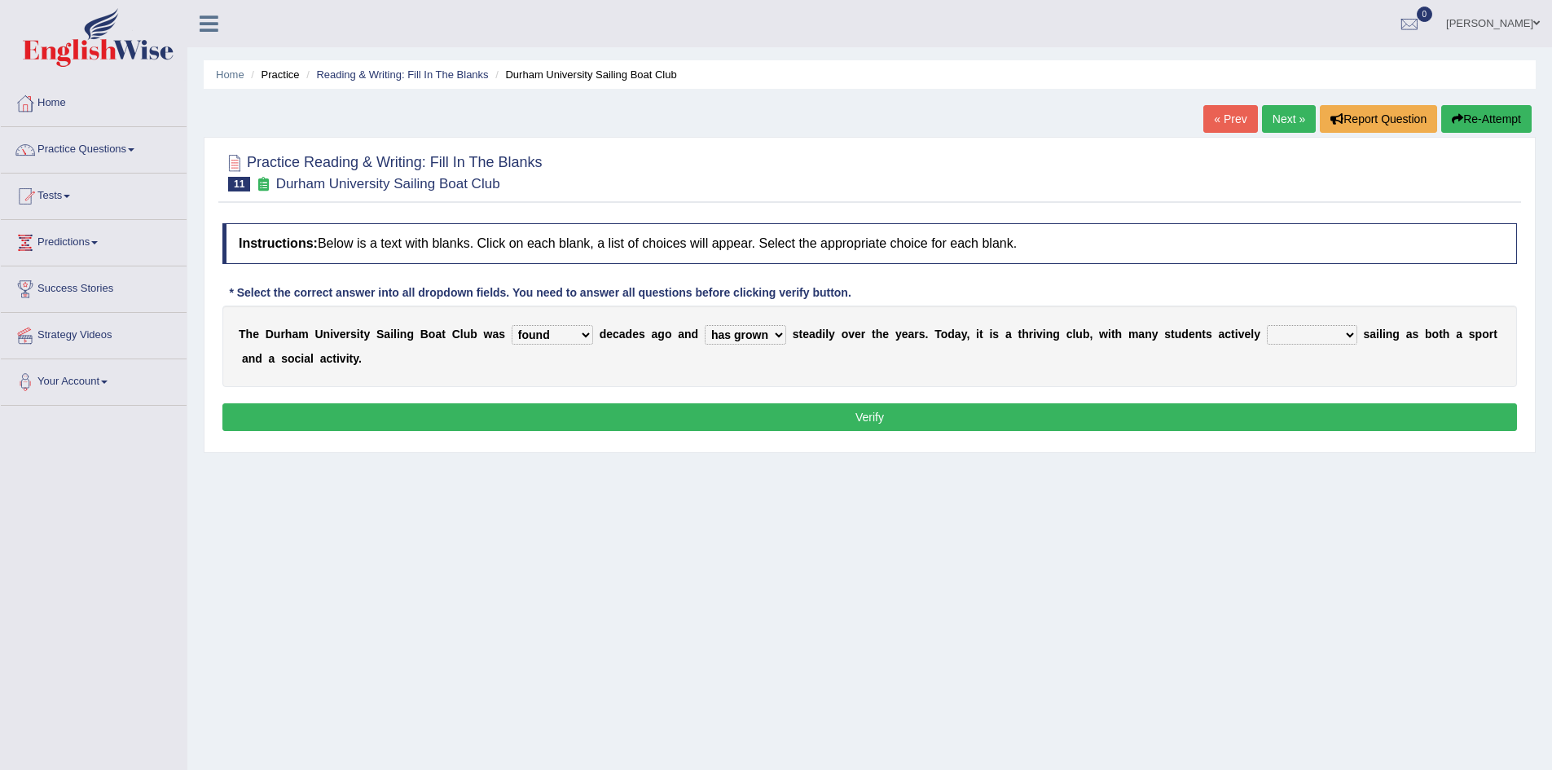
click at [779, 337] on select "grow growing has grown grown" at bounding box center [745, 335] width 81 height 20
select select "grown"
click at [705, 325] on select "grow growing has grown grown" at bounding box center [745, 335] width 81 height 20
click at [1224, 369] on div "T h e D u r h a m U n i v e r s i t y S a i l i n g B o a t C l u b w a s found…" at bounding box center [869, 346] width 1295 height 81
click at [1347, 332] on select "enjoy enjoyed are enjoying enjoying" at bounding box center [1312, 335] width 90 height 20
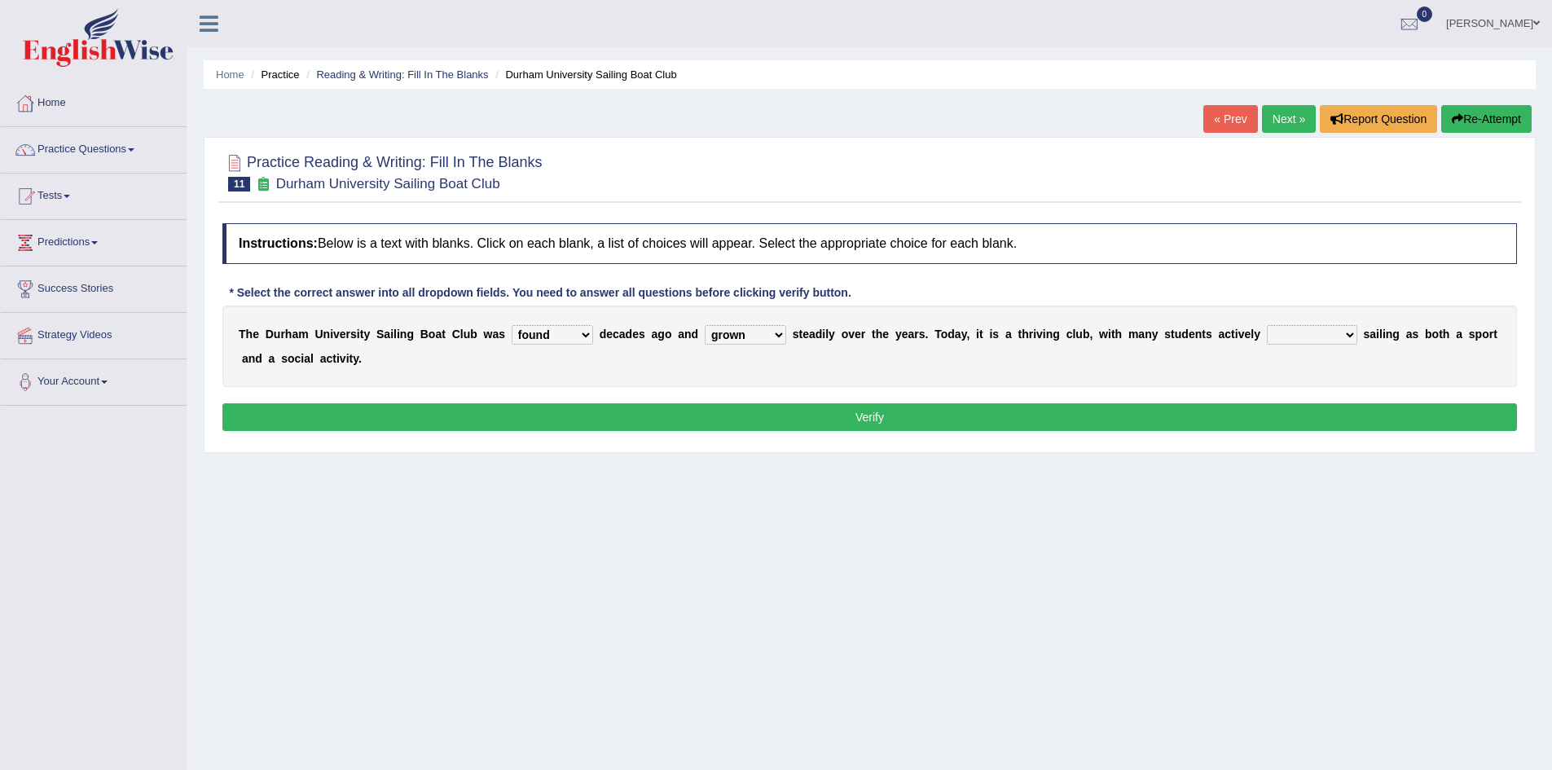
select select "enjoying"
click at [1267, 325] on select "enjoy enjoyed are enjoying enjoying" at bounding box center [1312, 335] width 90 height 20
click at [1151, 407] on button "Verify" at bounding box center [869, 417] width 1295 height 28
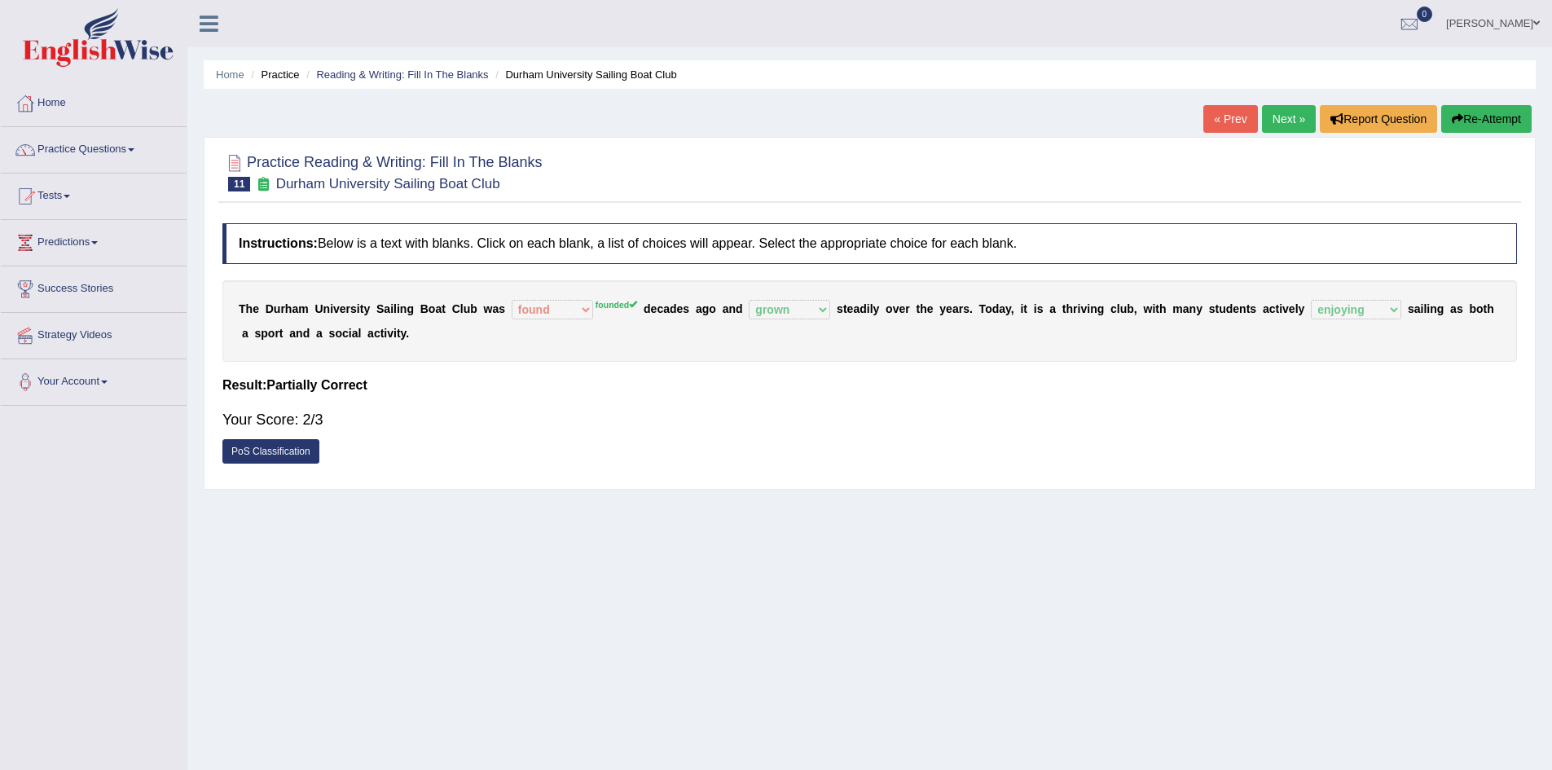
click at [1283, 109] on link "Next »" at bounding box center [1289, 119] width 54 height 28
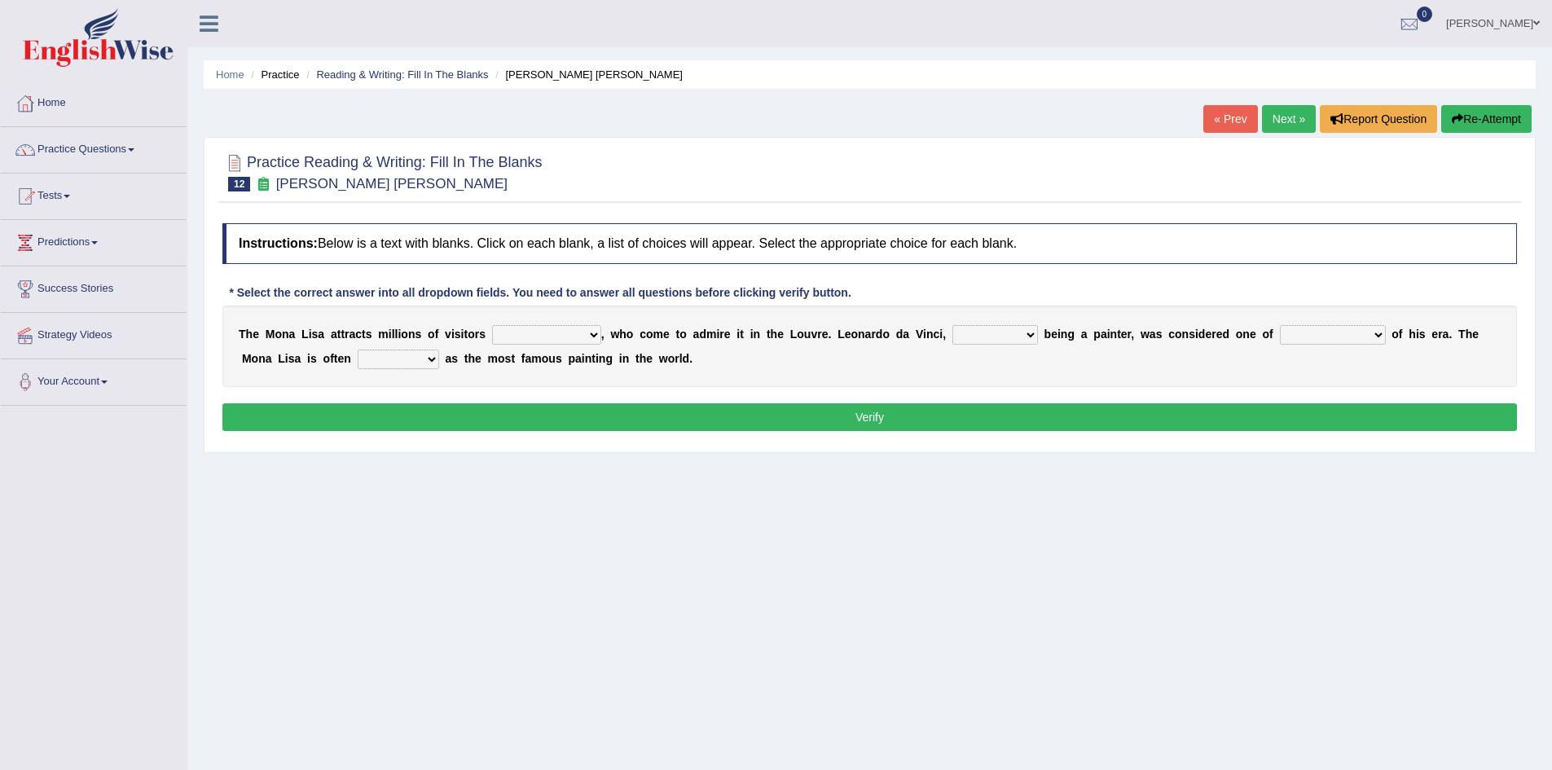
click at [596, 330] on select "around the year the all year all year round per year" at bounding box center [546, 335] width 109 height 20
select select "per year"
click at [492, 325] on select "around the year the all year all year round per year" at bounding box center [546, 335] width 109 height 20
click at [1033, 332] on select "rather than as much as as well as as long as" at bounding box center [996, 335] width 86 height 20
click at [1123, 355] on div "T h e M o n a L i s a a t t r a c t s m i l l i o n s o f v i s i t o r s aroun…" at bounding box center [869, 346] width 1295 height 81
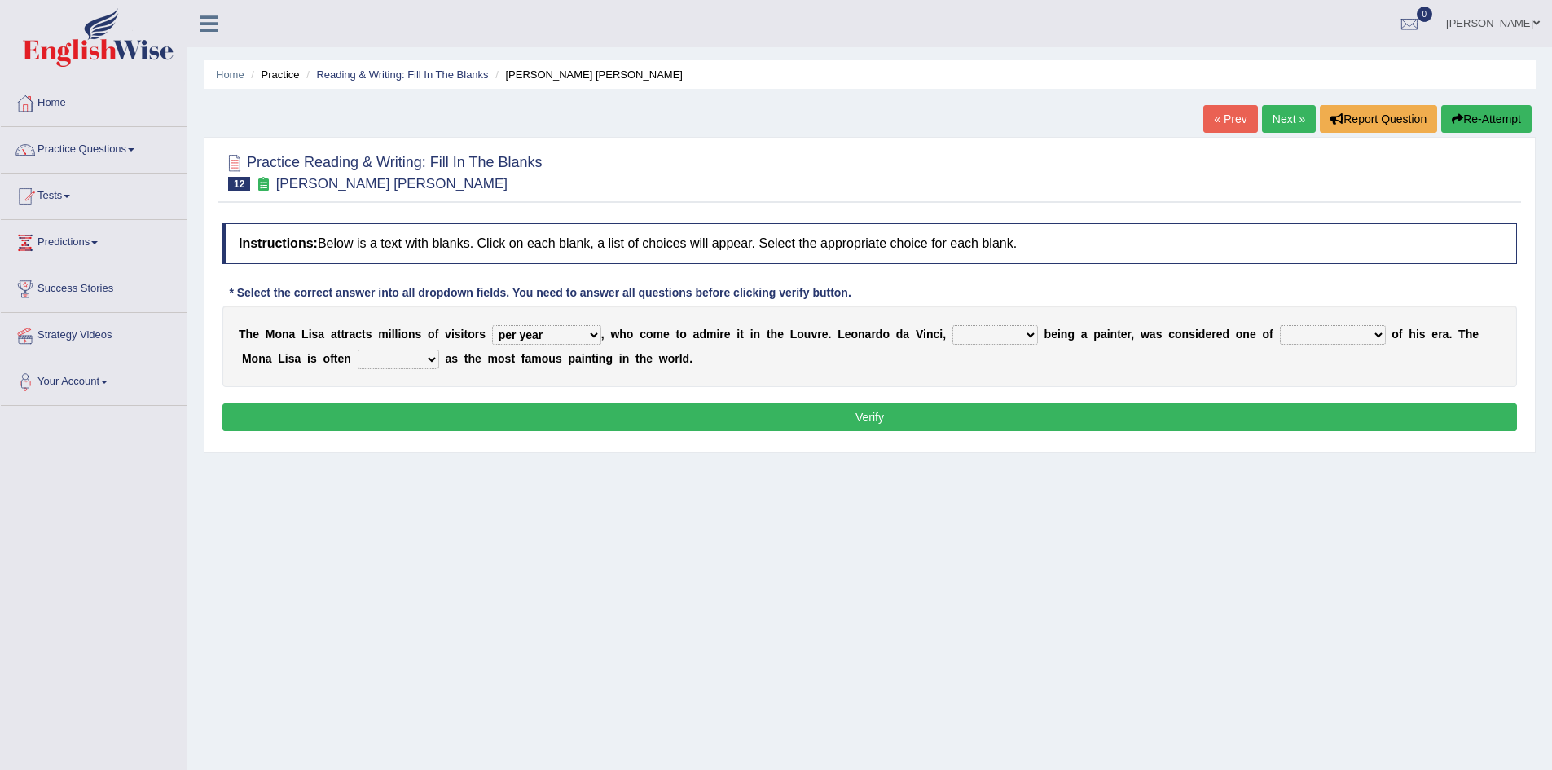
click at [1385, 334] on select "better artists artist the better artist the best artists" at bounding box center [1333, 335] width 106 height 20
click at [1027, 334] on select "rather than as much as as well as as long as" at bounding box center [996, 335] width 86 height 20
select select "rather than"
click at [953, 325] on select "rather than as much as as well as as long as" at bounding box center [996, 335] width 86 height 20
click at [1384, 326] on select "better artists artist the better artist the best artists" at bounding box center [1333, 335] width 106 height 20
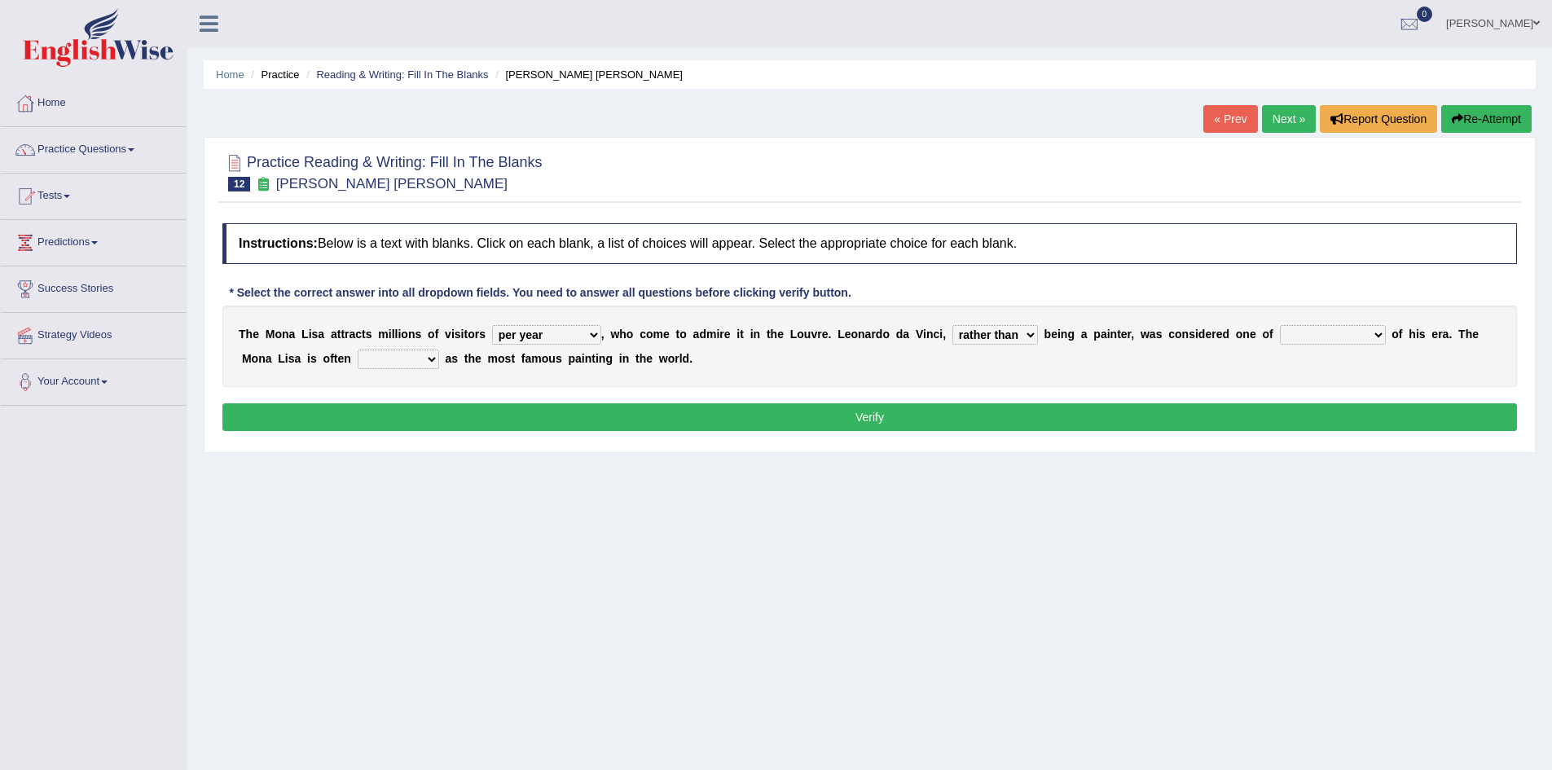
select select "the better artist"
click at [1280, 325] on select "better artists artist the better artist the best artists" at bounding box center [1333, 335] width 106 height 20
click at [439, 354] on b at bounding box center [442, 358] width 7 height 13
click at [436, 356] on select "classified suggested predicted described" at bounding box center [398, 360] width 81 height 20
select select "classified"
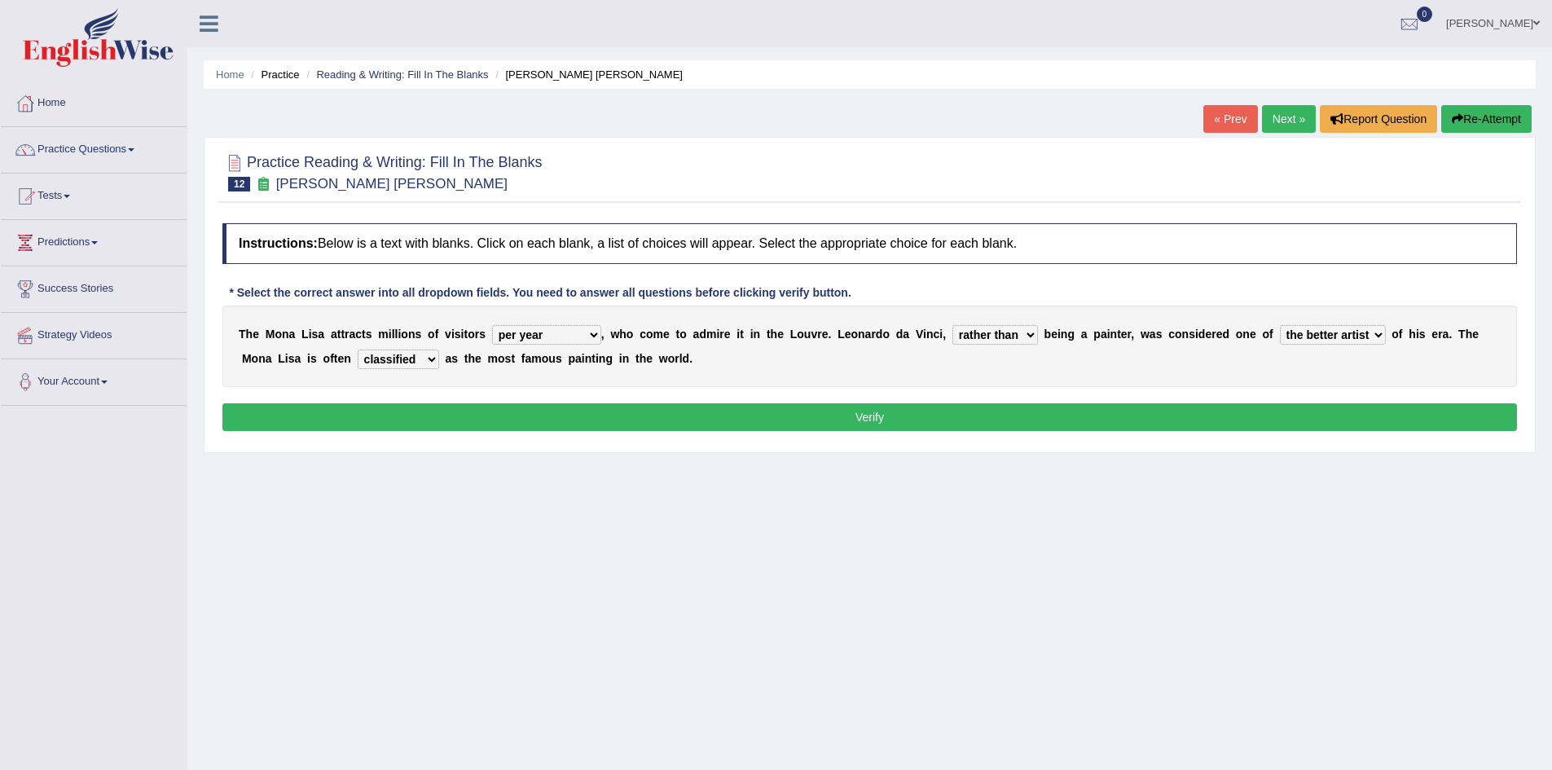
click at [358, 350] on select "classified suggested predicted described" at bounding box center [398, 360] width 81 height 20
click at [679, 418] on button "Verify" at bounding box center [869, 417] width 1295 height 28
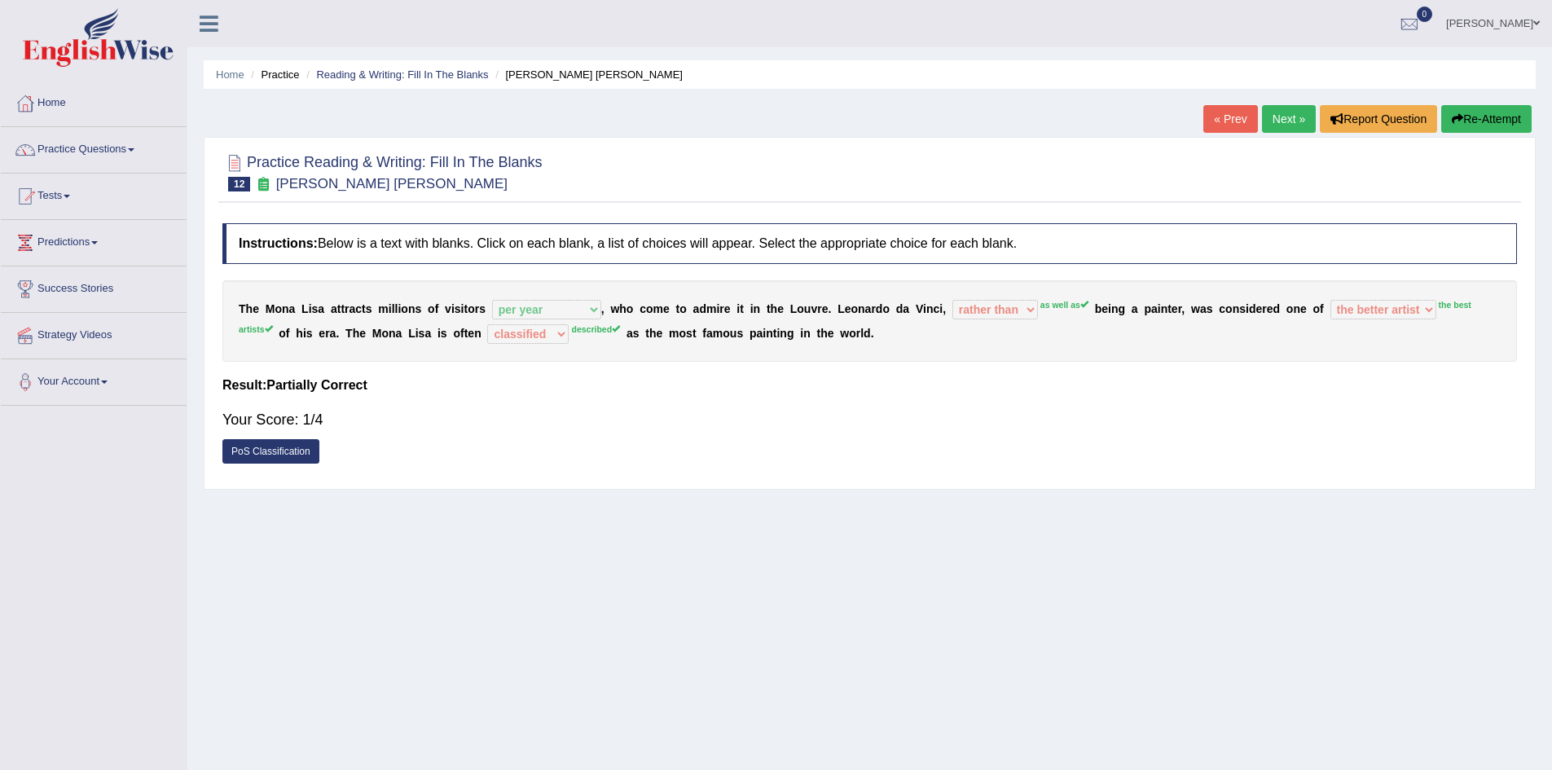
click at [1291, 112] on link "Next »" at bounding box center [1289, 119] width 54 height 28
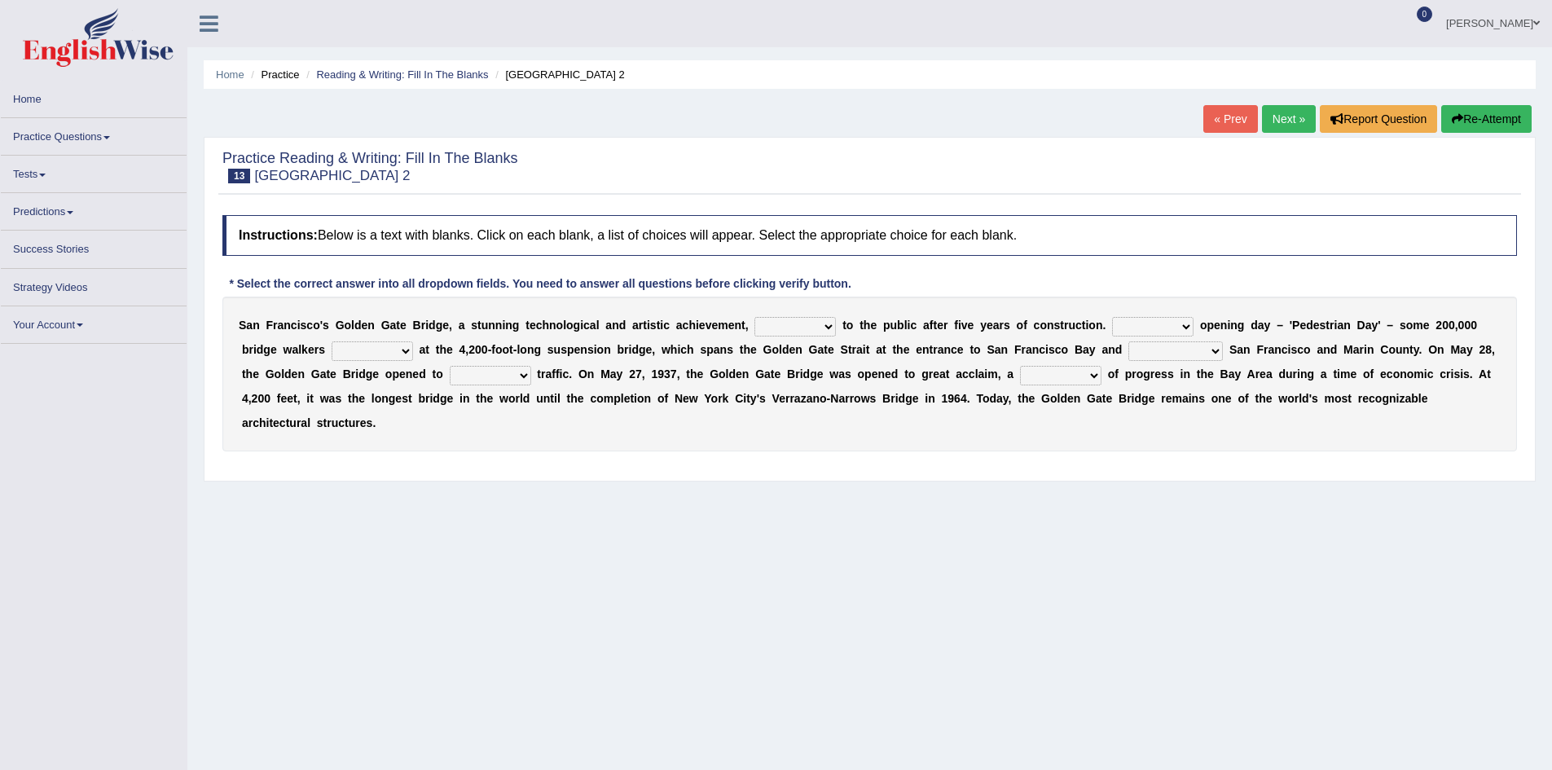
click at [575, 174] on div at bounding box center [869, 168] width 1295 height 42
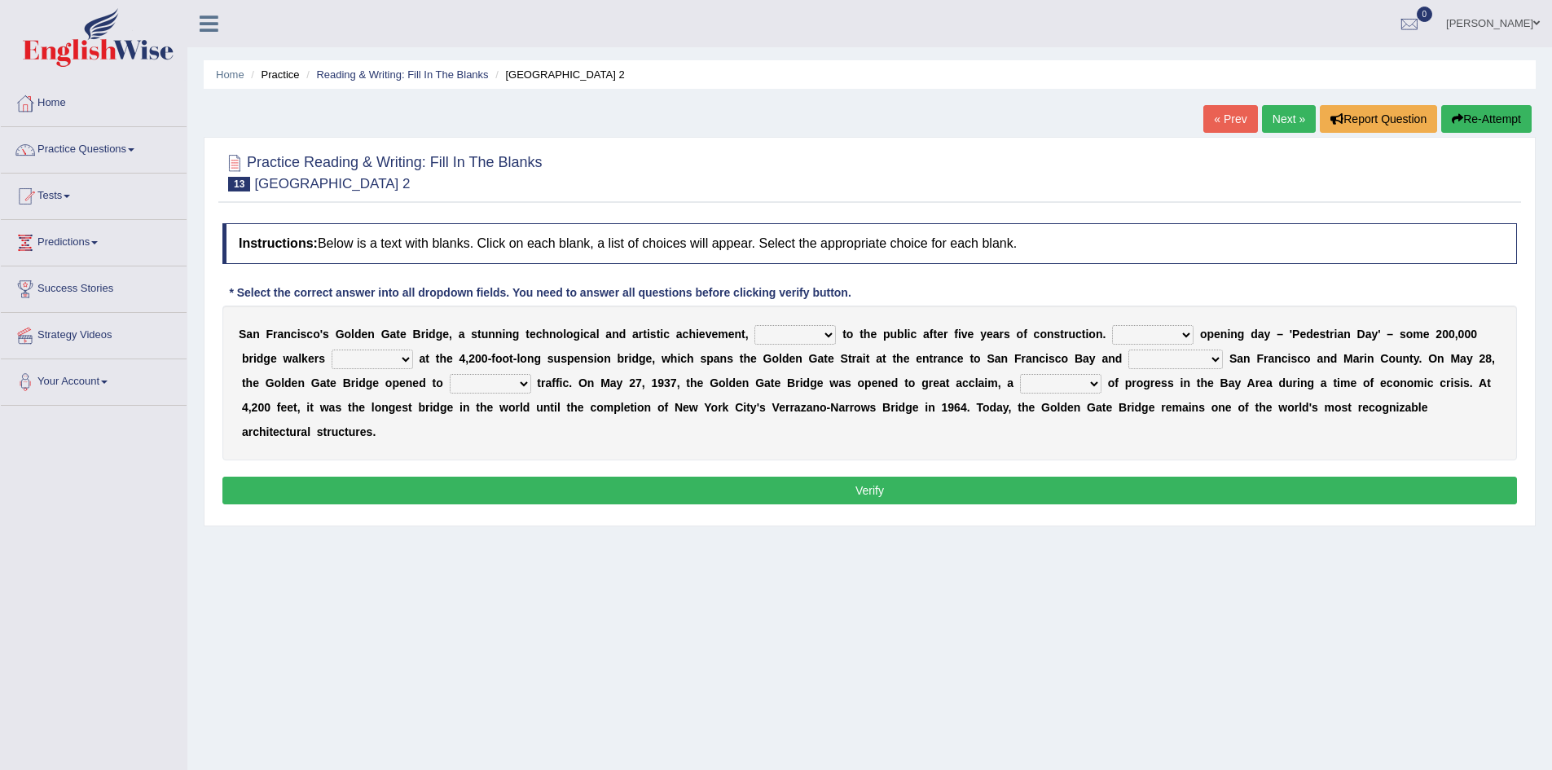
click at [831, 339] on select "opens closes appears equals" at bounding box center [795, 335] width 81 height 20
select select "opens"
click at [755, 325] on select "opens closes appears equals" at bounding box center [795, 335] width 81 height 20
click at [1191, 332] on select "On During Since When" at bounding box center [1152, 335] width 81 height 20
click at [1257, 339] on b "d" at bounding box center [1254, 334] width 7 height 13
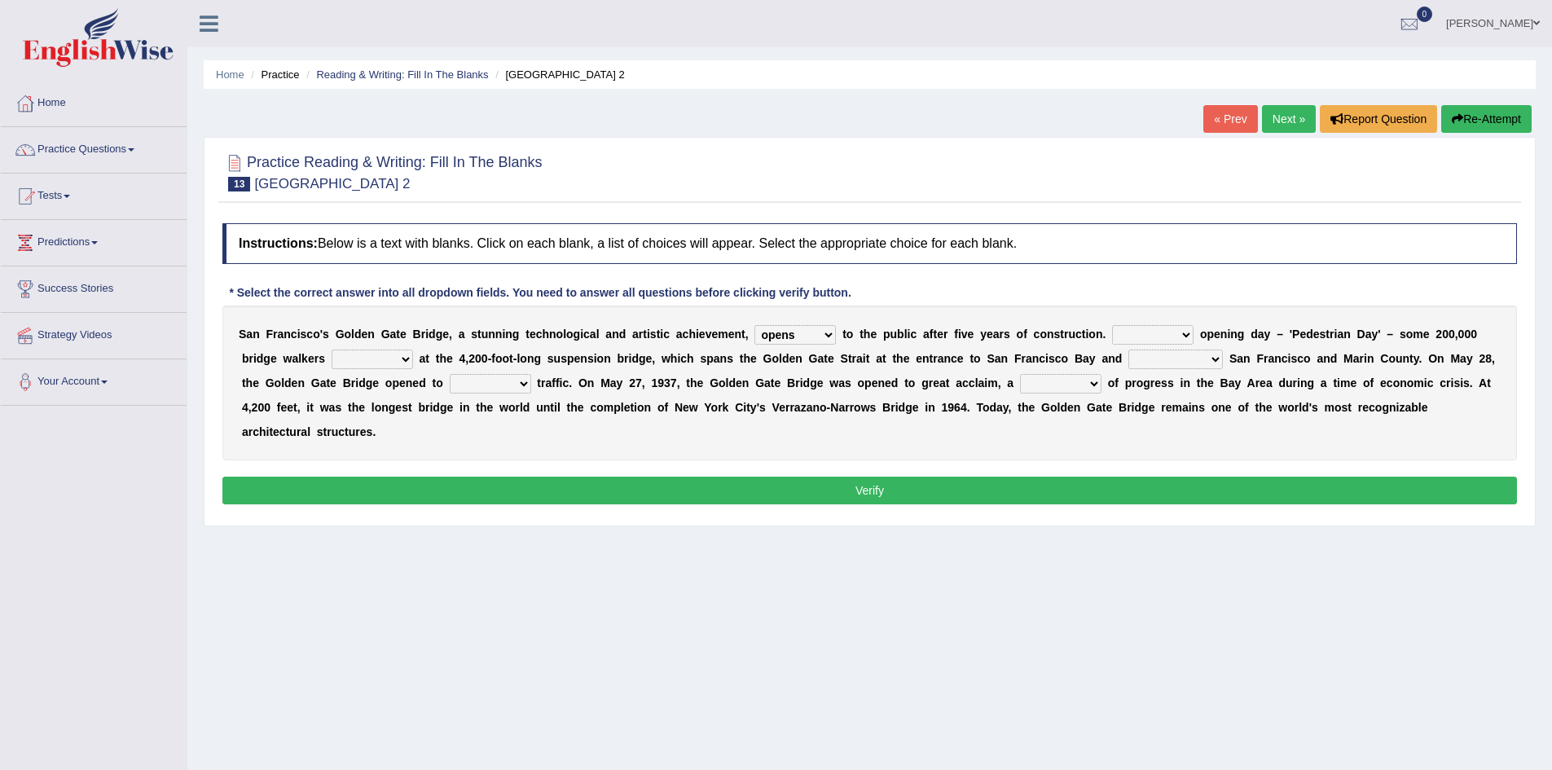
click at [1190, 337] on select "On During Since When" at bounding box center [1152, 335] width 81 height 20
select select "During"
click at [1112, 325] on select "On During Since When" at bounding box center [1152, 335] width 81 height 20
click at [411, 364] on select "stationed looked marveled laughed" at bounding box center [372, 360] width 81 height 20
select select "stationed"
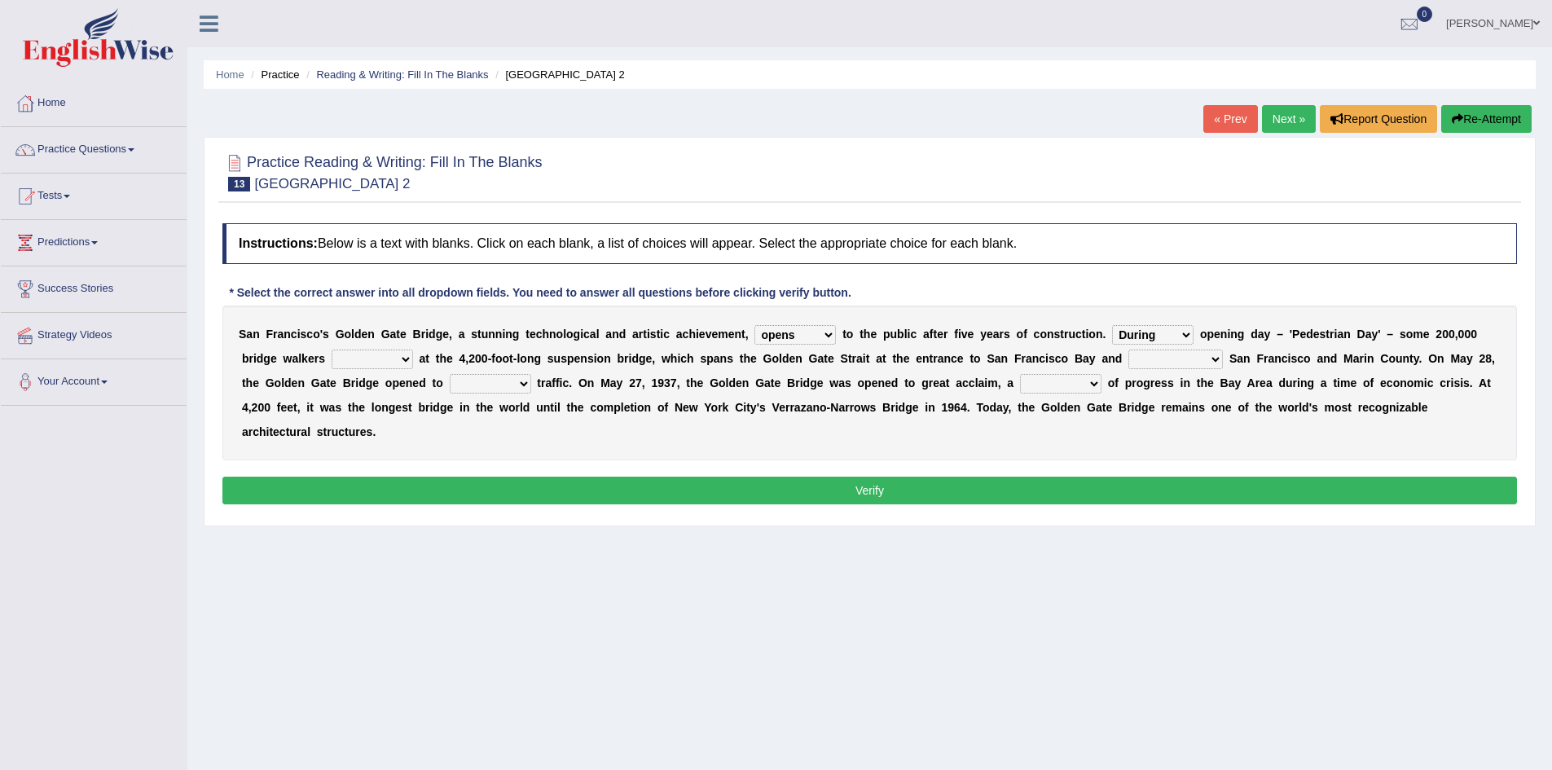
click at [332, 350] on select "stationed looked marveled laughed" at bounding box center [372, 360] width 81 height 20
click at [1214, 359] on select "separates connects channels differentiates" at bounding box center [1176, 360] width 95 height 20
select select "connects"
click at [1129, 350] on select "separates connects channels differentiates" at bounding box center [1176, 360] width 95 height 20
click at [1181, 333] on select "On During Since When" at bounding box center [1152, 335] width 81 height 20
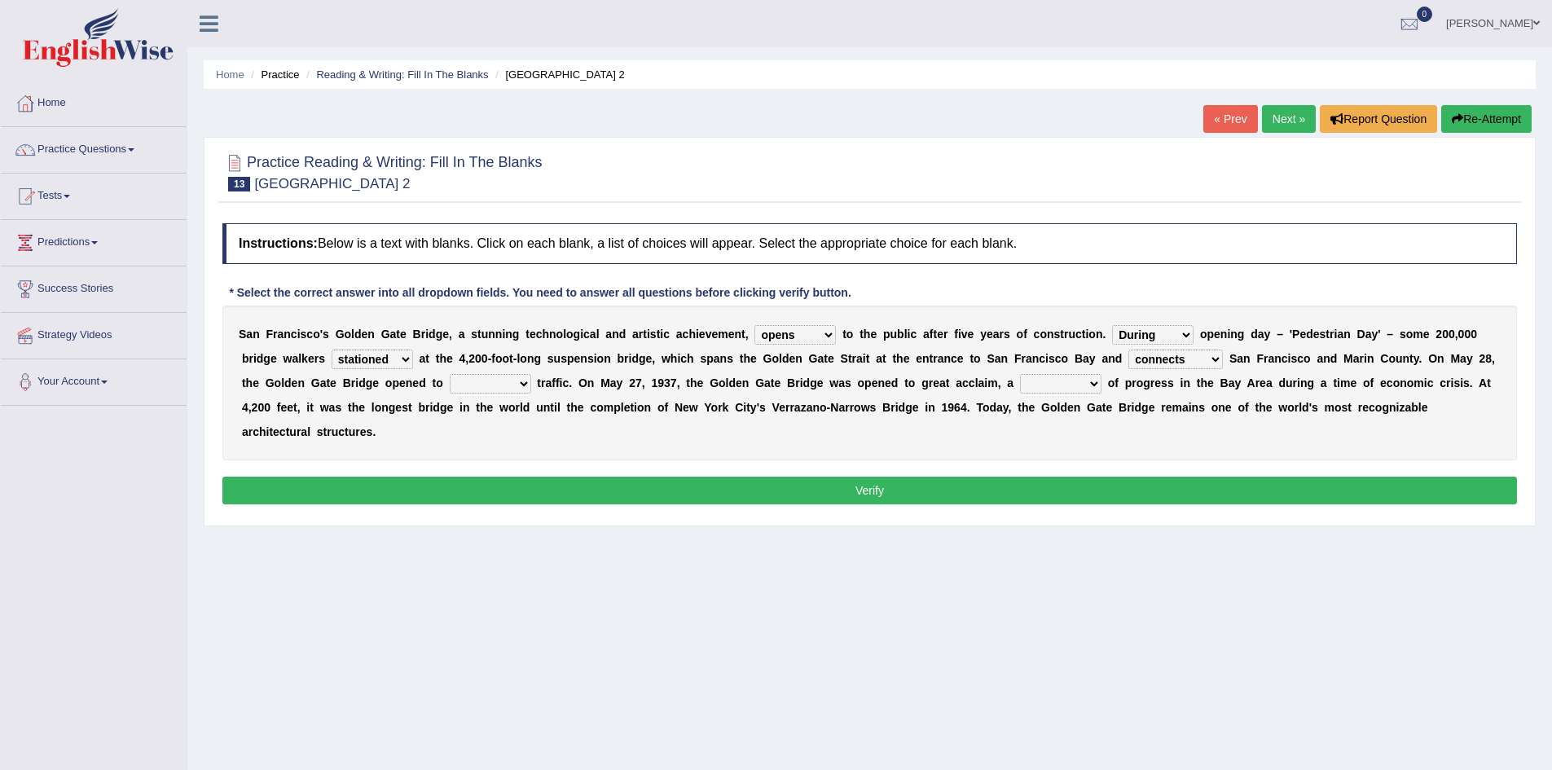
select select "On"
click at [1112, 325] on select "On During Since When" at bounding box center [1152, 335] width 81 height 20
click at [1157, 371] on div "S a n F r a n c i s c o ' s G o l d e n G a t e B r i d g e , a s t u n n i n g…" at bounding box center [869, 383] width 1295 height 155
click at [1177, 361] on select "separates connects channels differentiates" at bounding box center [1176, 360] width 95 height 20
click at [523, 381] on select "aquatic vehicular airborne watertight" at bounding box center [490, 384] width 81 height 20
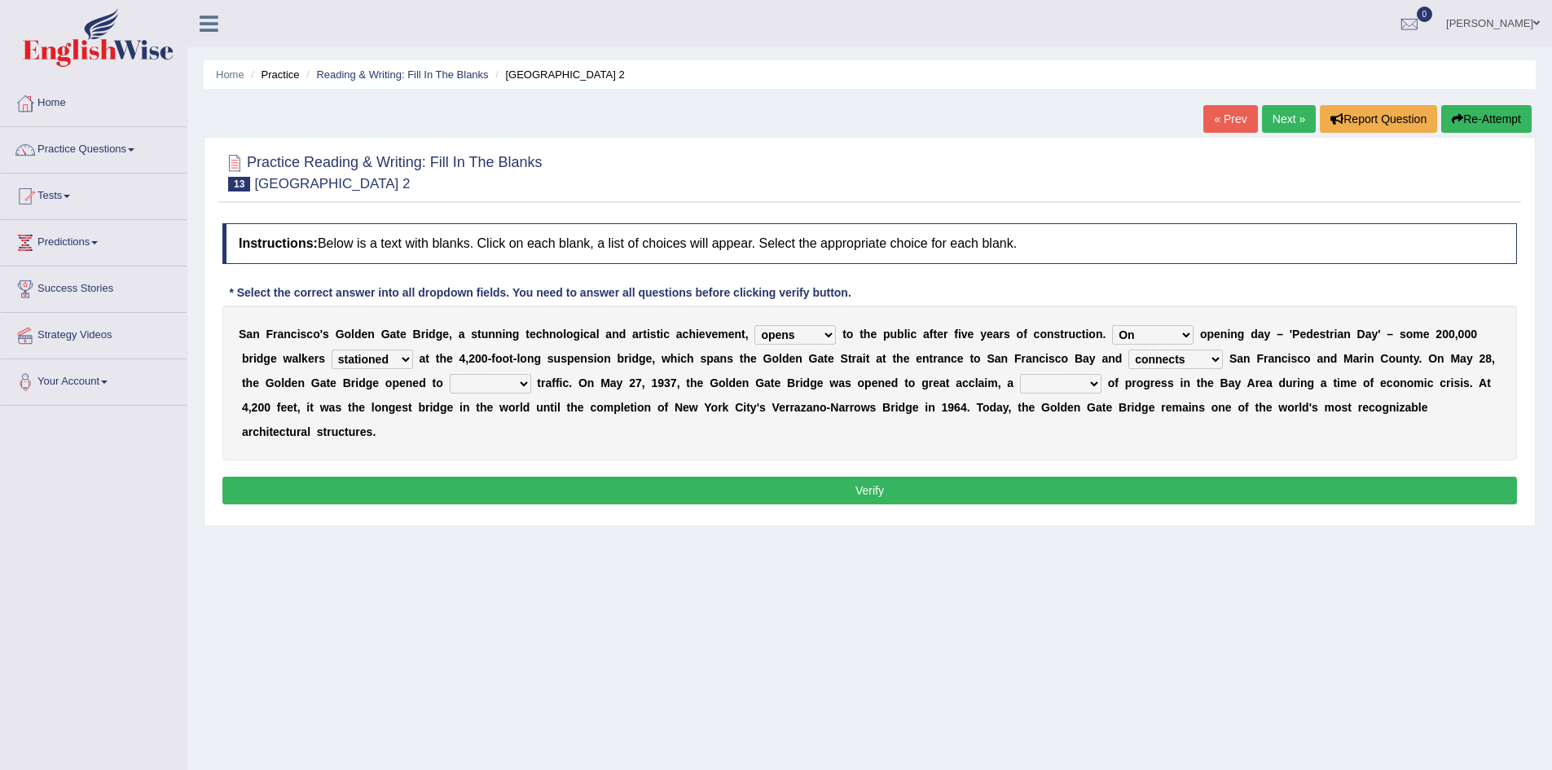
select select "vehicular"
click at [450, 374] on select "aquatic vehicular airborne watertight" at bounding box center [490, 384] width 81 height 20
click at [1093, 386] on select "denial symbol technique yield" at bounding box center [1060, 384] width 81 height 20
select select "symbol"
click at [1020, 374] on select "denial symbol technique yield" at bounding box center [1060, 384] width 81 height 20
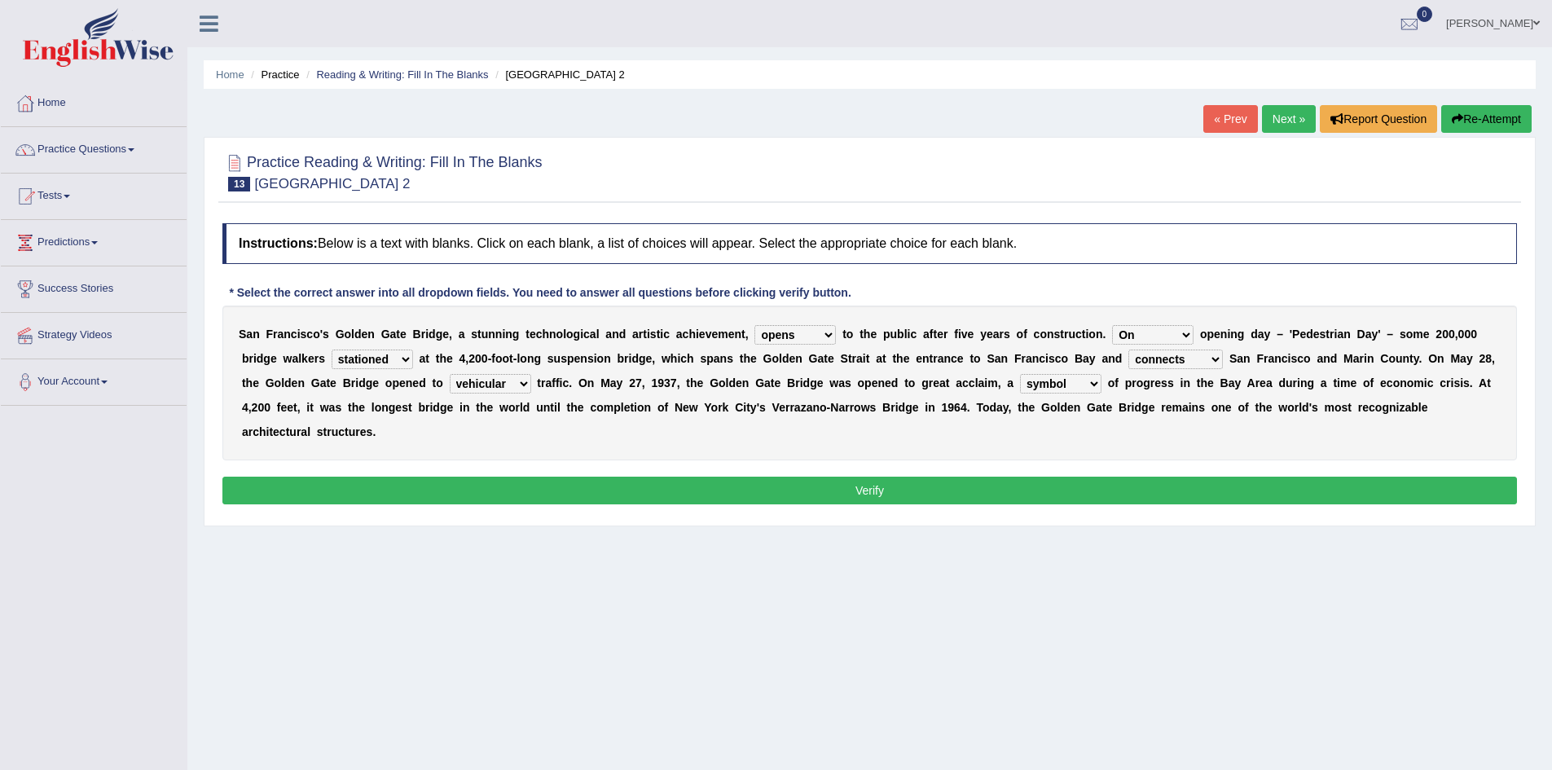
click at [1020, 495] on button "Verify" at bounding box center [869, 491] width 1295 height 28
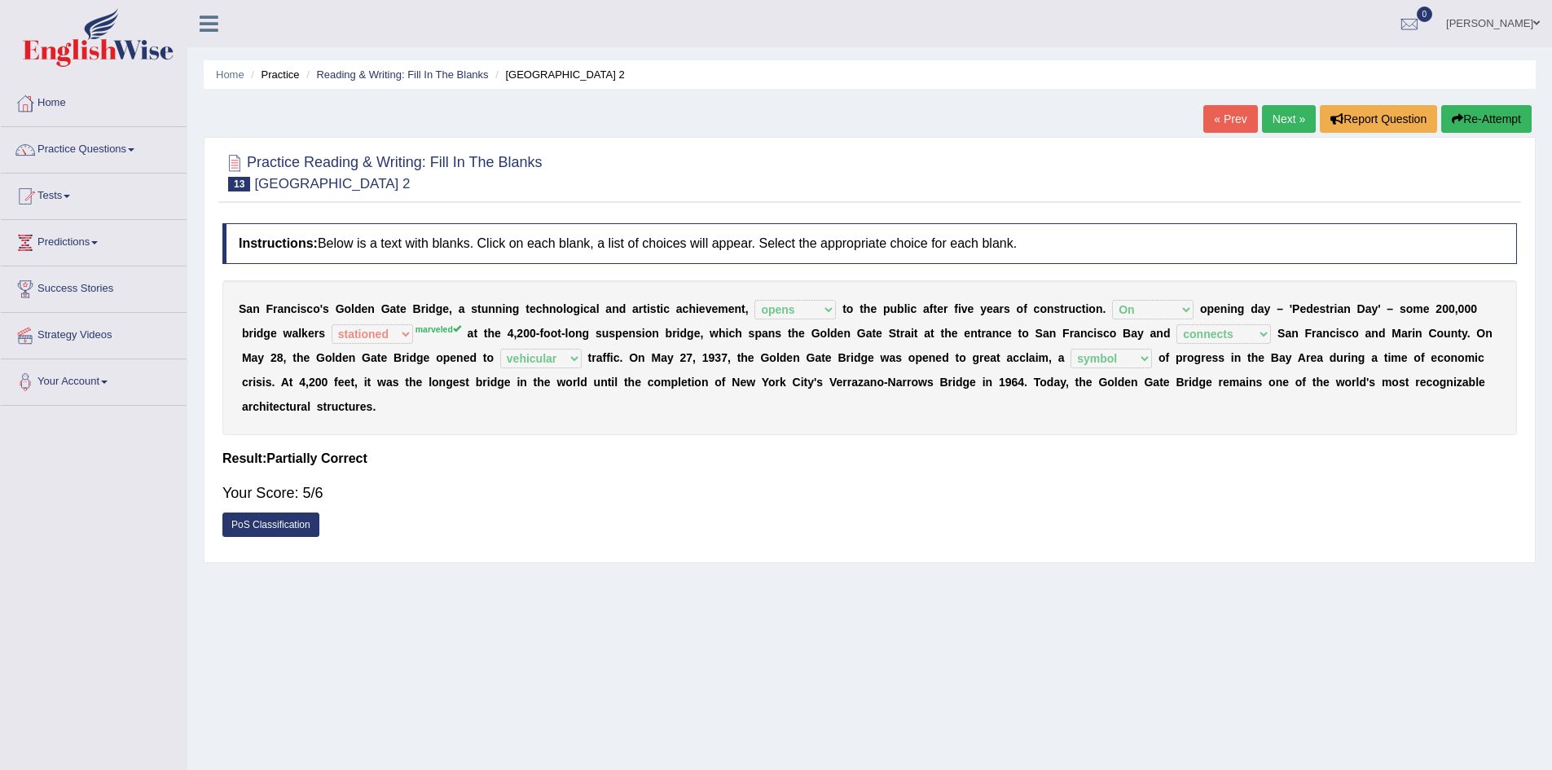
click at [1292, 112] on link "Next »" at bounding box center [1289, 119] width 54 height 28
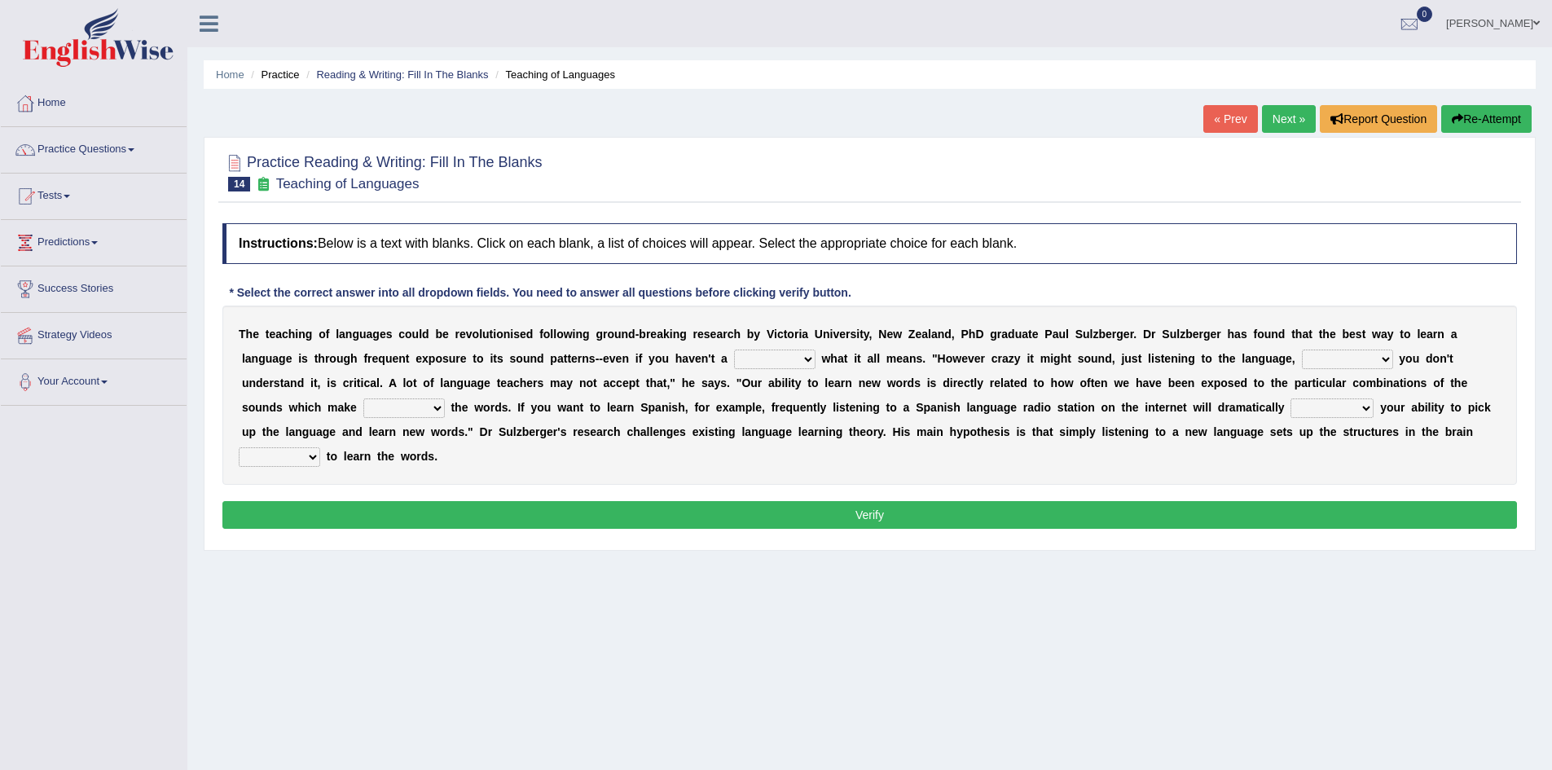
click at [808, 360] on select "dew claw clue due" at bounding box center [774, 360] width 81 height 20
select select "clue"
click at [734, 350] on select "dew claw clue due" at bounding box center [774, 360] width 81 height 20
click at [1385, 363] on select "but also all together even though if so" at bounding box center [1347, 360] width 91 height 20
select select "even though"
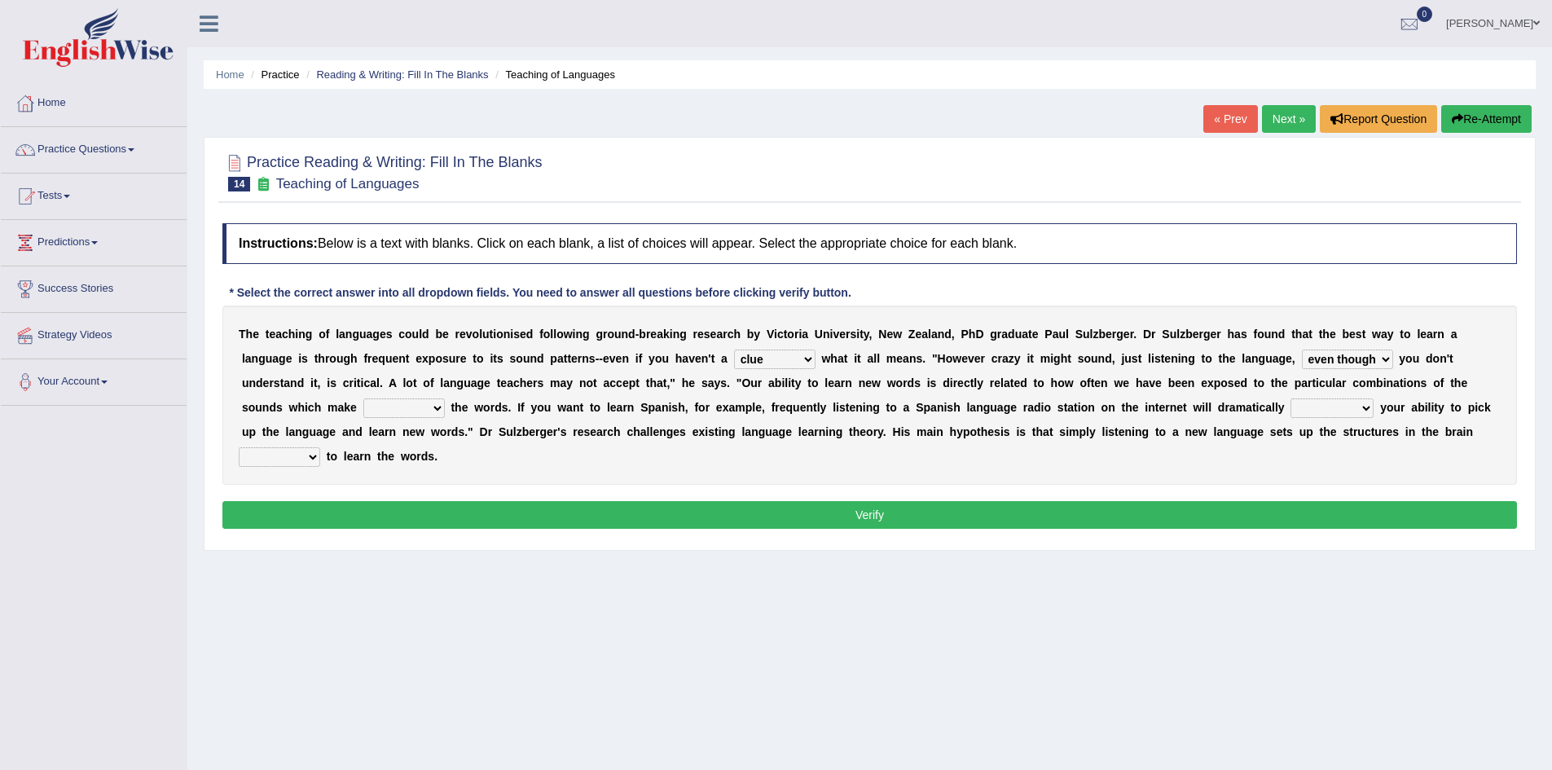
click at [1302, 350] on select "but also all together even though if so" at bounding box center [1347, 360] width 91 height 20
click at [1387, 359] on select "but also all together even though if so" at bounding box center [1347, 360] width 91 height 20
click at [1353, 263] on h4 "Instructions: Below is a text with blanks. Click on each blank, a list of choic…" at bounding box center [869, 243] width 1295 height 41
click at [438, 407] on select "down up of on" at bounding box center [403, 408] width 81 height 20
select select "down"
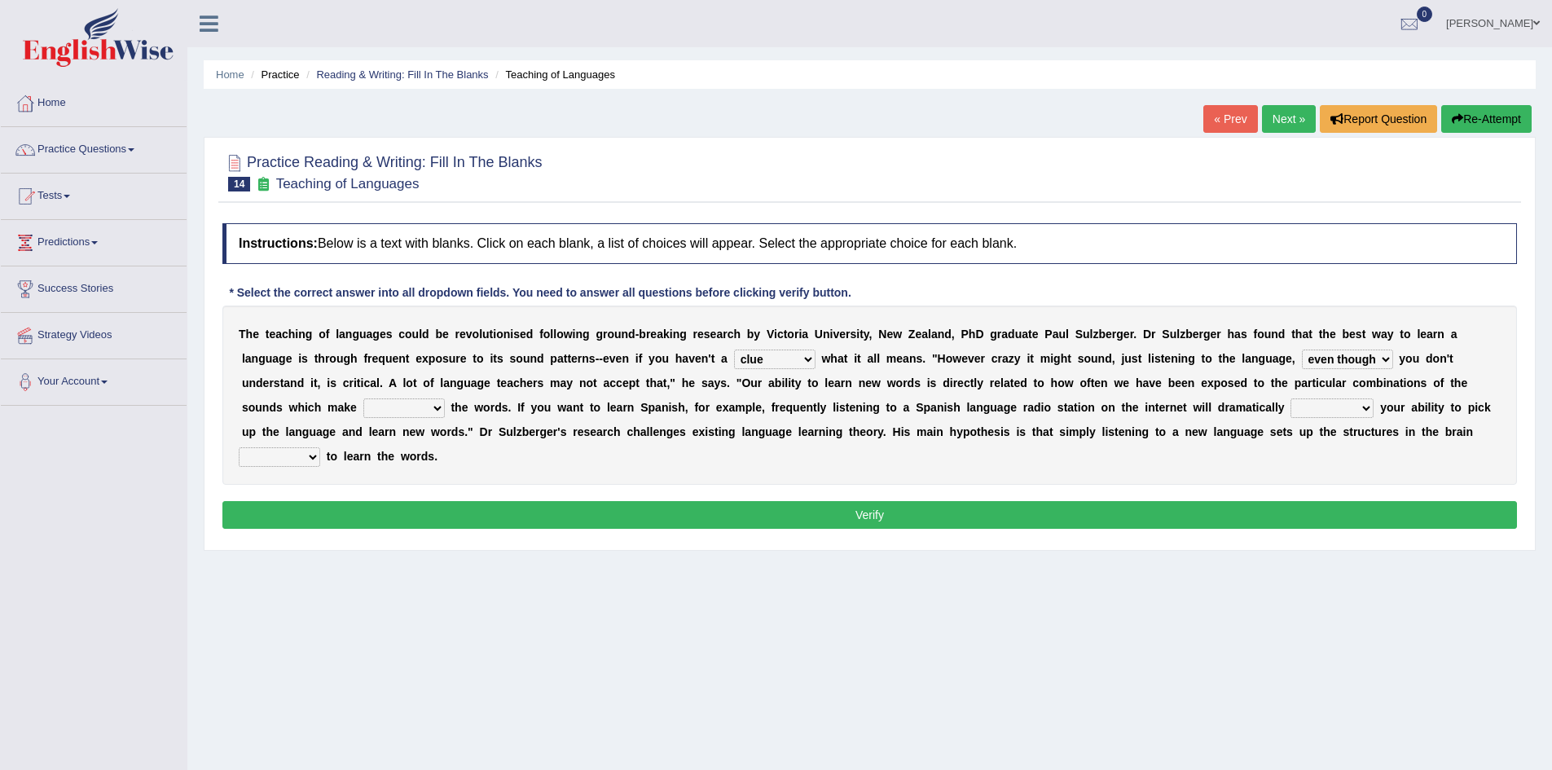
click at [363, 398] on select "down up of on" at bounding box center [403, 408] width 81 height 20
click at [1371, 406] on select "evaluate exaggerate describe boost" at bounding box center [1332, 408] width 83 height 20
select select "boost"
click at [1291, 398] on select "evaluate exaggerate describe boost" at bounding box center [1332, 408] width 83 height 20
click at [315, 457] on select "requiring required directed to require" at bounding box center [279, 457] width 81 height 20
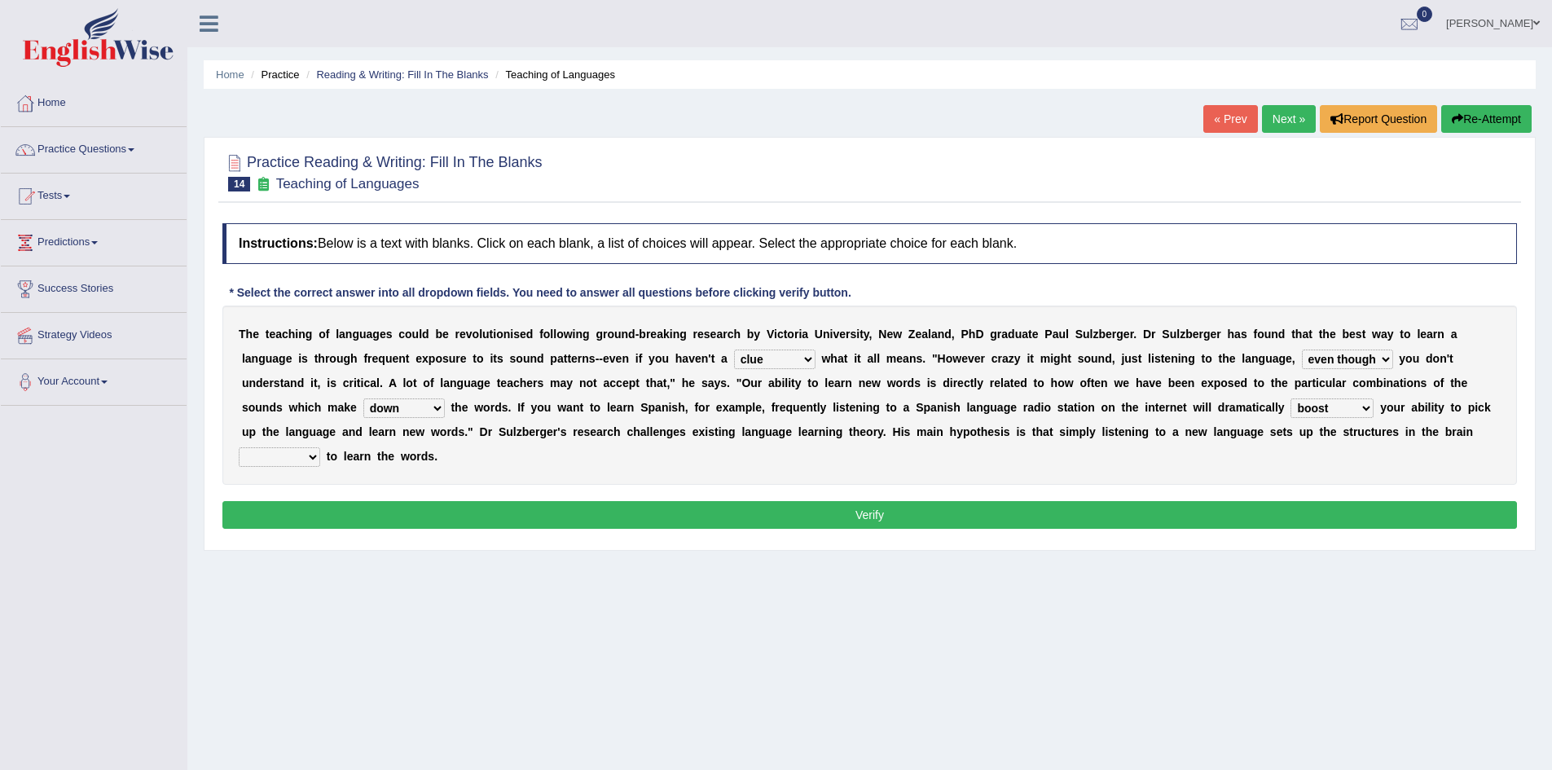
select select "required"
click at [239, 447] on select "requiring required directed to require" at bounding box center [279, 457] width 81 height 20
click at [441, 491] on div "Instructions: Below is a text with blanks. Click on each blank, a list of choic…" at bounding box center [869, 378] width 1303 height 327
click at [440, 513] on button "Verify" at bounding box center [869, 515] width 1295 height 28
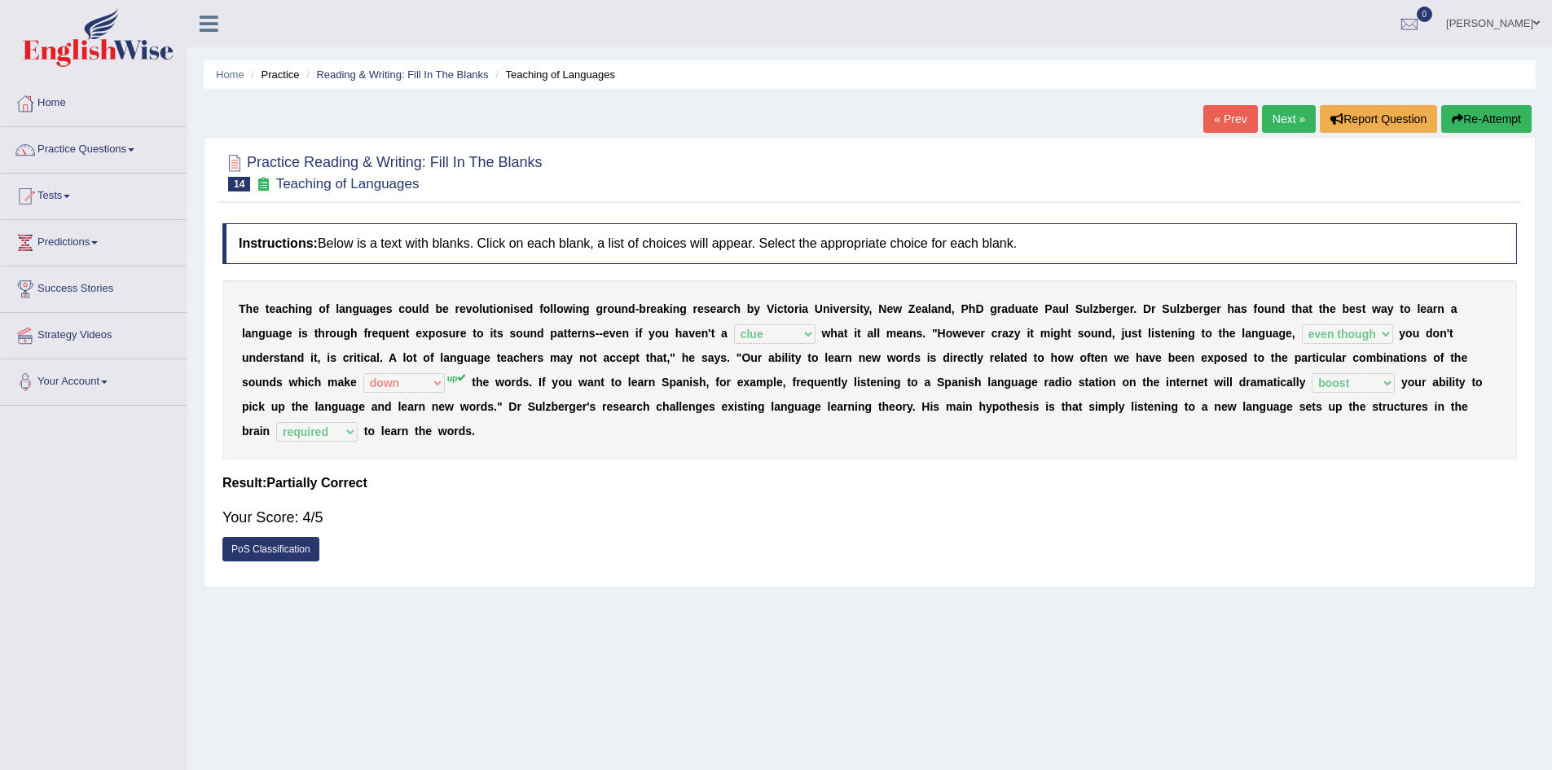
click at [1281, 116] on link "Next »" at bounding box center [1289, 119] width 54 height 28
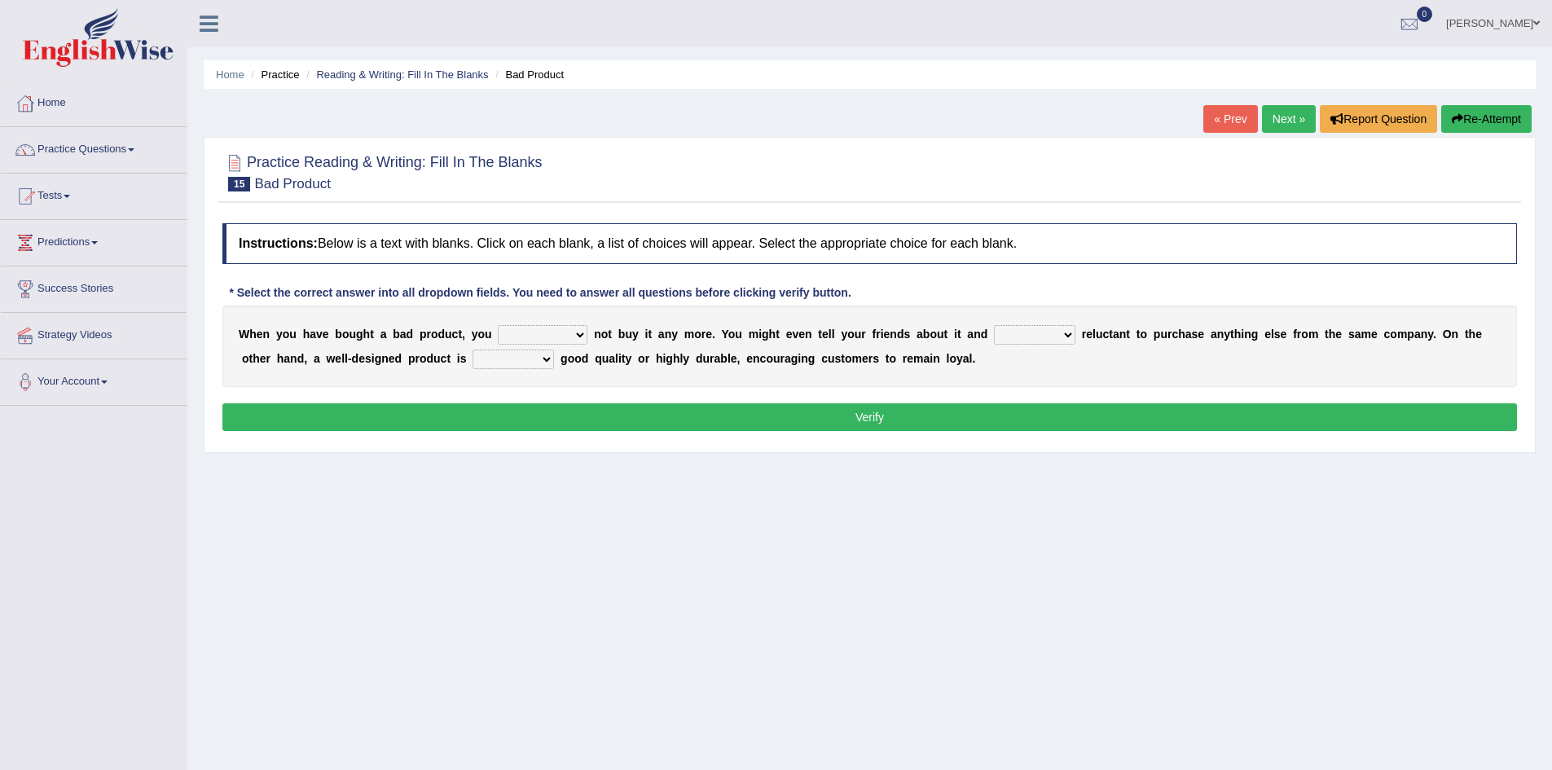
click at [573, 334] on select "would have should have should" at bounding box center [543, 335] width 90 height 20
select select "would"
click at [498, 325] on select "would have should have should" at bounding box center [543, 335] width 90 height 20
click at [580, 336] on select "would have should have should" at bounding box center [543, 335] width 90 height 20
click at [1075, 330] on select "is are be being" at bounding box center [1034, 335] width 81 height 20
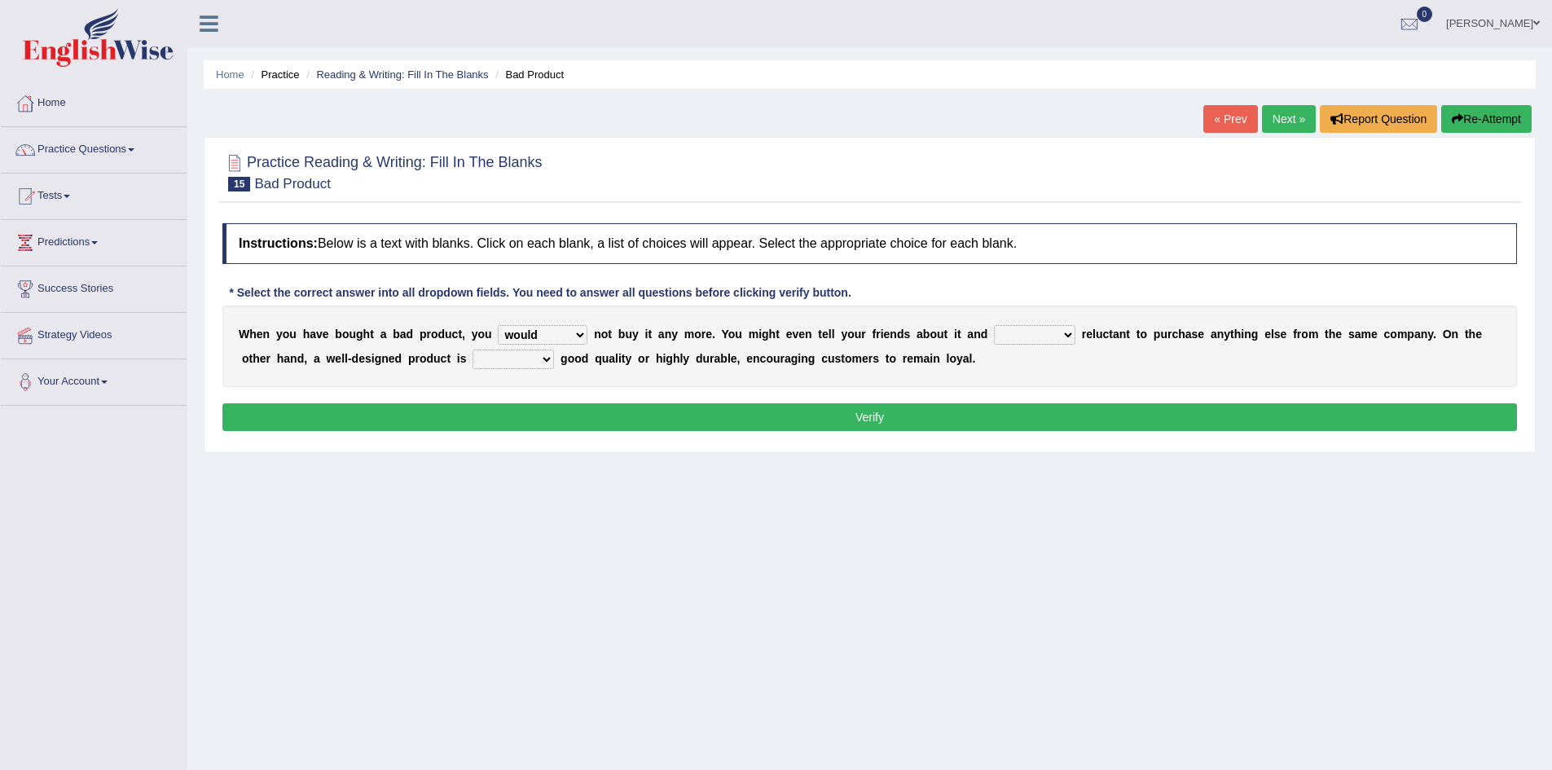
click at [1125, 359] on div "W h e n y o u h a v e b o u g h t a b a d p r o d u c t , y o u would have shou…" at bounding box center [869, 346] width 1295 height 81
click at [1069, 332] on select "is are be being" at bounding box center [1034, 335] width 81 height 20
select select "being"
click at [994, 325] on select "is are be being" at bounding box center [1034, 335] width 81 height 20
click at [548, 365] on select "both also neither either" at bounding box center [513, 360] width 81 height 20
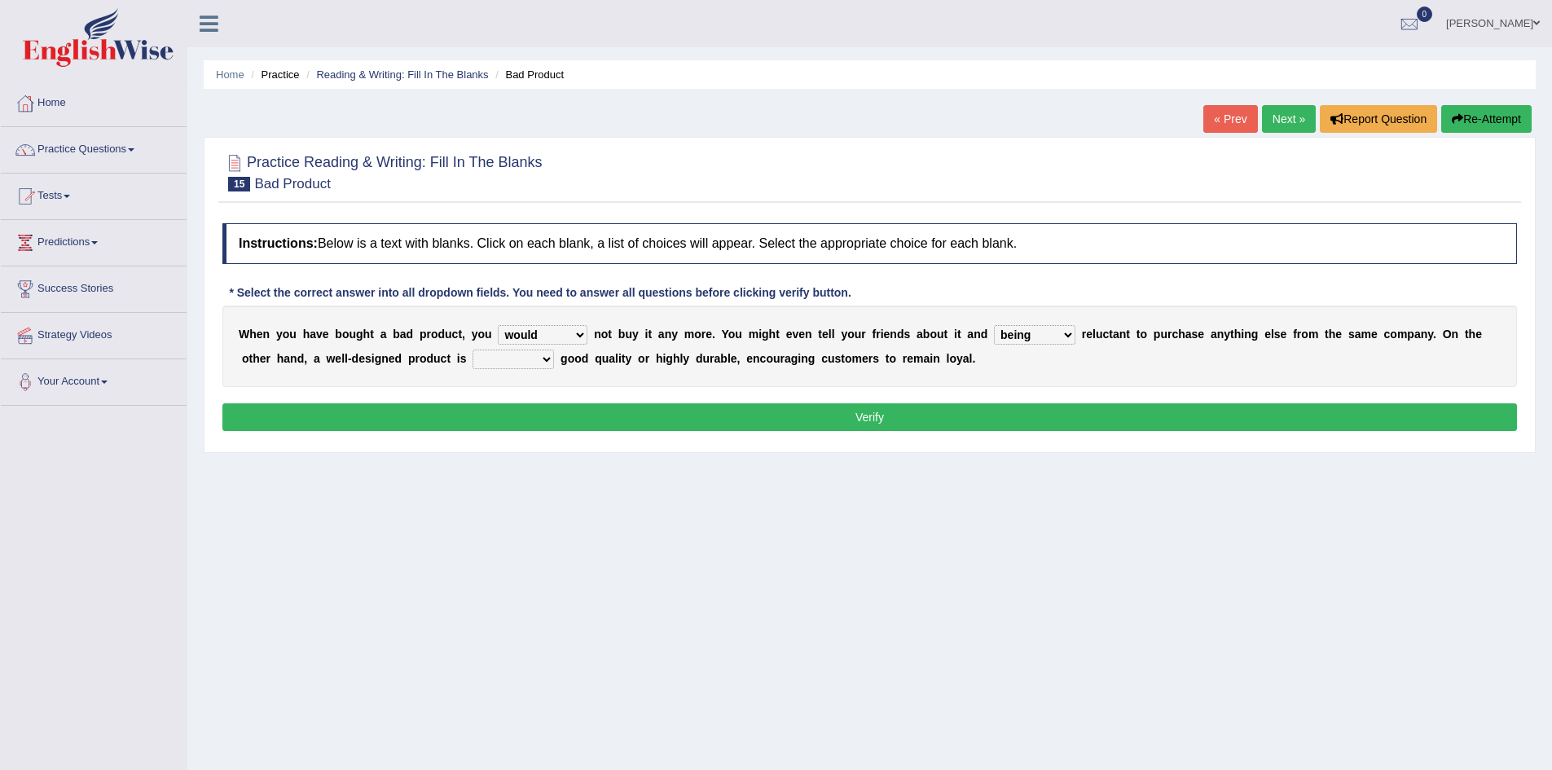
select select "both"
click at [473, 350] on select "both also neither either" at bounding box center [513, 360] width 81 height 20
click at [594, 412] on button "Verify" at bounding box center [869, 417] width 1295 height 28
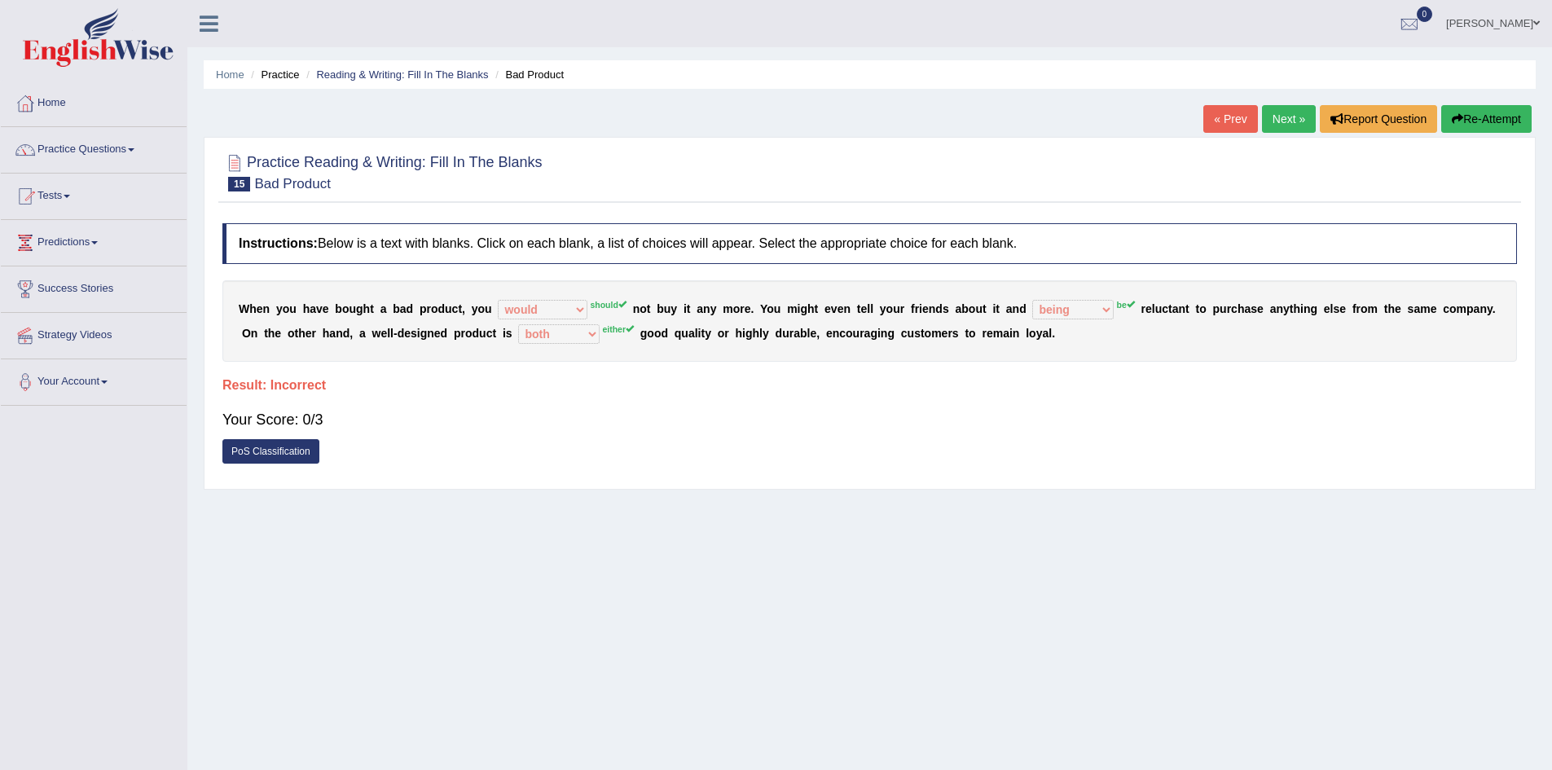
drag, startPoint x: 665, startPoint y: 400, endPoint x: 985, endPoint y: 386, distance: 320.6
click at [985, 386] on div "Instructions: Below is a text with blanks. Click on each blank, a list of choic…" at bounding box center [869, 348] width 1303 height 266
click at [1473, 105] on button "Re-Attempt" at bounding box center [1487, 119] width 90 height 28
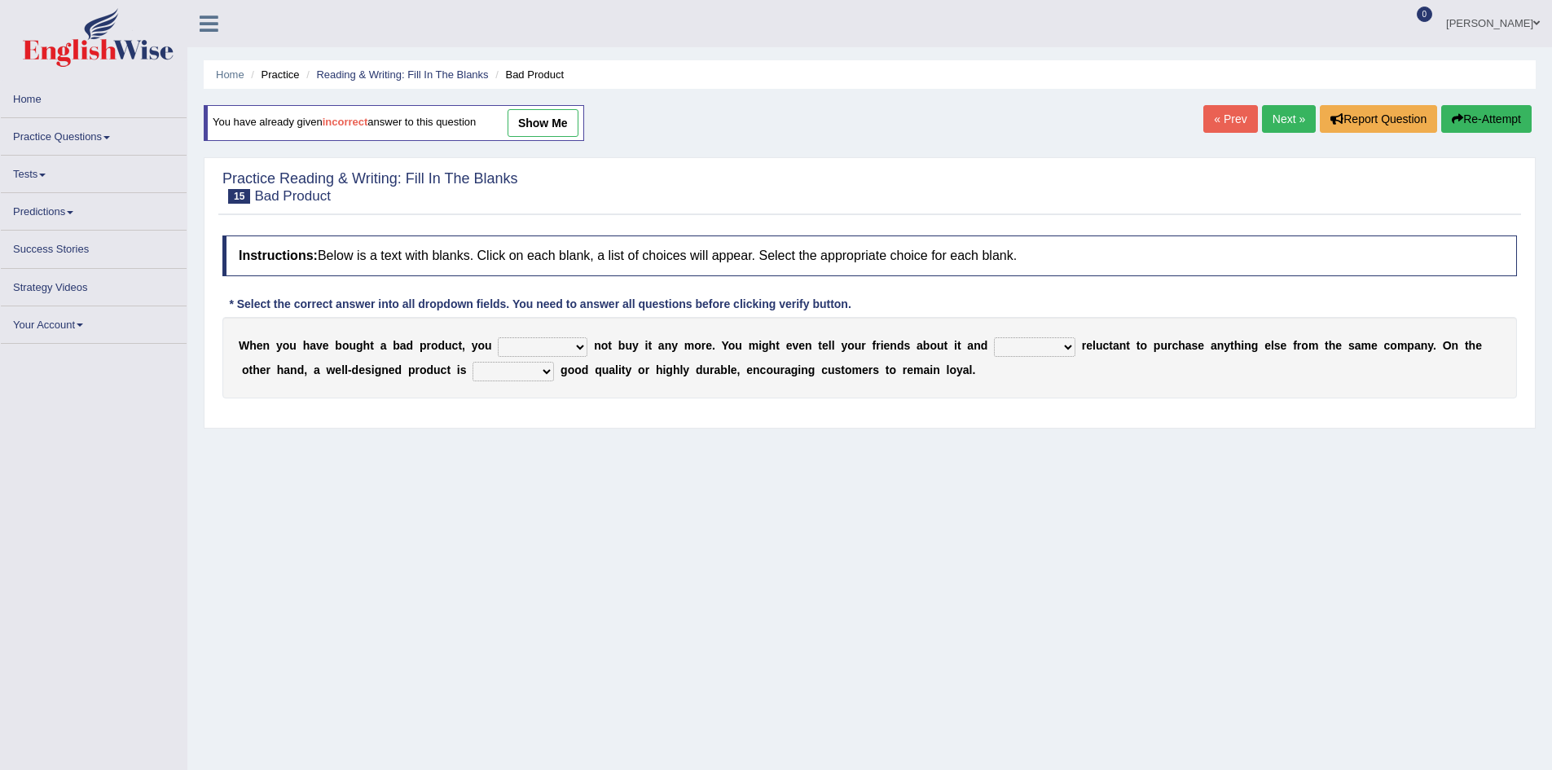
click at [577, 350] on select "would have should have should" at bounding box center [543, 347] width 90 height 20
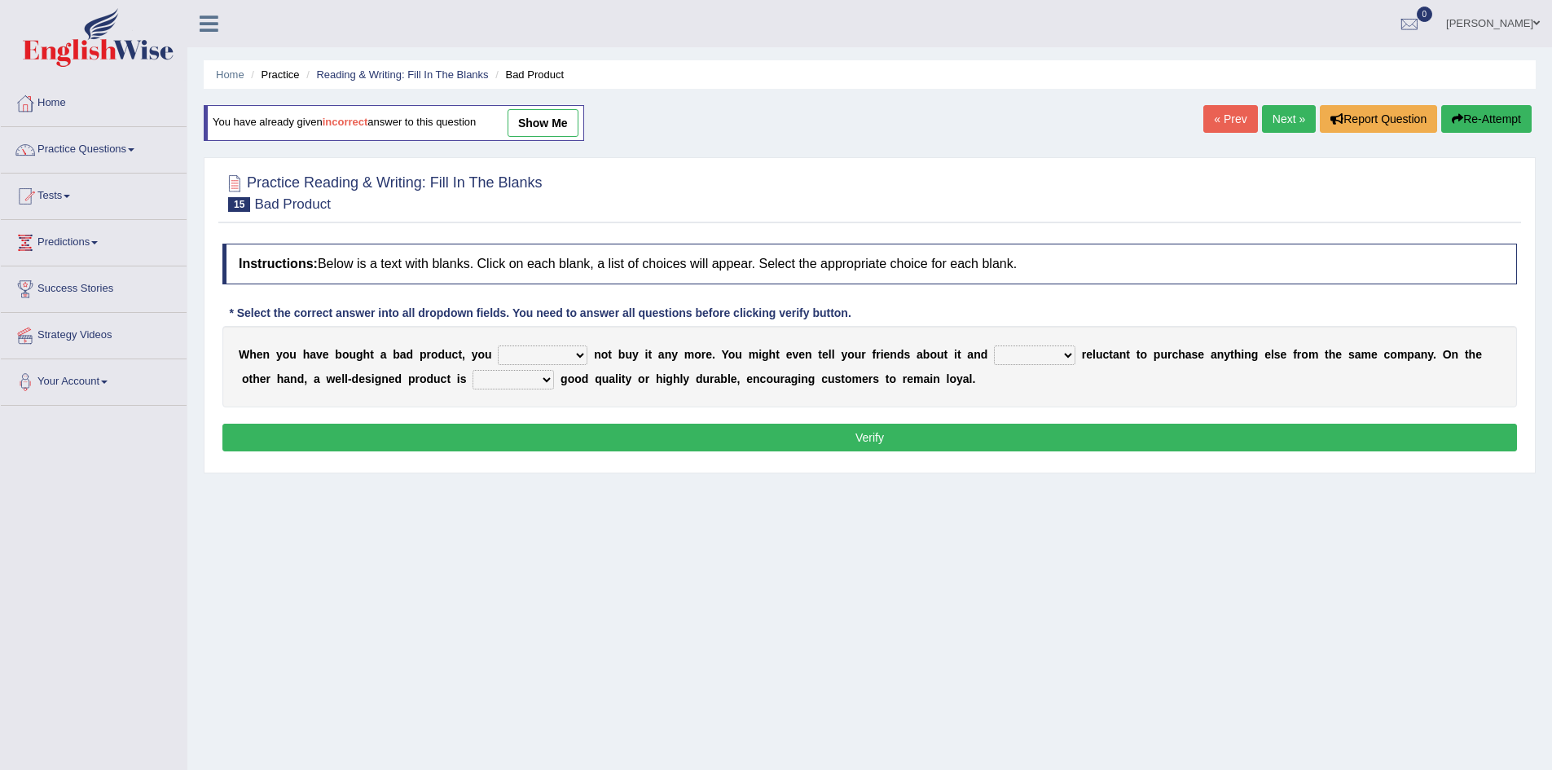
select select "should"
click at [498, 346] on select "would have should have should" at bounding box center [543, 356] width 90 height 20
click at [1069, 354] on select "is are be being" at bounding box center [1034, 356] width 81 height 20
select select "be"
click at [994, 346] on select "is are be being" at bounding box center [1034, 356] width 81 height 20
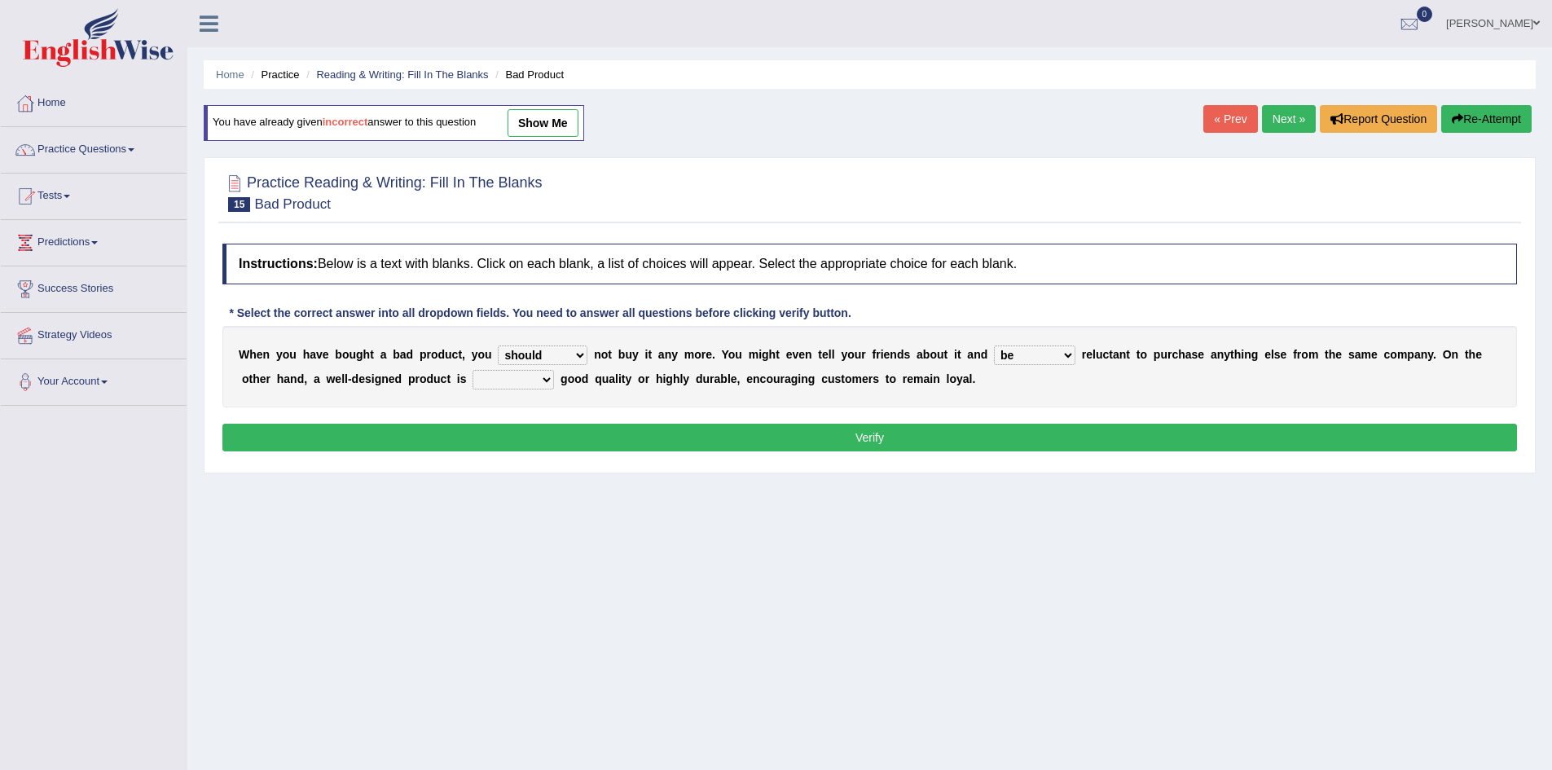
click at [554, 374] on b at bounding box center [557, 378] width 7 height 13
click at [548, 381] on select "both also neither either" at bounding box center [513, 380] width 81 height 20
select select "either"
click at [473, 370] on select "both also neither either" at bounding box center [513, 380] width 81 height 20
click at [724, 437] on button "Verify" at bounding box center [869, 438] width 1295 height 28
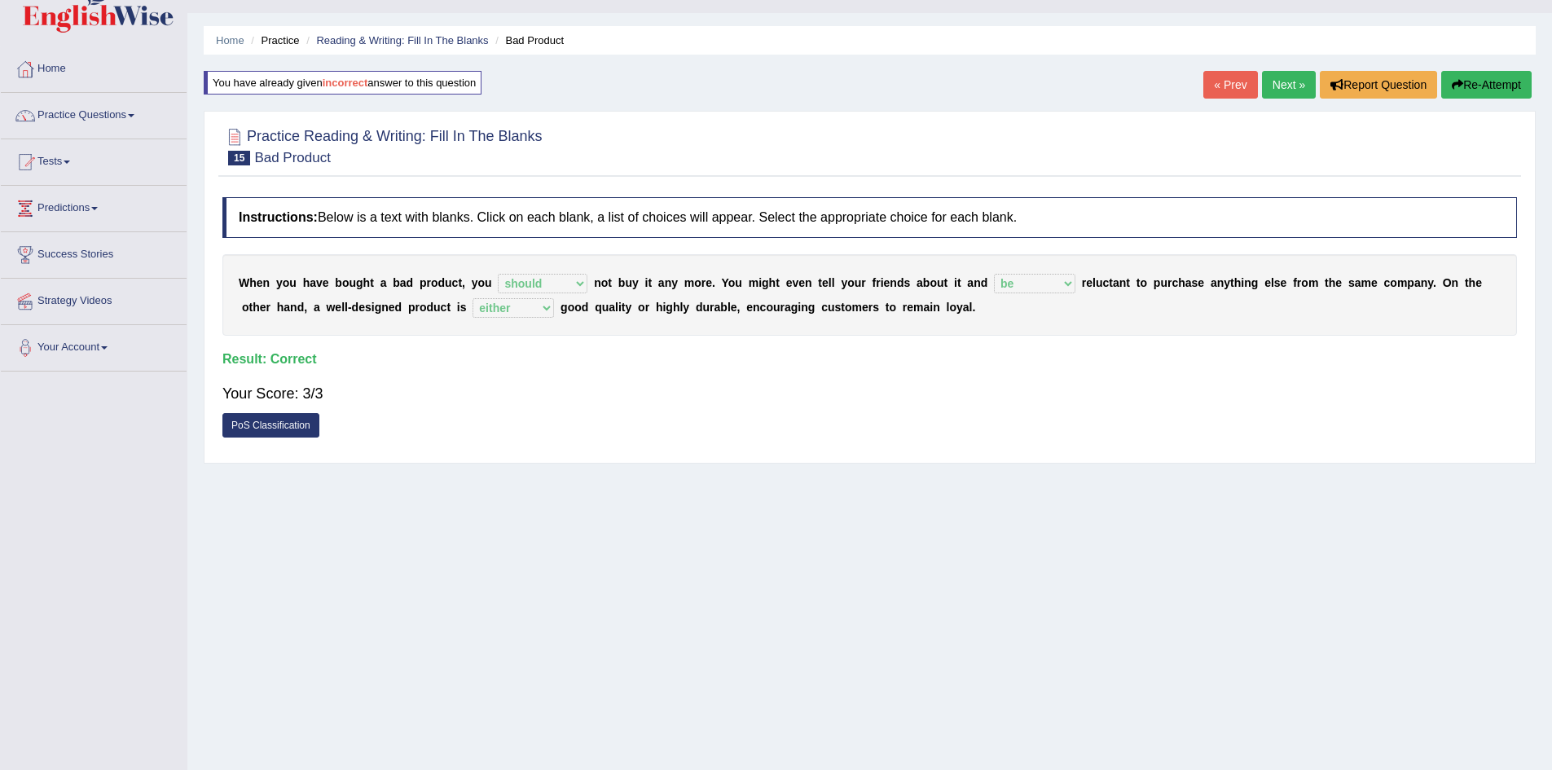
scroll to position [33, 0]
click at [1285, 88] on link "Next »" at bounding box center [1289, 86] width 54 height 28
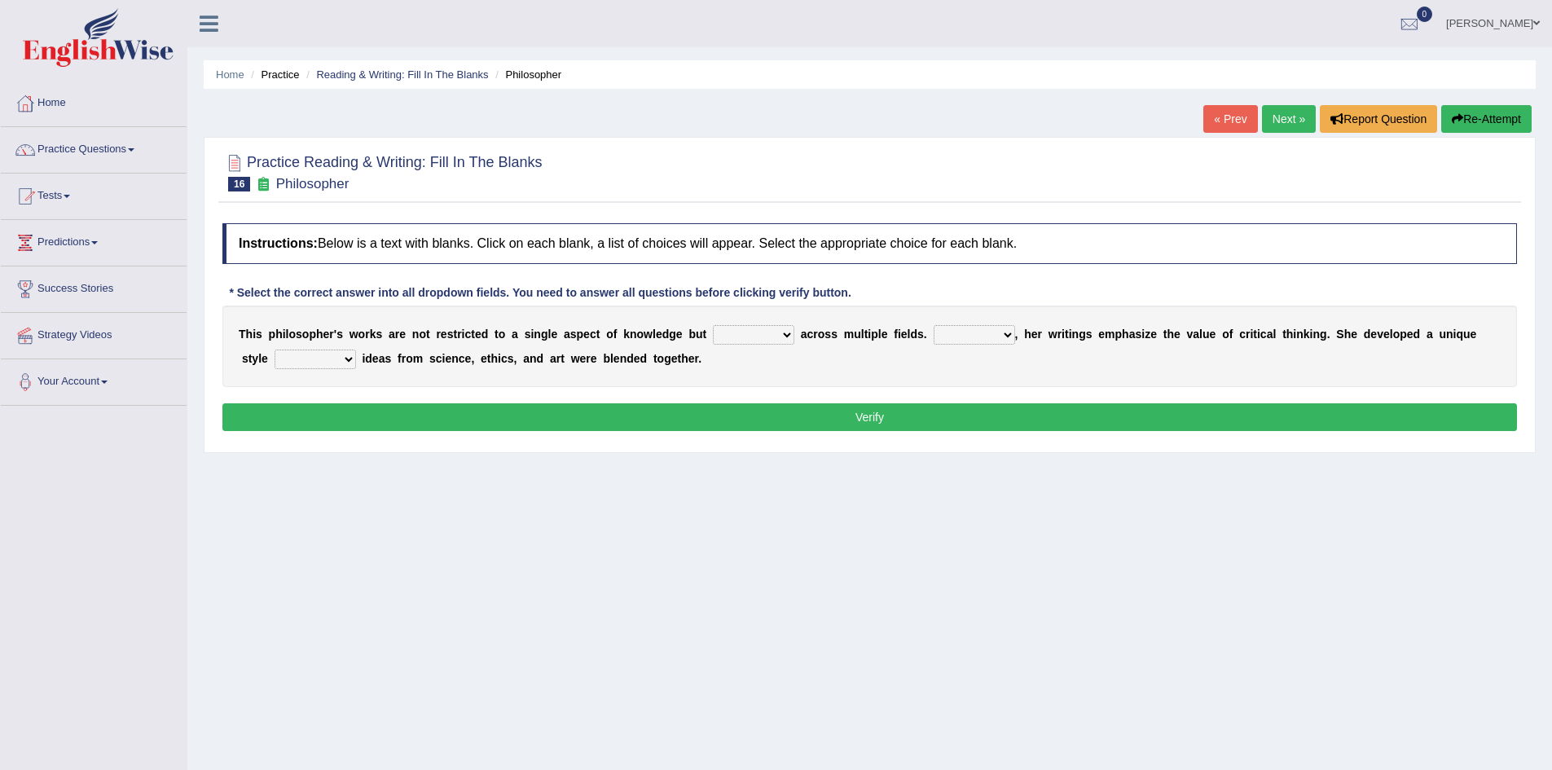
click at [777, 338] on select "constrain contain assemble extend" at bounding box center [753, 335] width 81 height 20
